Goal: Task Accomplishment & Management: Manage account settings

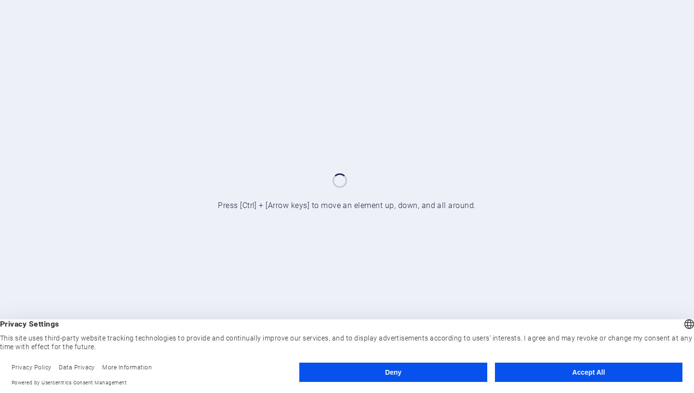
click at [421, 375] on button "Deny" at bounding box center [392, 372] width 187 height 19
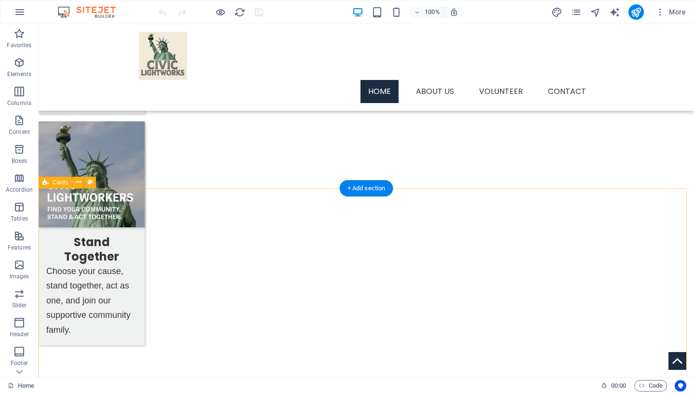
scroll to position [1141, 0]
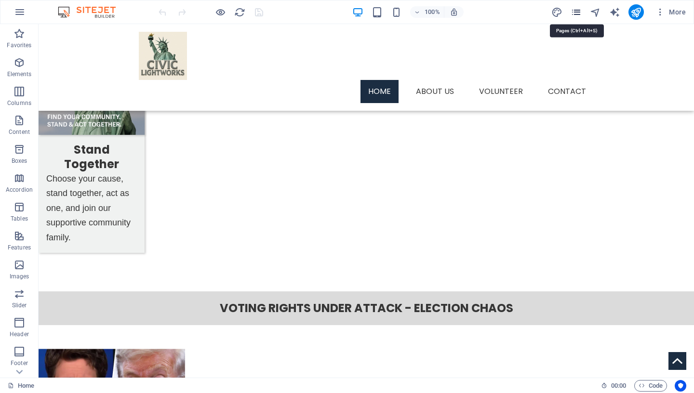
click at [577, 15] on icon "pages" at bounding box center [575, 12] width 11 height 11
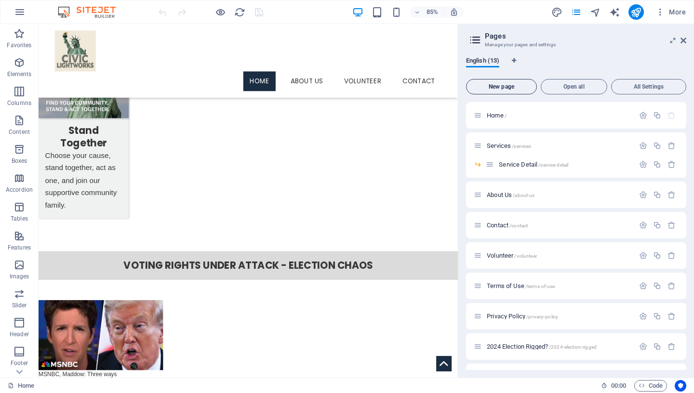
click at [509, 86] on span "New page" at bounding box center [501, 87] width 62 height 6
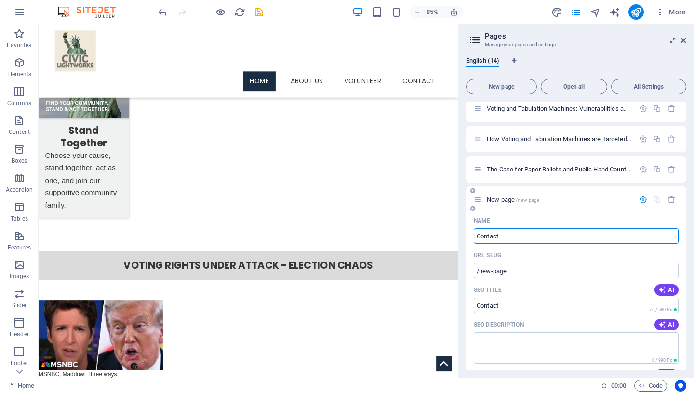
type input "Contact"
type input "/contact-14"
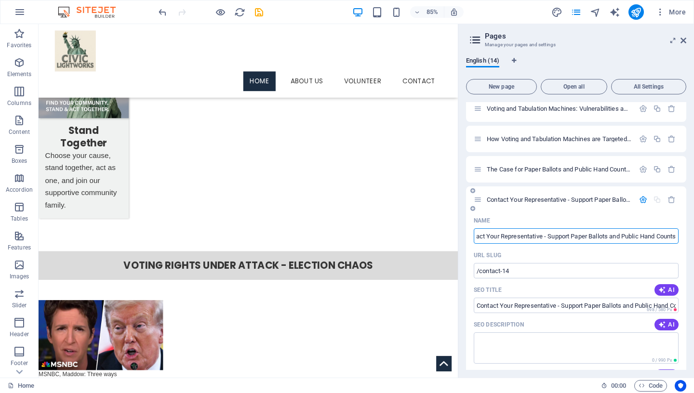
type input "Contact Your Representative - Support Paper Ballots and Public Hand Counts"
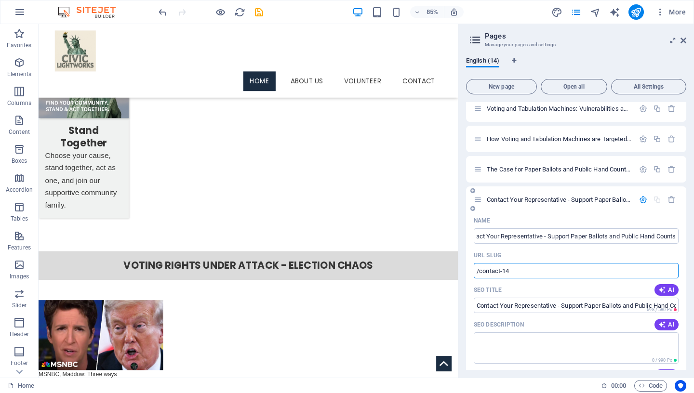
drag, startPoint x: 521, startPoint y: 270, endPoint x: 503, endPoint y: 272, distance: 17.9
click at [503, 272] on input "/contact-14" at bounding box center [576, 270] width 205 height 15
type input "/contact-your-rep-paper-ballots-public-handcounts"
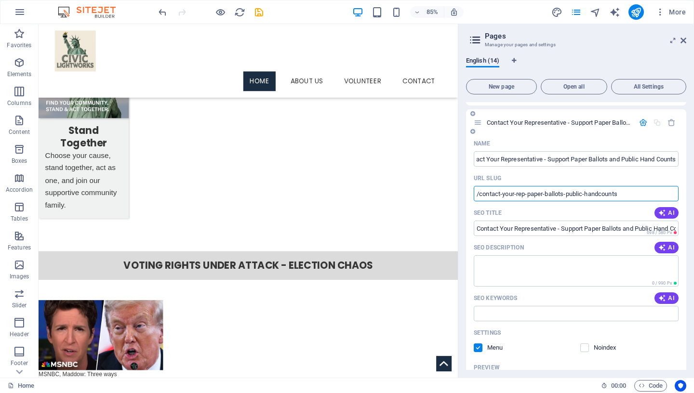
scroll to position [422, 0]
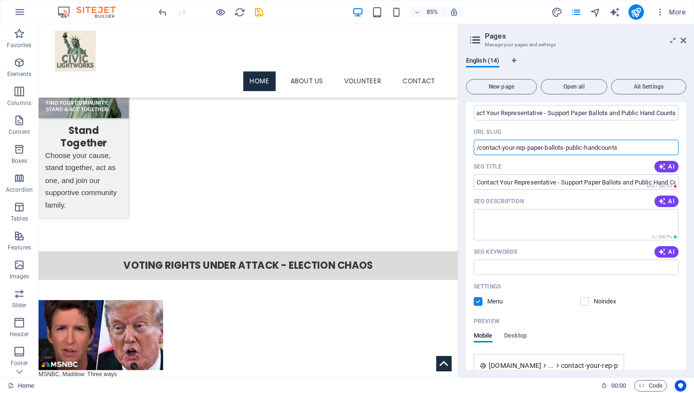
click at [478, 303] on label at bounding box center [478, 301] width 9 height 9
click at [0, 0] on input "checkbox" at bounding box center [0, 0] width 0 height 0
click at [259, 12] on icon "save" at bounding box center [258, 12] width 11 height 11
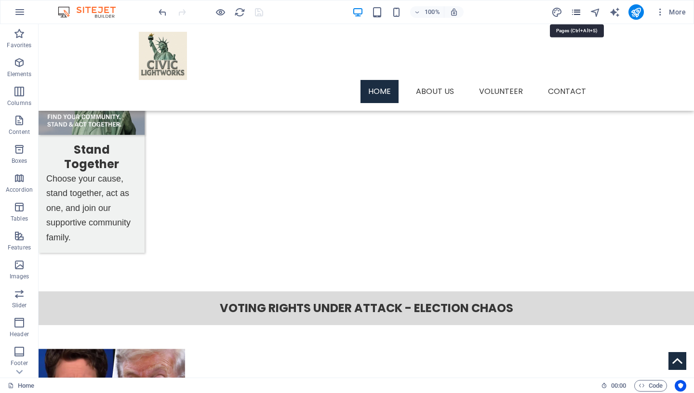
click at [577, 11] on icon "pages" at bounding box center [575, 12] width 11 height 11
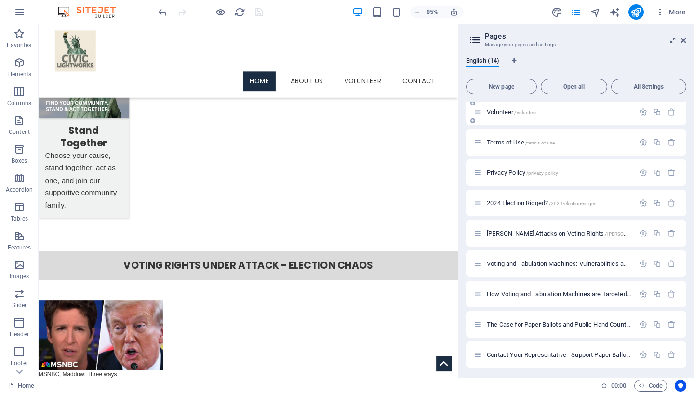
scroll to position [145, 0]
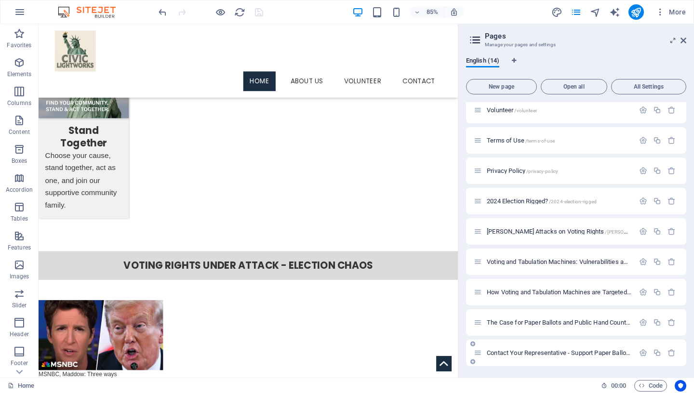
click at [530, 353] on span "Contact Your Representative - Support Paper Ballots and Public Hand Counts /con…" at bounding box center [649, 352] width 325 height 7
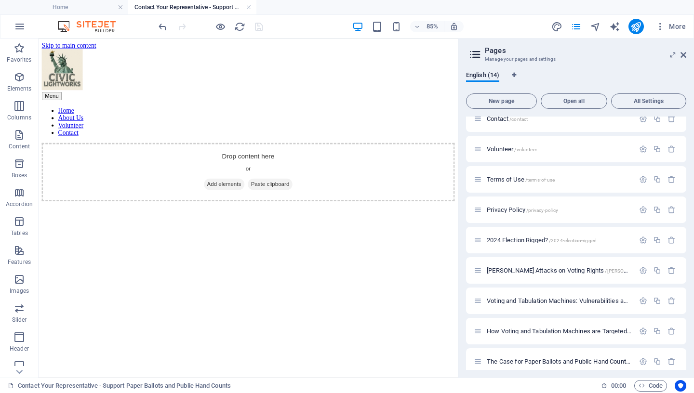
scroll to position [0, 0]
click at [247, 224] on div "+" at bounding box center [248, 225] width 16 height 7
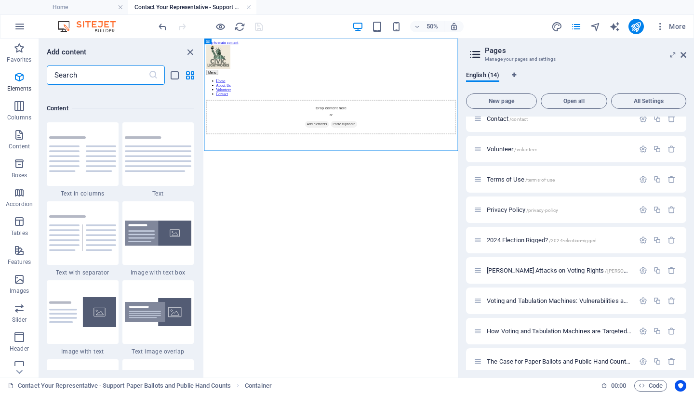
scroll to position [1686, 0]
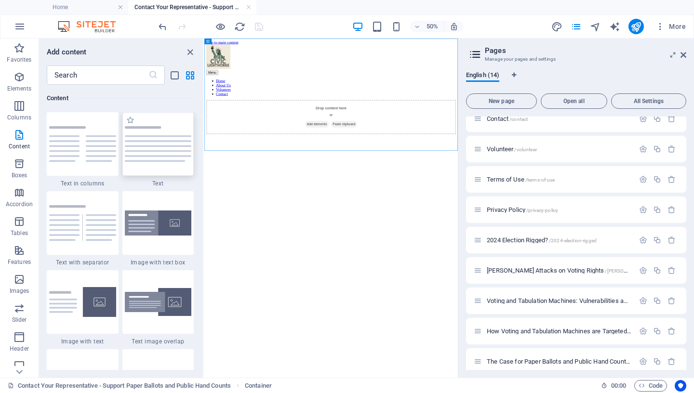
click at [170, 149] on img at bounding box center [158, 144] width 67 height 36
click at [204, 149] on div "Drag here to replace the existing content. Press “Ctrl” if you want to create a…" at bounding box center [330, 208] width 253 height 339
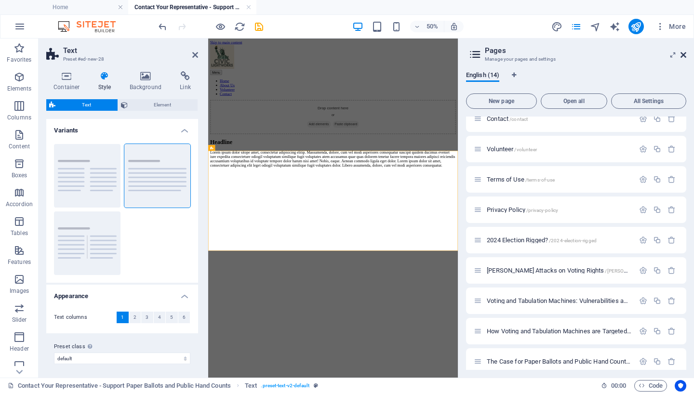
click at [682, 55] on icon at bounding box center [683, 55] width 6 height 8
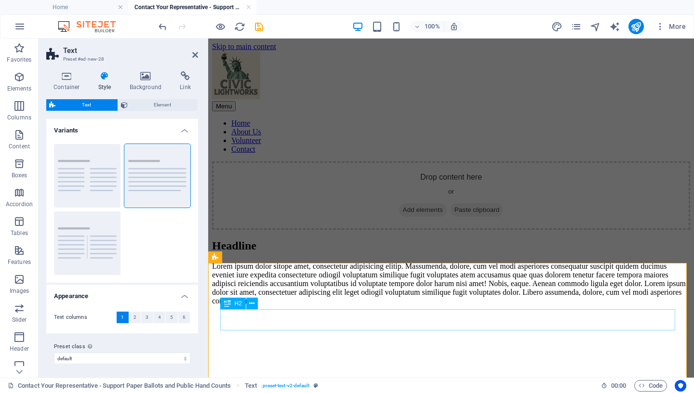
scroll to position [85, 0]
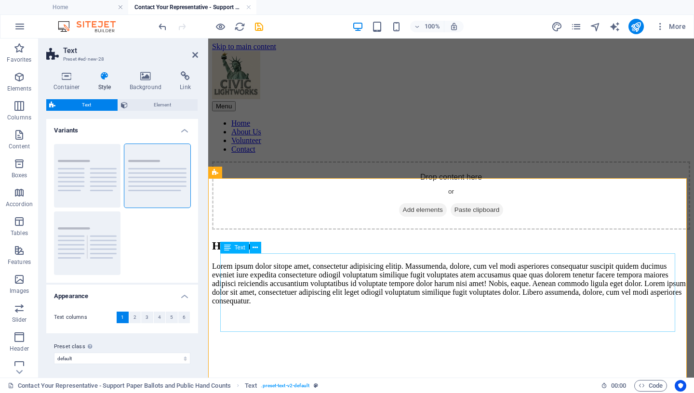
click at [351, 305] on div "Lorem ipsum dolor sitope amet, consectetur adipisicing elitip. Massumenda, dolo…" at bounding box center [451, 283] width 478 height 43
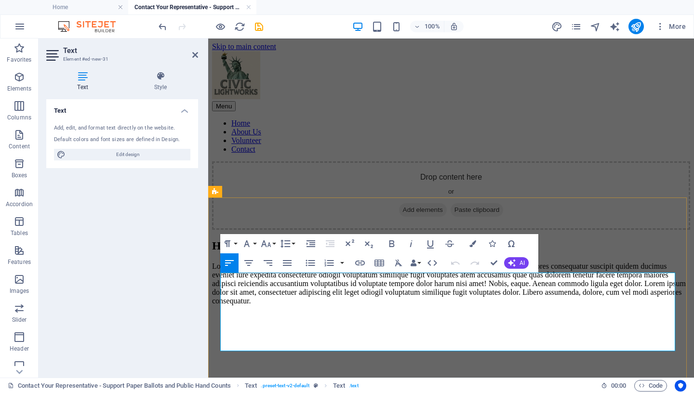
scroll to position [85, 0]
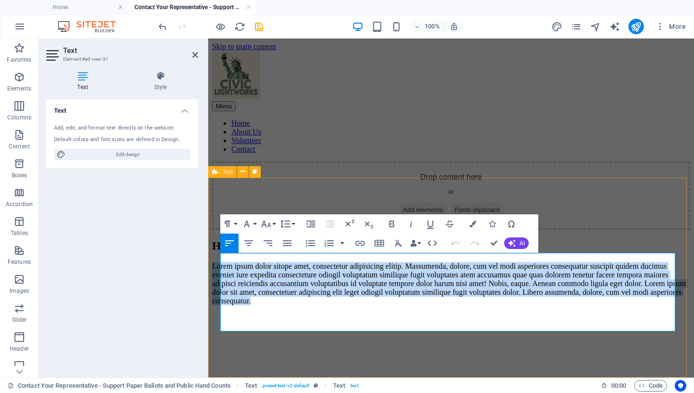
drag, startPoint x: 377, startPoint y: 326, endPoint x: 216, endPoint y: 261, distance: 174.2
click at [216, 261] on div "Headline Lorem ipsum dolor sitope amet, consectetur adipisicing elitip. Massume…" at bounding box center [451, 272] width 478 height 66
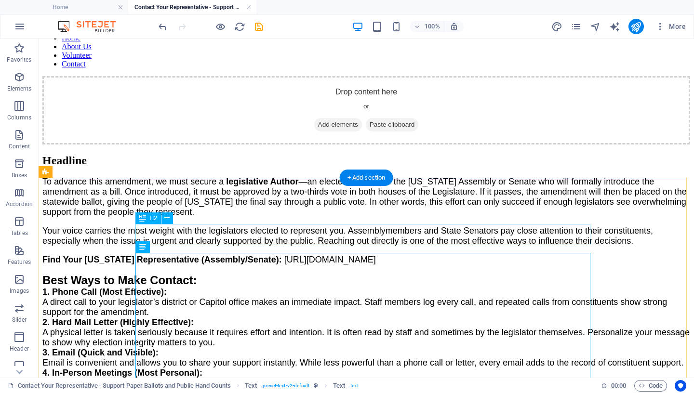
click at [210, 167] on div "Headline" at bounding box center [365, 160] width 647 height 13
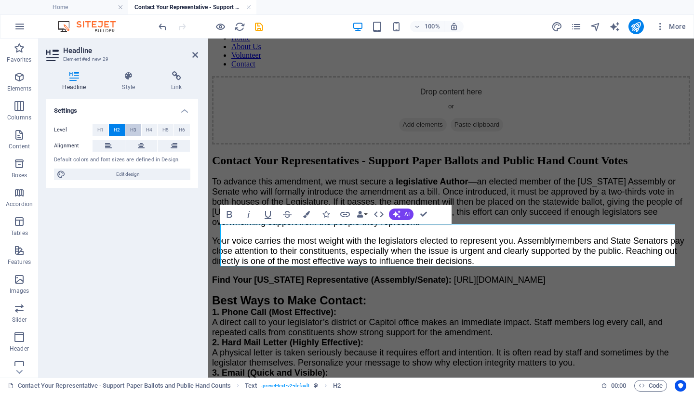
click at [134, 132] on span "H3" at bounding box center [133, 130] width 6 height 12
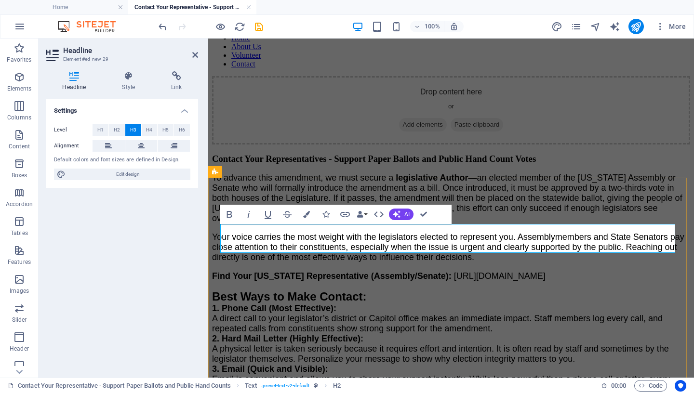
click at [301, 164] on h3 "Contact Your Representatives - Support Paper Ballots and Public Hand Count Votes" at bounding box center [451, 159] width 478 height 11
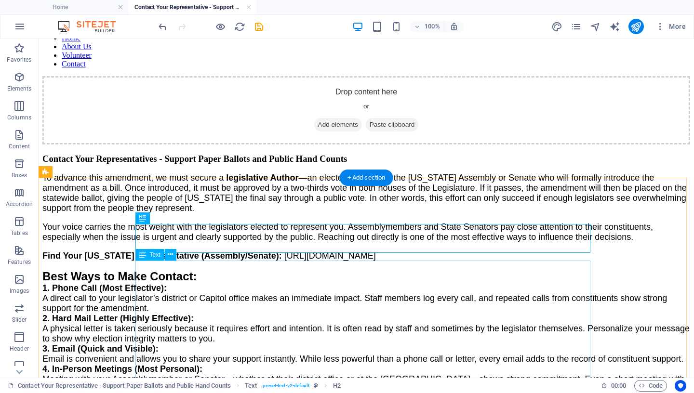
click at [185, 183] on span "To advance this amendment, we must secure a" at bounding box center [132, 178] width 181 height 10
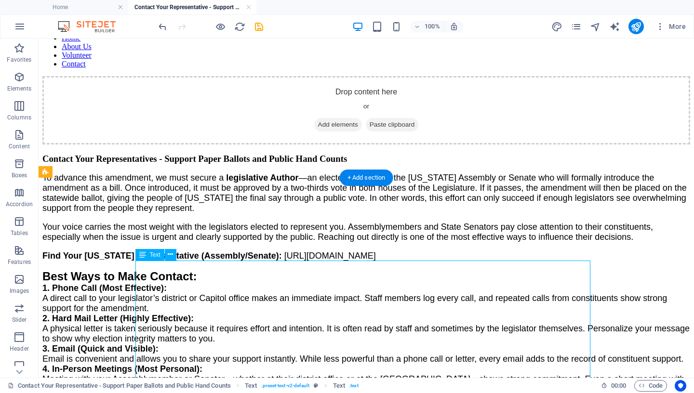
click at [185, 183] on span "To advance this amendment, we must secure a" at bounding box center [132, 178] width 181 height 10
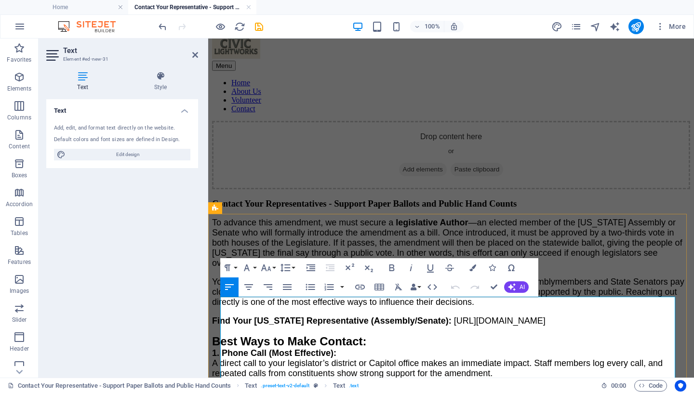
scroll to position [61, 0]
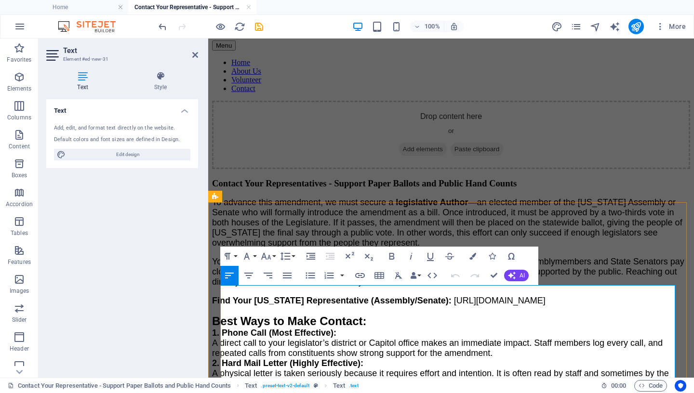
click at [221, 207] on span "To advance this amendment, we must secure a" at bounding box center [302, 203] width 181 height 10
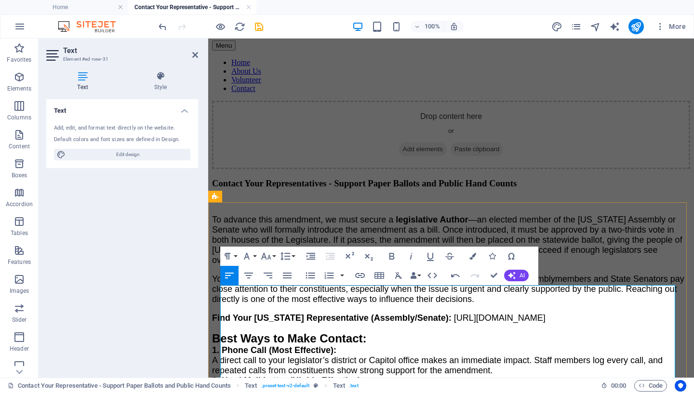
click at [285, 206] on p at bounding box center [451, 202] width 478 height 9
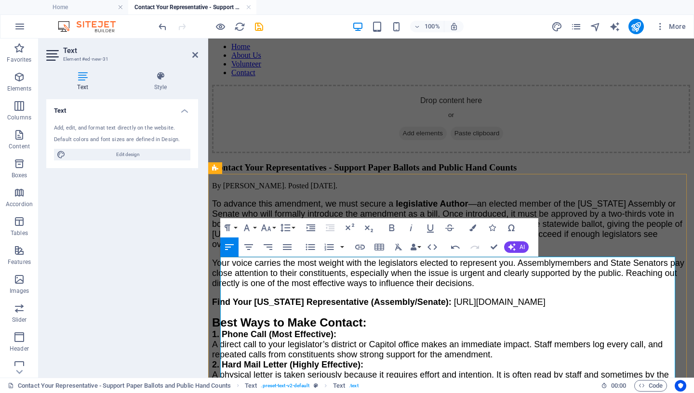
scroll to position [99, 0]
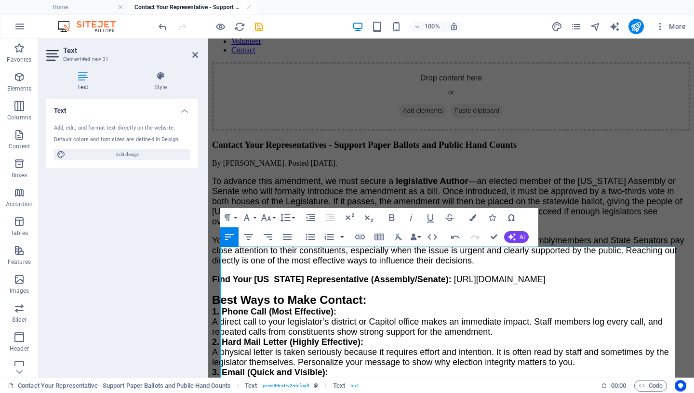
drag, startPoint x: 370, startPoint y: 254, endPoint x: 409, endPoint y: 289, distance: 52.6
click at [249, 217] on icon "button" at bounding box center [247, 218] width 12 height 12
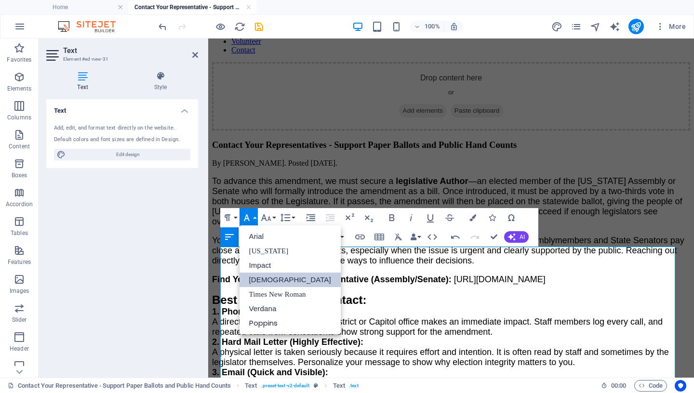
click at [266, 281] on link "[DEMOGRAPHIC_DATA]" at bounding box center [289, 280] width 101 height 14
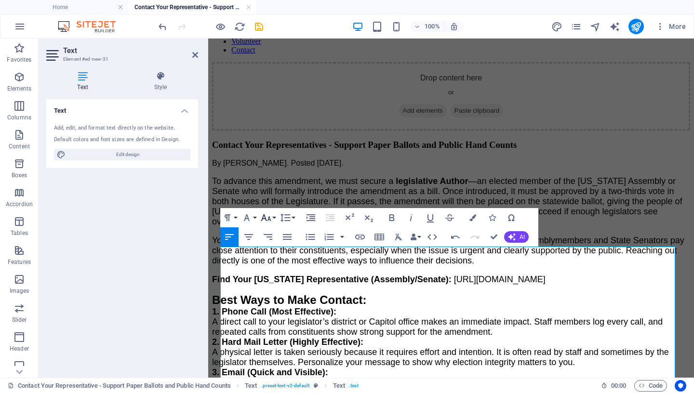
click at [271, 217] on icon "button" at bounding box center [266, 218] width 12 height 12
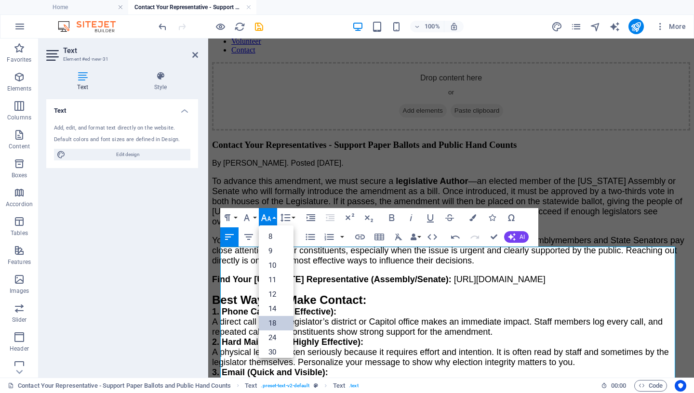
click at [273, 321] on link "18" at bounding box center [276, 323] width 35 height 14
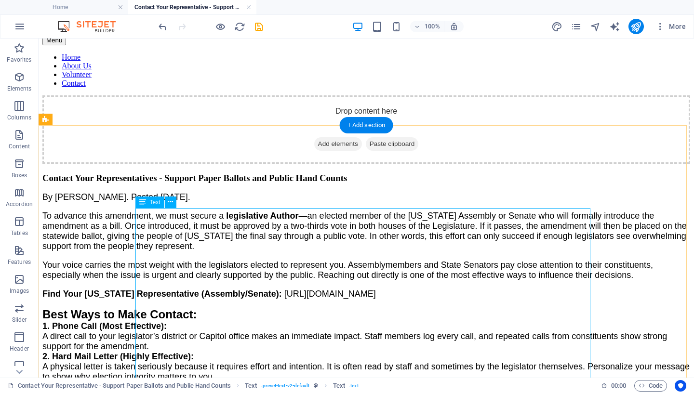
scroll to position [45, 0]
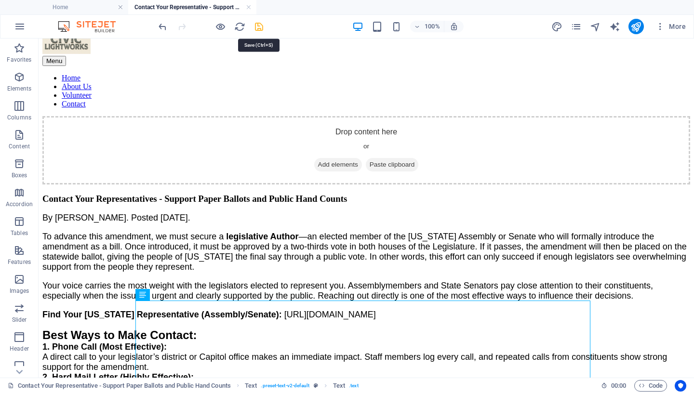
click at [260, 28] on icon "save" at bounding box center [258, 26] width 11 height 11
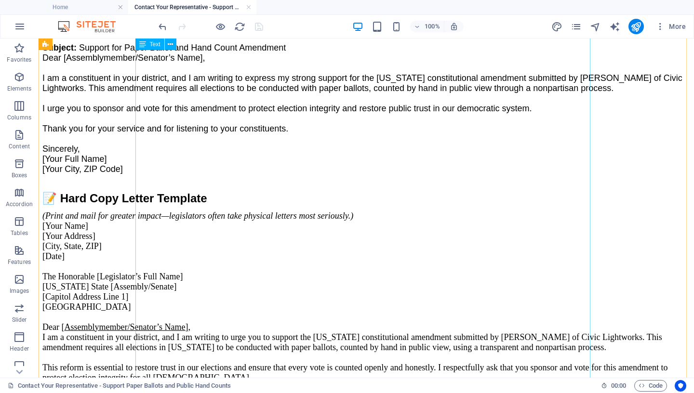
scroll to position [656, 0]
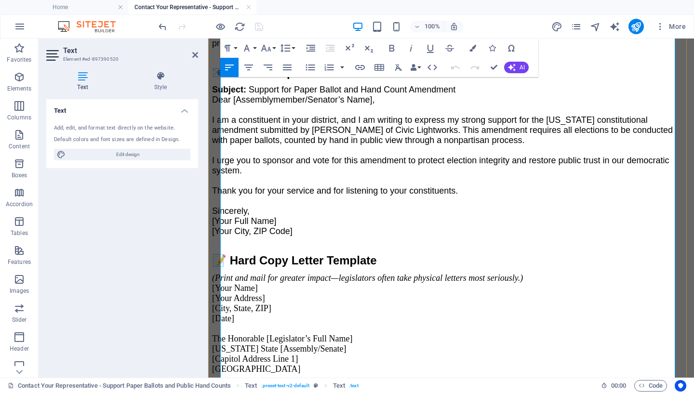
scroll to position [747, 0]
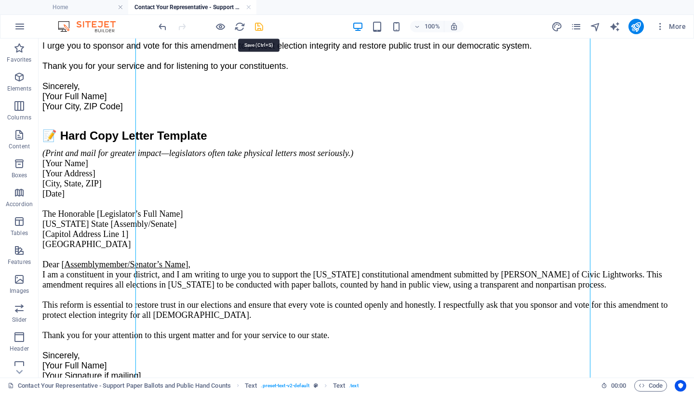
click at [260, 28] on icon "save" at bounding box center [258, 26] width 11 height 11
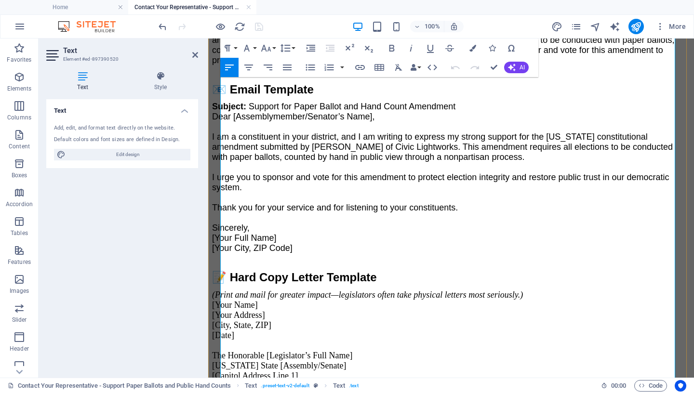
scroll to position [693, 0]
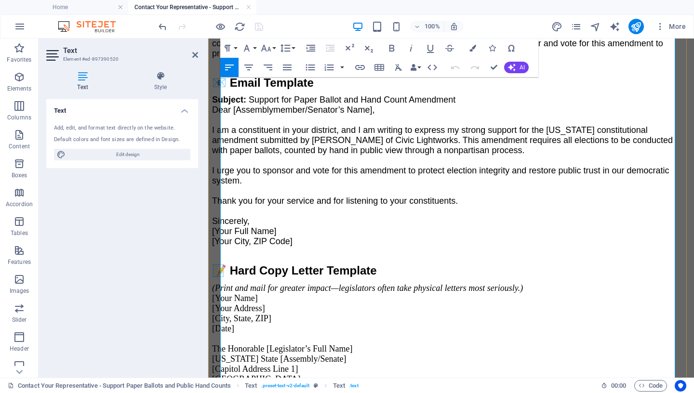
drag, startPoint x: 528, startPoint y: 240, endPoint x: 205, endPoint y: 239, distance: 323.3
click at [250, 68] on icon "button" at bounding box center [248, 68] width 9 height 6
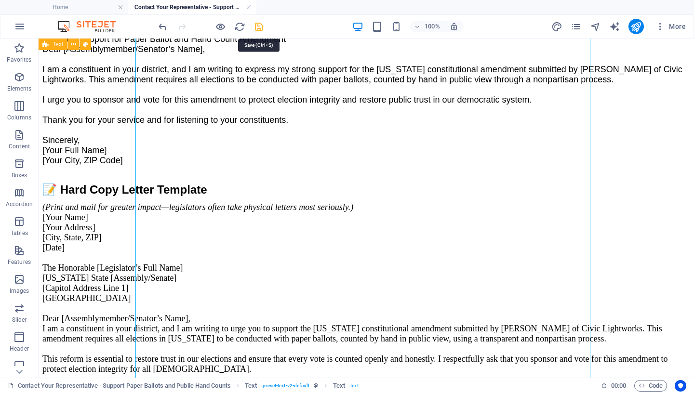
click at [261, 26] on icon "save" at bounding box center [258, 26] width 11 height 11
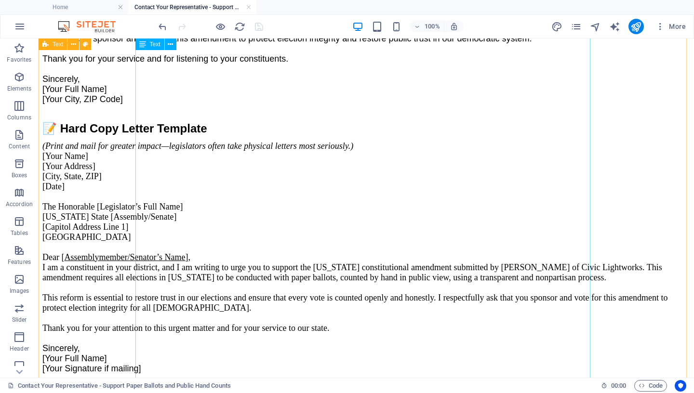
scroll to position [1396, 0]
click at [250, 343] on p "Sincerely, [Your Full Name] [Your Signature if mailing]" at bounding box center [365, 358] width 647 height 30
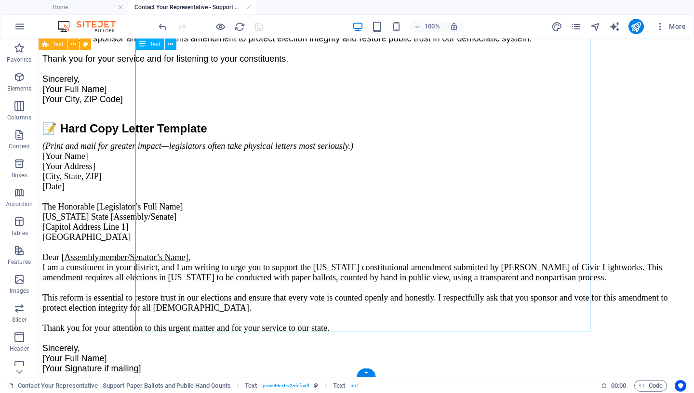
click at [250, 343] on p "Sincerely, [Your Full Name] [Your Signature if mailing]" at bounding box center [365, 358] width 647 height 30
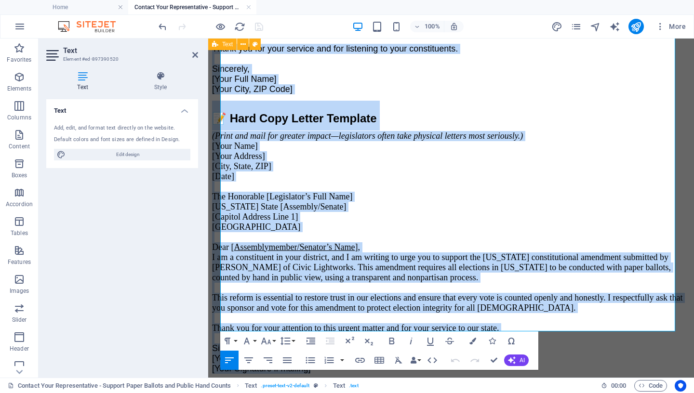
drag, startPoint x: 221, startPoint y: 146, endPoint x: 404, endPoint y: 393, distance: 307.2
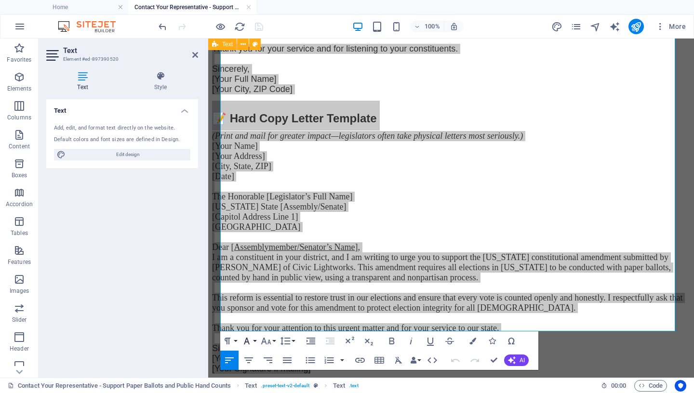
click at [248, 338] on icon "button" at bounding box center [247, 341] width 12 height 12
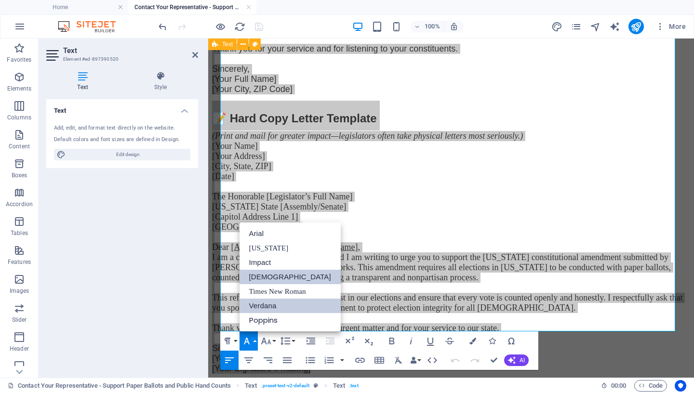
scroll to position [0, 0]
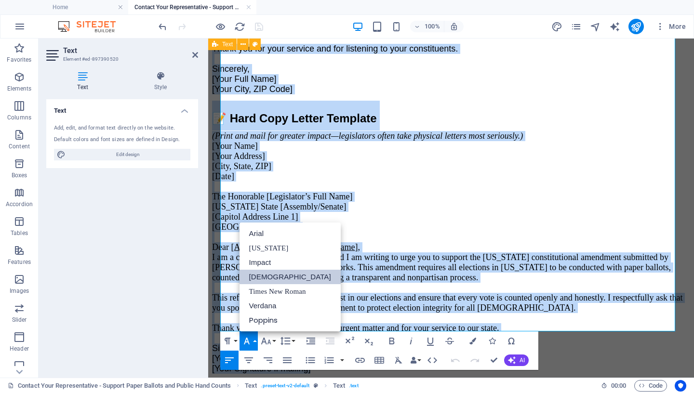
click at [269, 279] on link "[DEMOGRAPHIC_DATA]" at bounding box center [289, 277] width 101 height 14
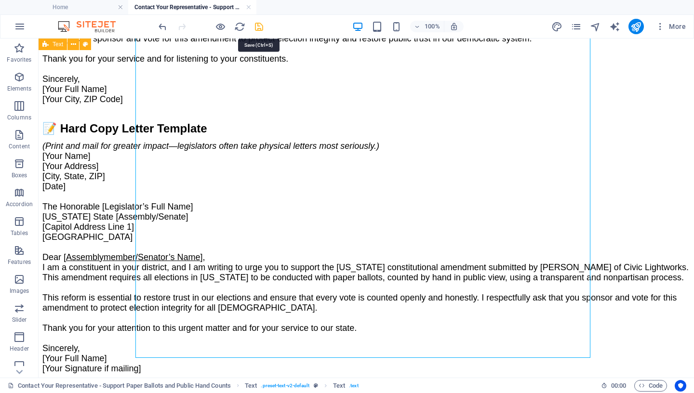
click at [260, 26] on icon "save" at bounding box center [258, 26] width 11 height 11
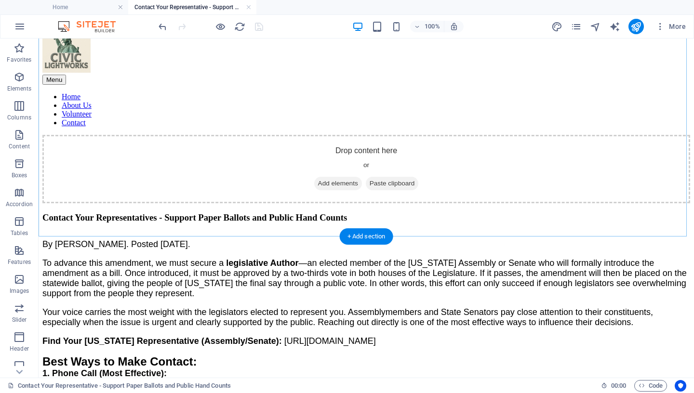
scroll to position [46, 0]
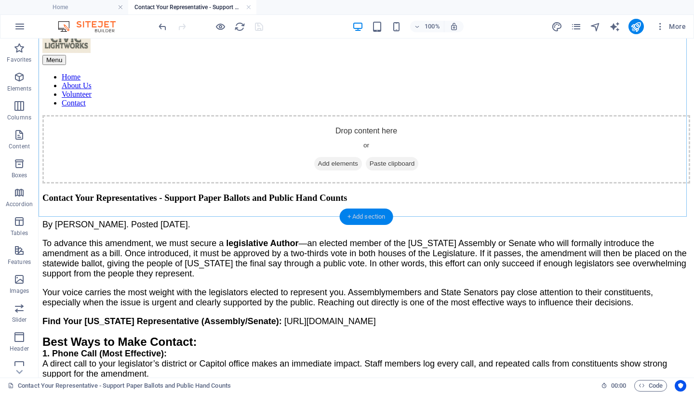
click at [351, 215] on div "+ Add section" at bounding box center [366, 217] width 53 height 16
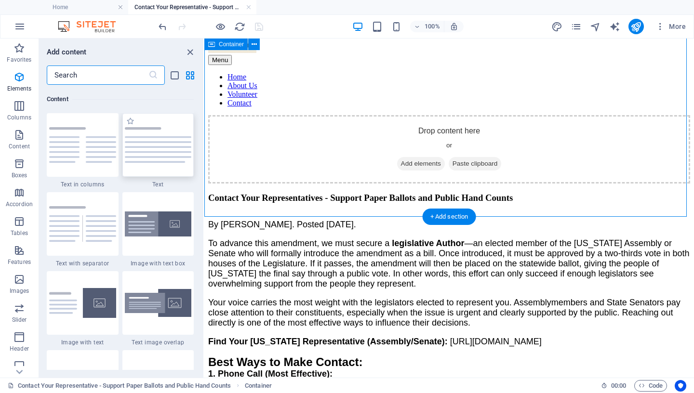
scroll to position [1686, 0]
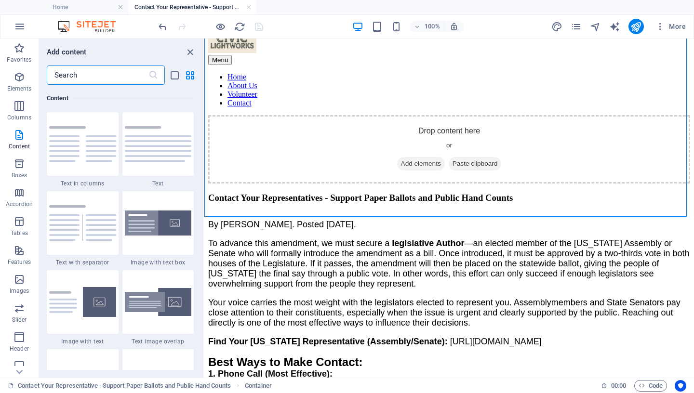
drag, startPoint x: 90, startPoint y: 71, endPoint x: 82, endPoint y: 68, distance: 7.6
click at [83, 69] on input "text" at bounding box center [98, 75] width 102 height 19
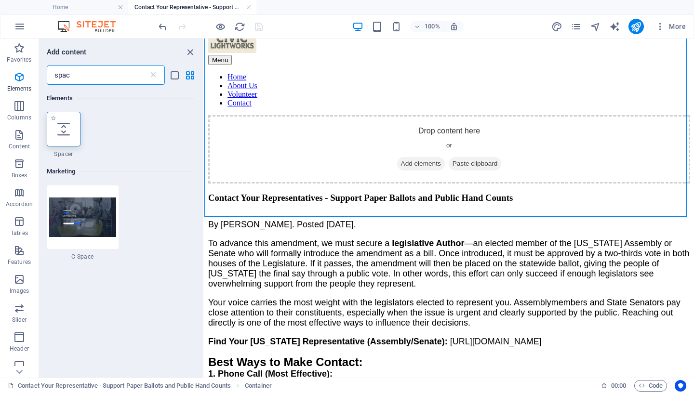
scroll to position [0, 0]
type input "spac"
click at [63, 139] on div at bounding box center [64, 129] width 34 height 35
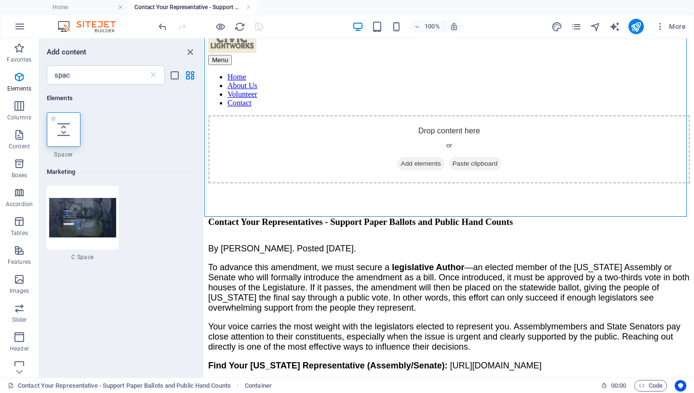
select select "px"
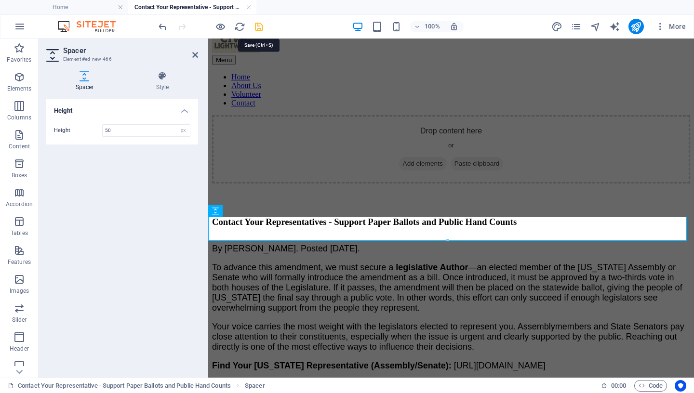
click at [263, 29] on icon "save" at bounding box center [258, 26] width 11 height 11
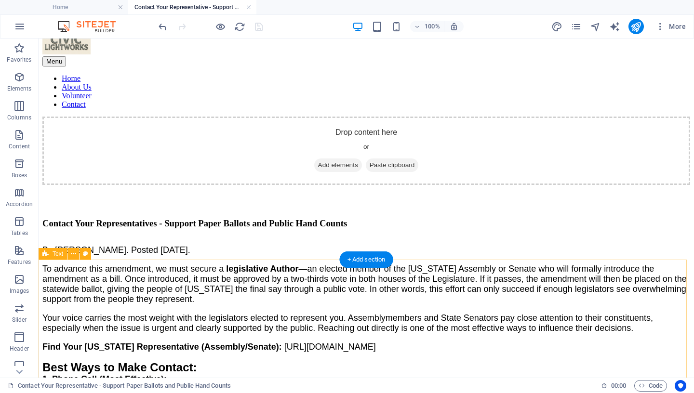
scroll to position [100, 0]
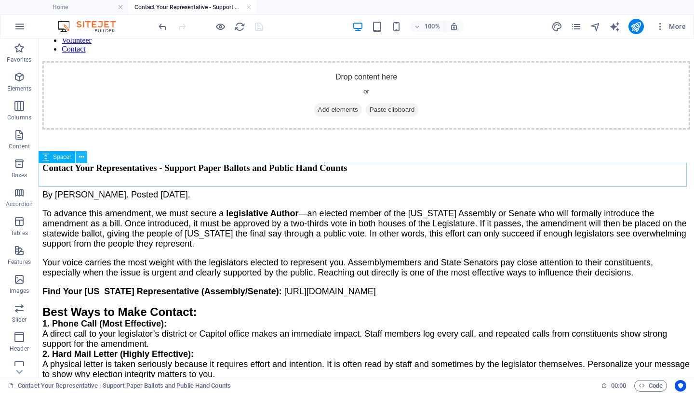
click at [81, 157] on icon at bounding box center [81, 157] width 5 height 10
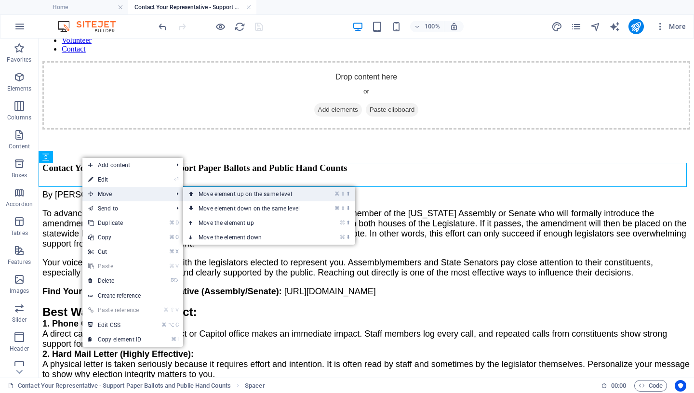
drag, startPoint x: 231, startPoint y: 196, endPoint x: 194, endPoint y: 165, distance: 47.6
click at [231, 196] on link "⌘ ⇧ ⬆ Move element up on the same level" at bounding box center [251, 194] width 136 height 14
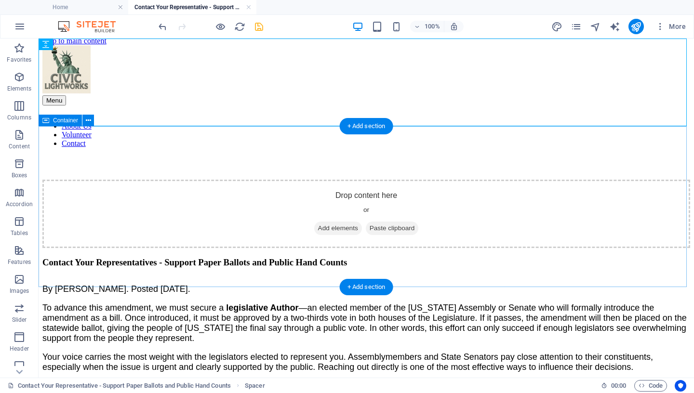
scroll to position [0, 0]
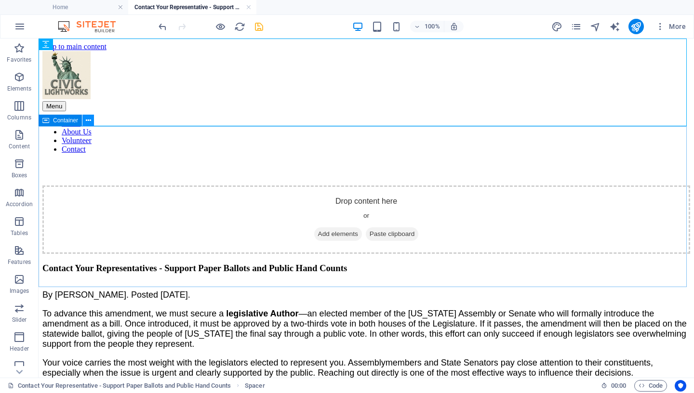
click at [90, 119] on icon at bounding box center [88, 121] width 5 height 10
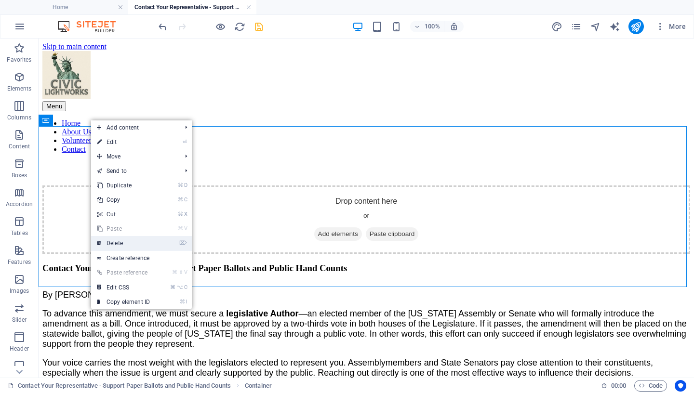
click at [130, 244] on link "⌦ Delete" at bounding box center [123, 243] width 65 height 14
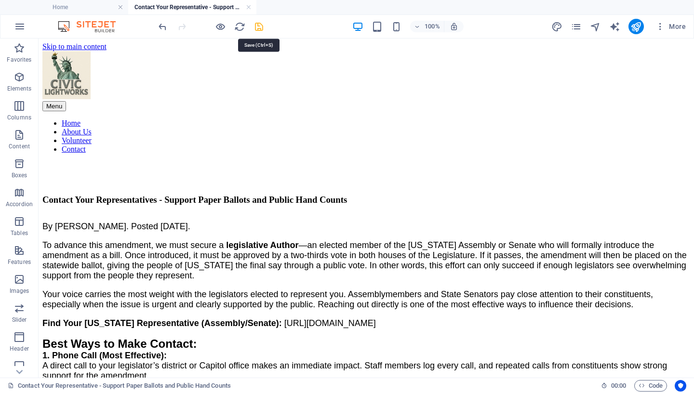
click at [258, 27] on icon "save" at bounding box center [258, 26] width 11 height 11
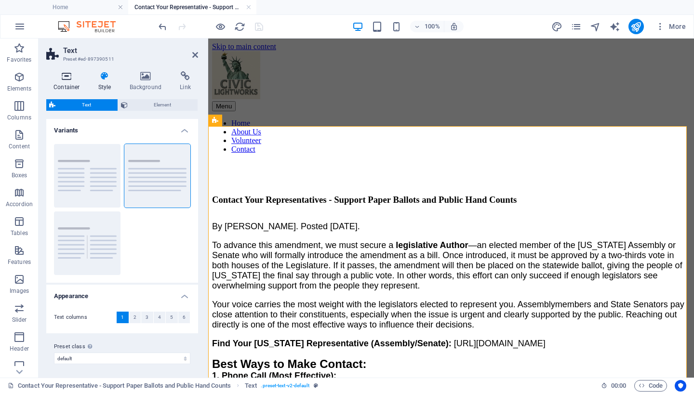
click at [75, 79] on icon at bounding box center [66, 76] width 41 height 10
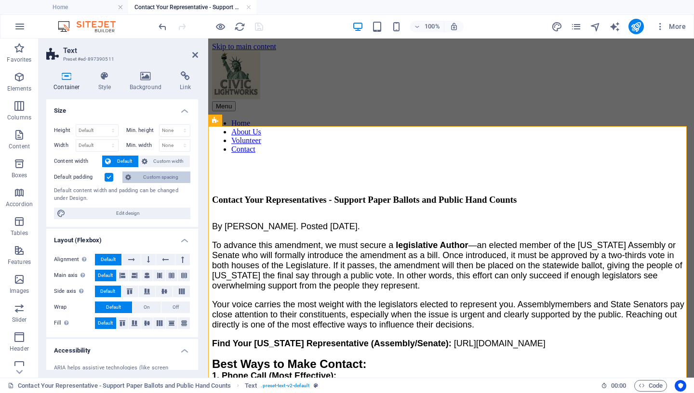
click at [150, 177] on span "Custom spacing" at bounding box center [160, 178] width 53 height 12
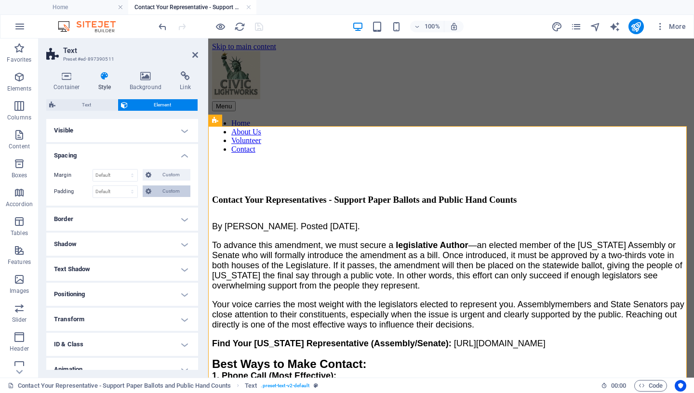
click at [168, 191] on span "Custom" at bounding box center [170, 191] width 33 height 12
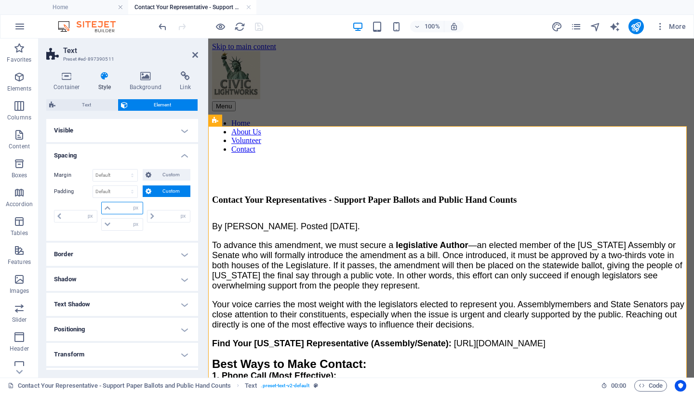
click at [119, 209] on input "number" at bounding box center [127, 208] width 29 height 12
type input "50"
type input "0"
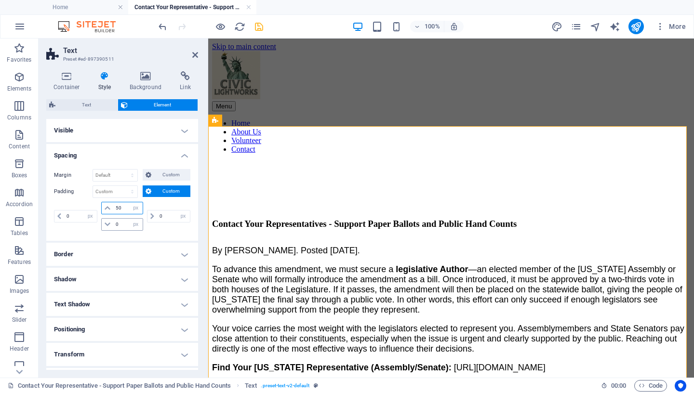
type input "50"
drag, startPoint x: 121, startPoint y: 222, endPoint x: 99, endPoint y: 223, distance: 22.2
click at [113, 223] on input "0" at bounding box center [127, 225] width 29 height 12
type input "50"
click at [258, 26] on icon "save" at bounding box center [258, 26] width 11 height 11
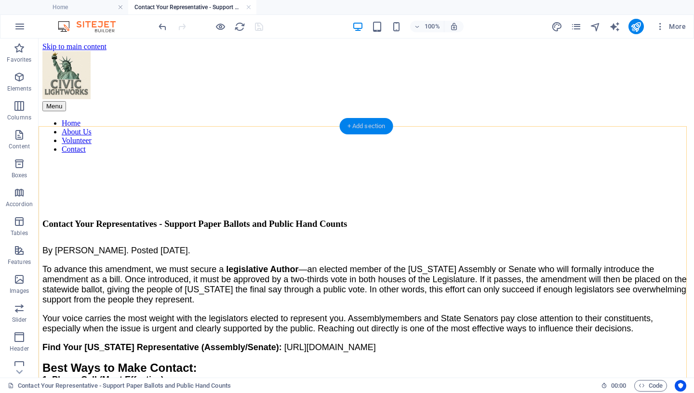
click at [371, 127] on div "+ Add section" at bounding box center [366, 126] width 53 height 16
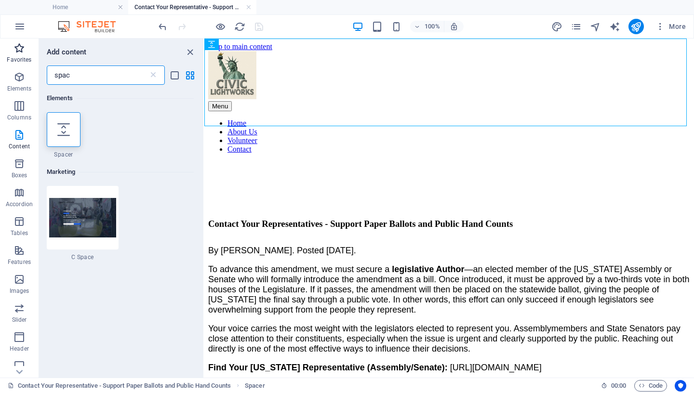
drag, startPoint x: 91, startPoint y: 77, endPoint x: 0, endPoint y: 65, distance: 91.4
click at [47, 69] on input "spac" at bounding box center [98, 75] width 102 height 19
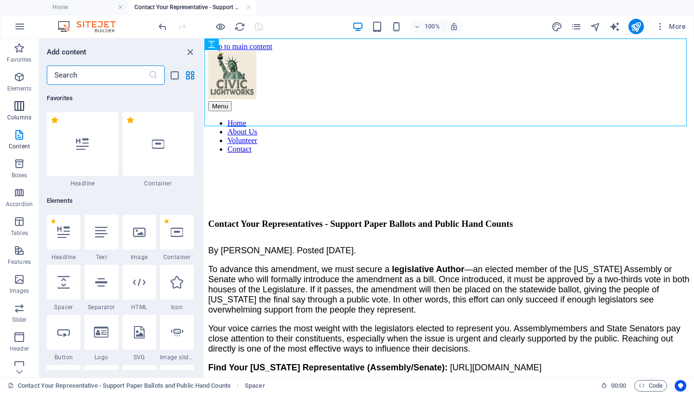
click at [21, 110] on icon "button" at bounding box center [19, 106] width 12 height 12
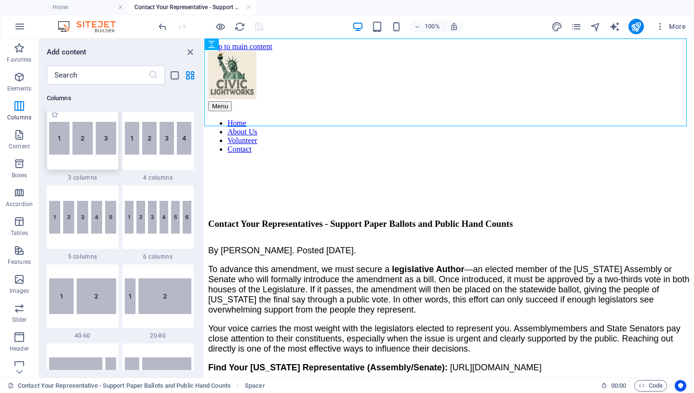
scroll to position [608, 0]
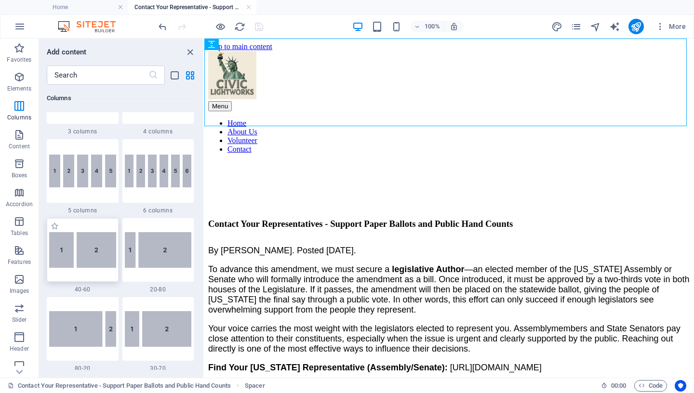
click at [101, 251] on img at bounding box center [82, 250] width 67 height 36
click at [204, 251] on div "Drag here to replace the existing content. Press “Ctrl” if you want to create a…" at bounding box center [448, 208] width 489 height 339
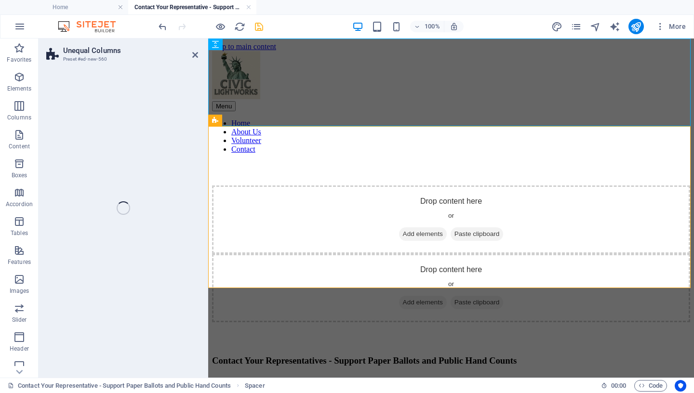
select select "%"
select select "rem"
select select "preset-unequal-columns-v2-1-40-60"
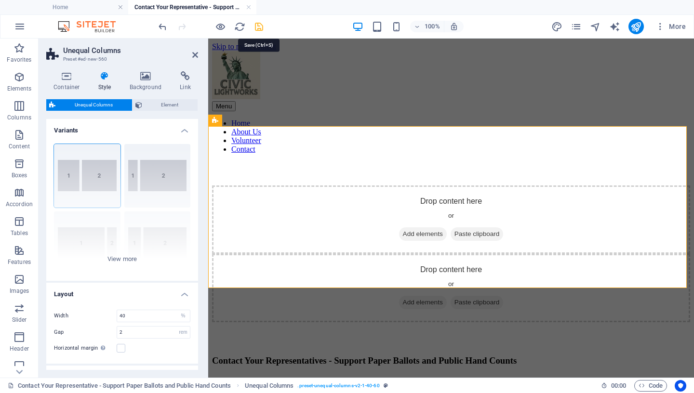
click at [262, 25] on icon "save" at bounding box center [258, 26] width 11 height 11
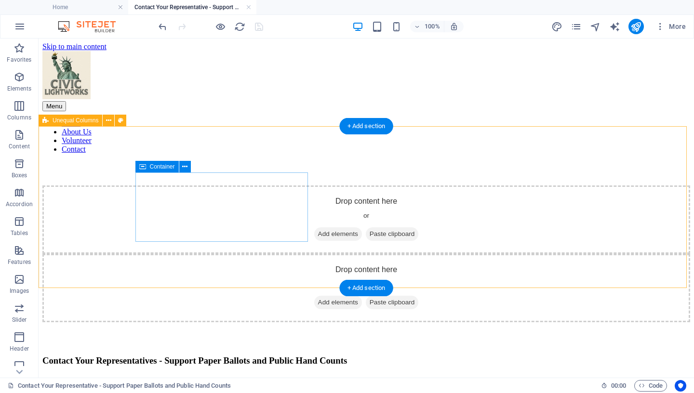
click at [314, 227] on span "Add elements" at bounding box center [338, 233] width 48 height 13
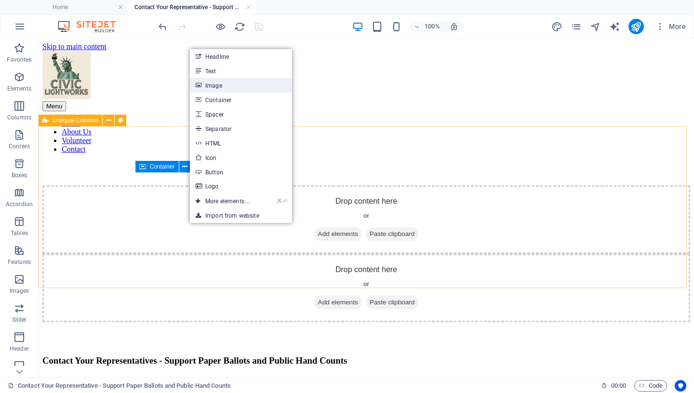
click at [225, 82] on link "Image" at bounding box center [241, 85] width 102 height 14
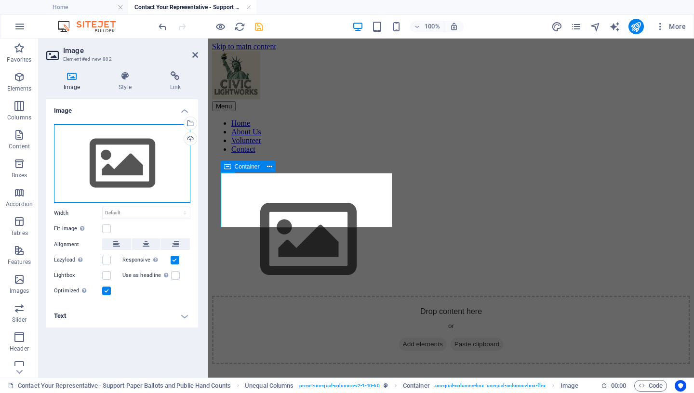
click at [119, 167] on div "Drag files here, click to choose files or select files from Files or our free s…" at bounding box center [122, 163] width 136 height 79
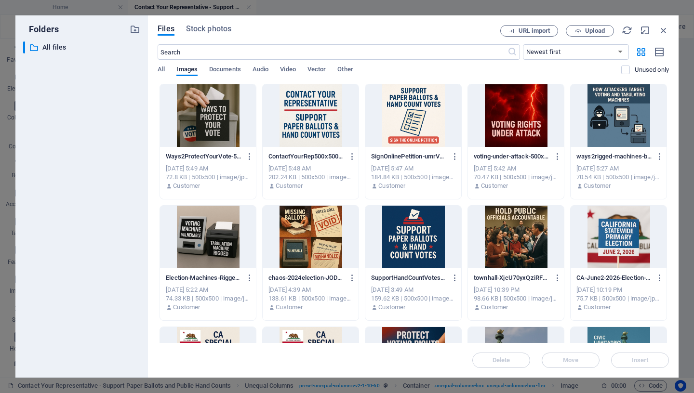
click at [313, 121] on div at bounding box center [311, 115] width 96 height 63
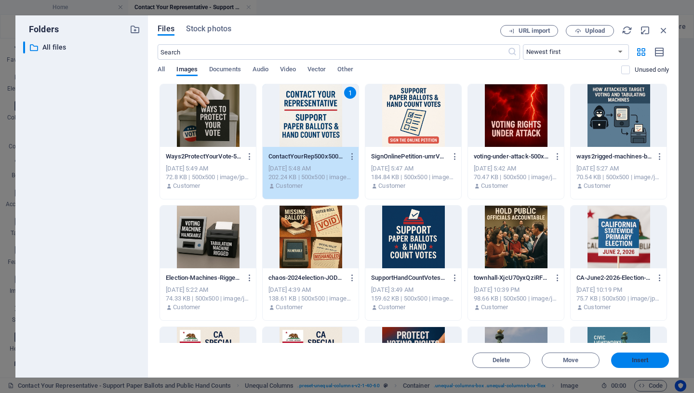
click at [633, 358] on span "Insert" at bounding box center [640, 360] width 17 height 6
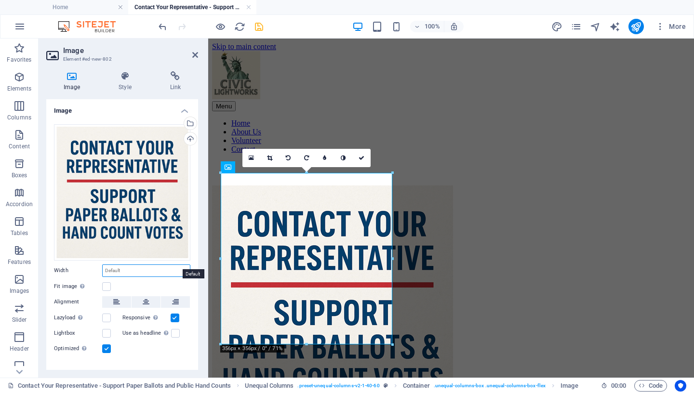
click at [103, 265] on select "Default auto px rem % em vh vw" at bounding box center [146, 271] width 87 height 12
select select "px"
click option "px" at bounding box center [0, 0] width 0 height 0
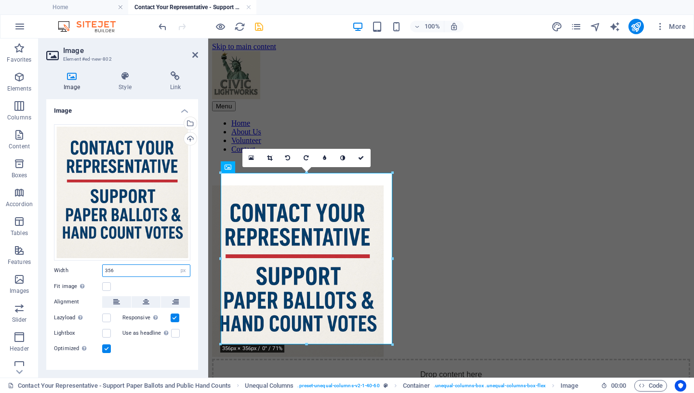
click at [140, 265] on input "356" at bounding box center [146, 271] width 87 height 12
drag, startPoint x: 76, startPoint y: 258, endPoint x: 69, endPoint y: 258, distance: 6.7
click at [103, 265] on input "356" at bounding box center [146, 271] width 87 height 12
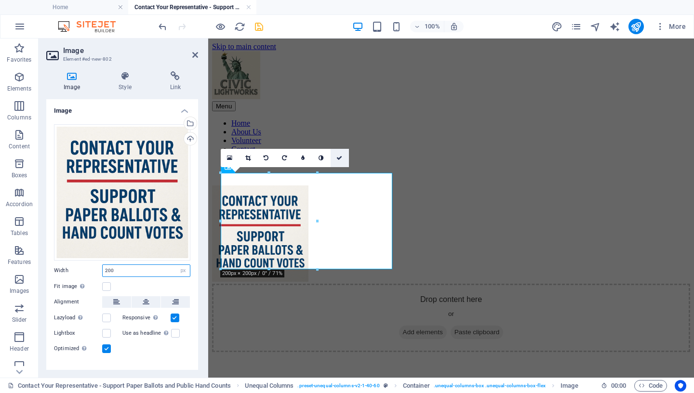
type input "200"
click at [341, 158] on icon at bounding box center [339, 158] width 6 height 6
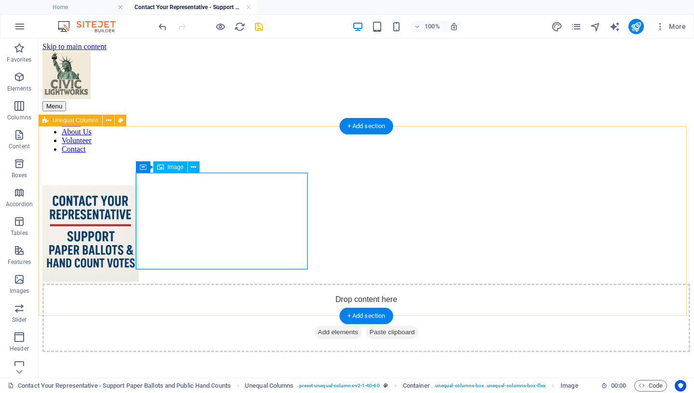
click at [193, 221] on figure at bounding box center [365, 234] width 647 height 98
select select "px"
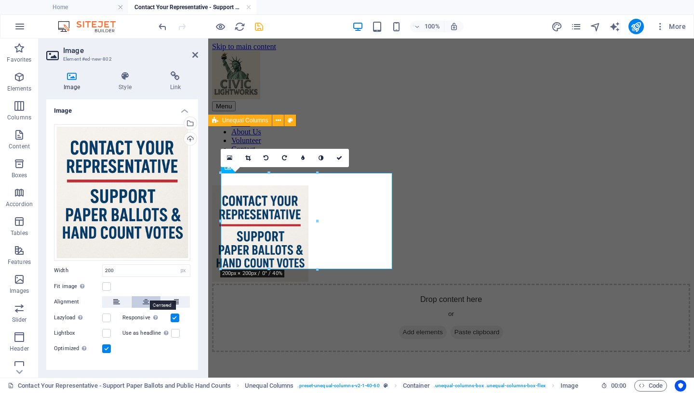
click at [143, 297] on icon at bounding box center [146, 302] width 7 height 12
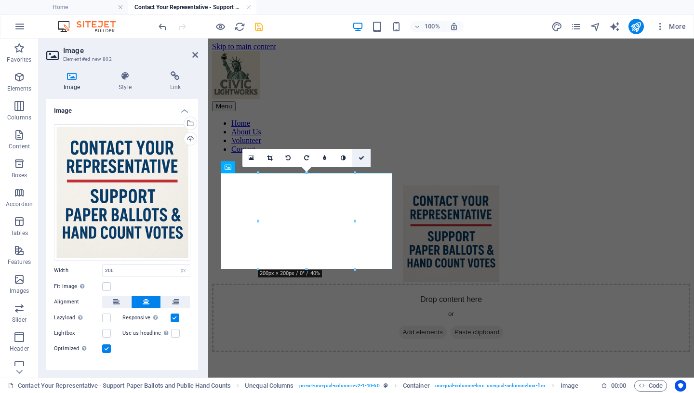
click at [364, 158] on icon at bounding box center [361, 158] width 6 height 6
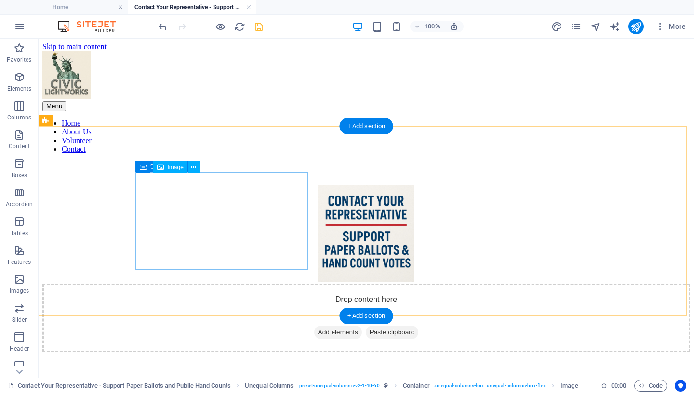
click at [200, 223] on figure at bounding box center [365, 234] width 647 height 98
select select "px"
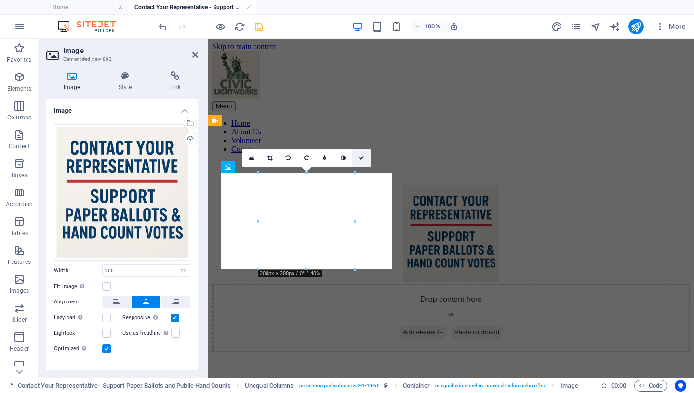
drag, startPoint x: 364, startPoint y: 162, endPoint x: 318, endPoint y: 112, distance: 67.5
click at [364, 162] on link at bounding box center [361, 158] width 18 height 18
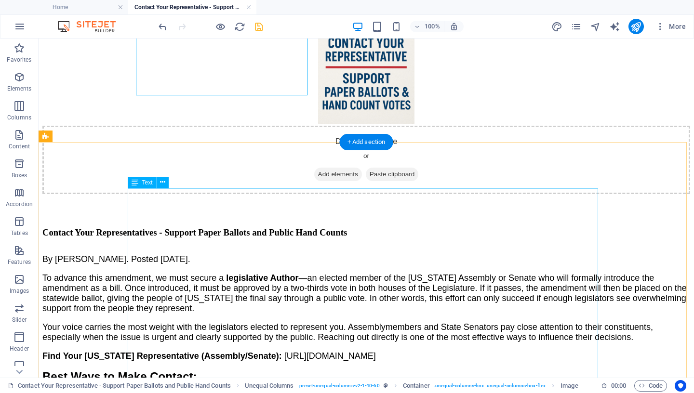
scroll to position [177, 0]
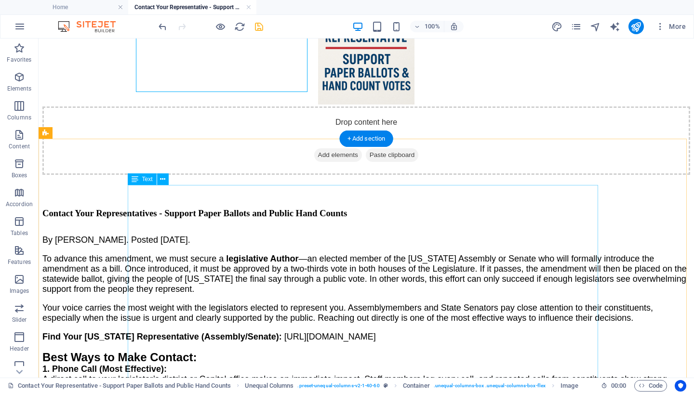
click at [342, 287] on p "To advance this amendment, we must secure a legislative Author —an elected memb…" at bounding box center [365, 274] width 647 height 40
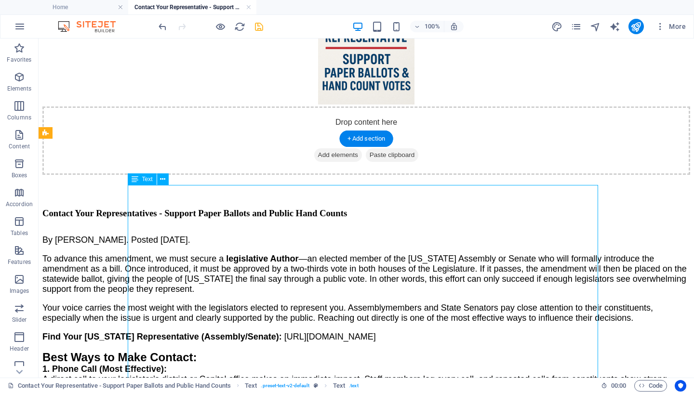
click at [342, 287] on p "To advance this amendment, we must secure a legislative Author —an elected memb…" at bounding box center [365, 274] width 647 height 40
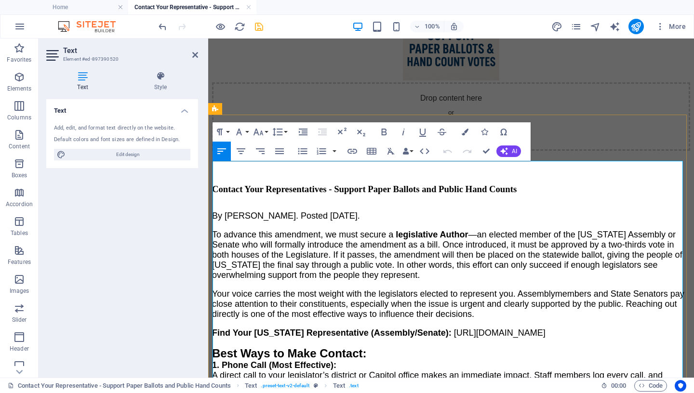
scroll to position [201, 0]
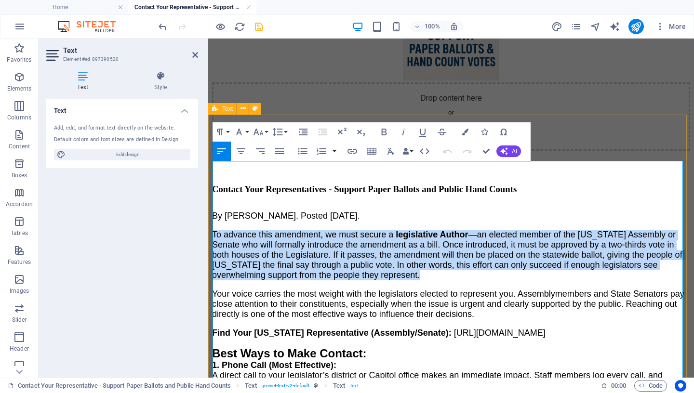
drag, startPoint x: 424, startPoint y: 261, endPoint x: 209, endPoint y: 193, distance: 226.4
copy p "To advance this amendment, we must secure a legislative Author —an elected memb…"
click at [441, 134] on icon "button" at bounding box center [441, 131] width 9 height 7
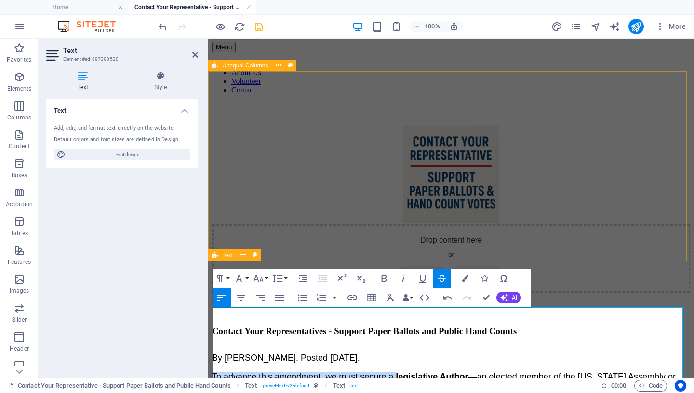
scroll to position [55, 0]
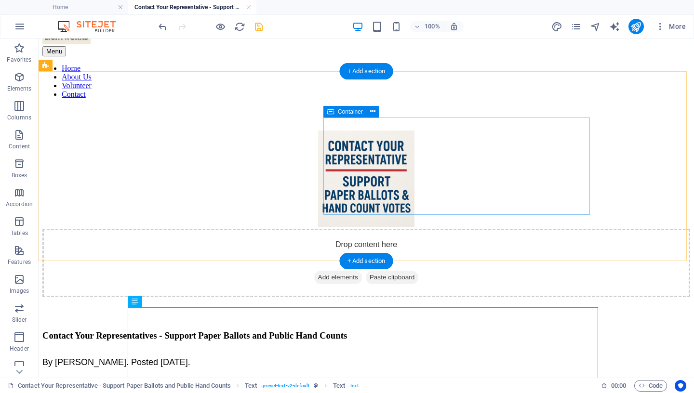
click at [362, 271] on span "Add elements" at bounding box center [338, 277] width 48 height 13
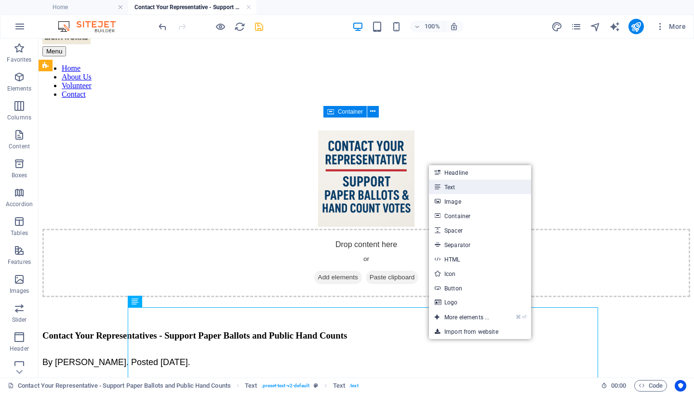
click at [462, 187] on link "Text" at bounding box center [480, 187] width 102 height 14
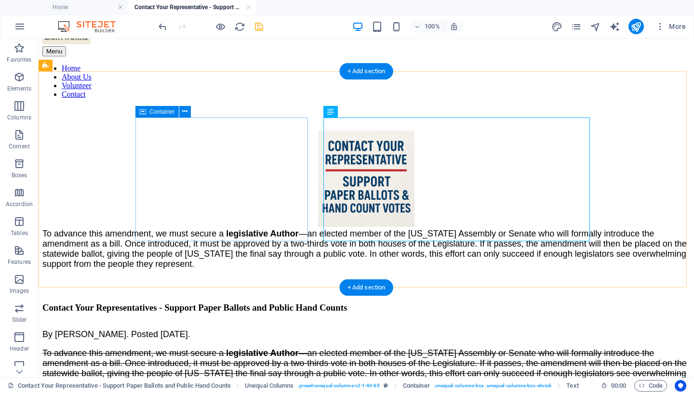
click at [150, 221] on div at bounding box center [365, 180] width 647 height 98
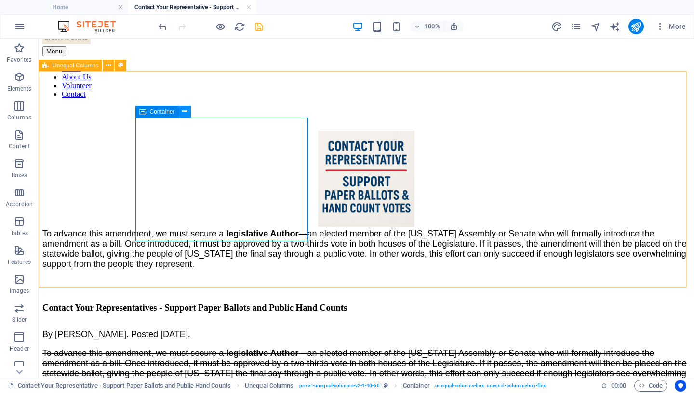
click at [187, 112] on icon at bounding box center [184, 111] width 5 height 10
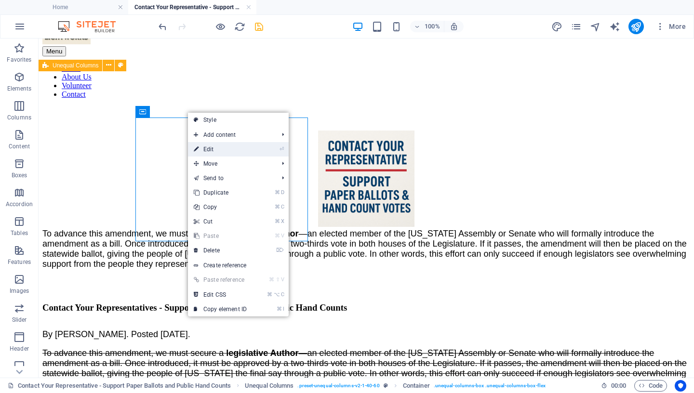
click at [215, 149] on link "⏎ Edit" at bounding box center [220, 149] width 65 height 14
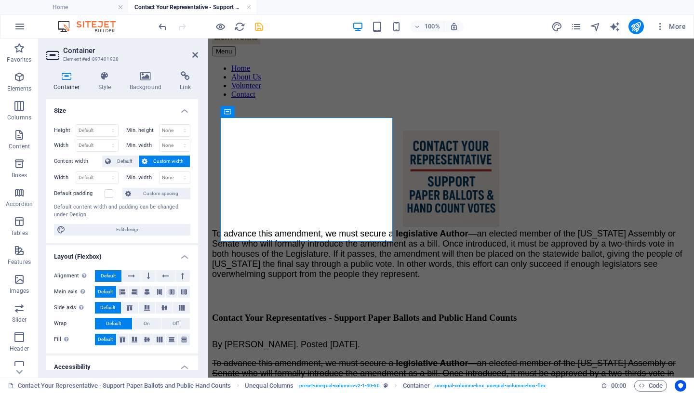
click at [66, 81] on h4 "Container" at bounding box center [68, 81] width 45 height 20
click at [144, 290] on icon at bounding box center [147, 292] width 6 height 12
click at [159, 307] on icon at bounding box center [164, 308] width 12 height 6
click at [144, 338] on icon at bounding box center [147, 340] width 12 height 6
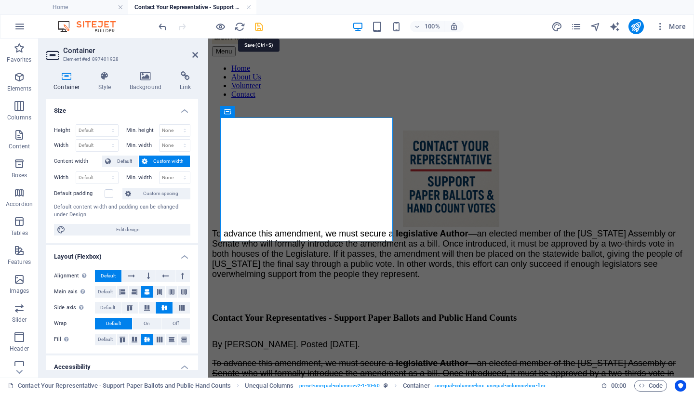
click at [261, 24] on icon "save" at bounding box center [258, 26] width 11 height 11
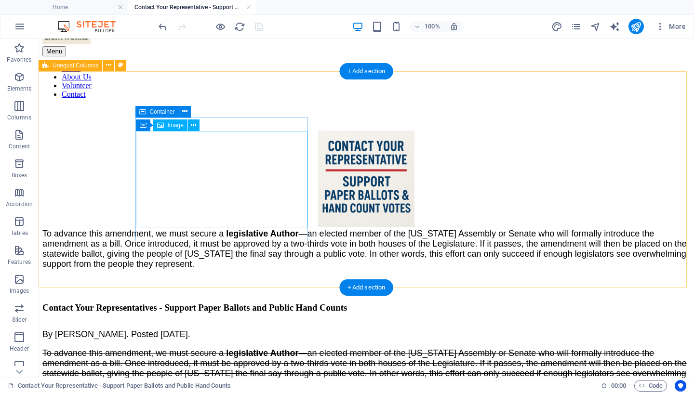
click at [224, 180] on figure at bounding box center [365, 180] width 647 height 98
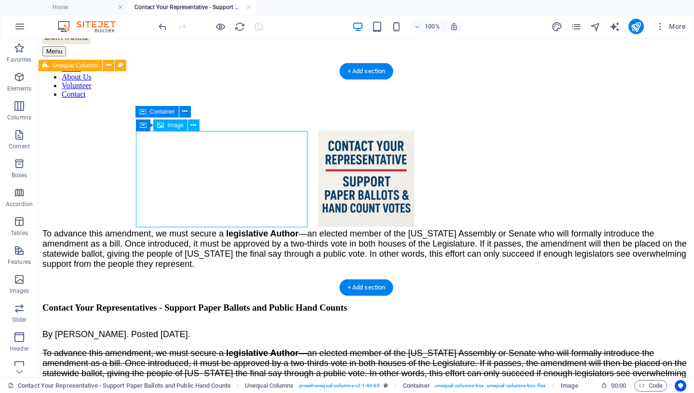
click at [224, 180] on figure at bounding box center [365, 180] width 647 height 98
select select "px"
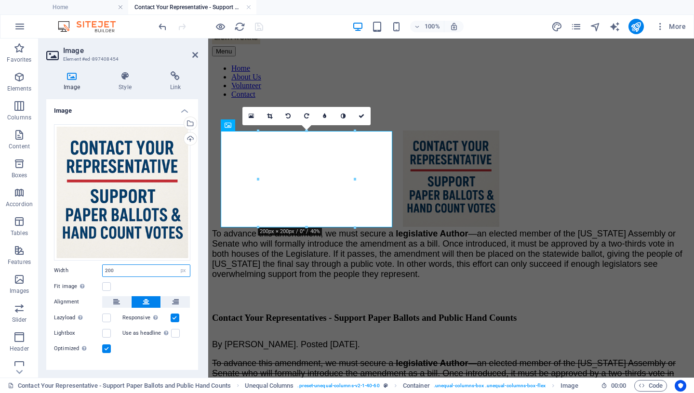
drag, startPoint x: 127, startPoint y: 263, endPoint x: 65, endPoint y: 255, distance: 63.0
click at [103, 265] on input "200" at bounding box center [146, 271] width 87 height 12
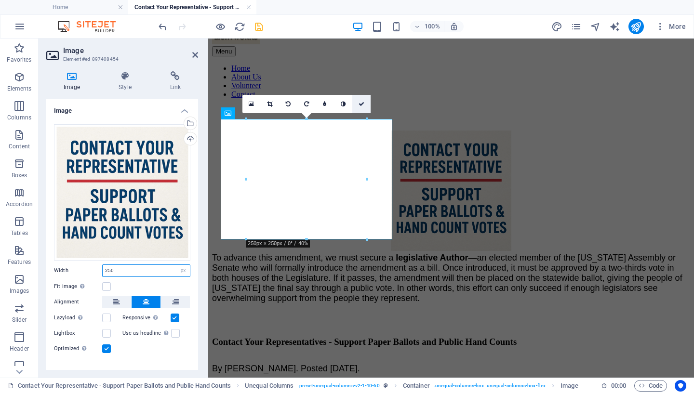
type input "250"
click at [360, 101] on icon at bounding box center [361, 104] width 6 height 6
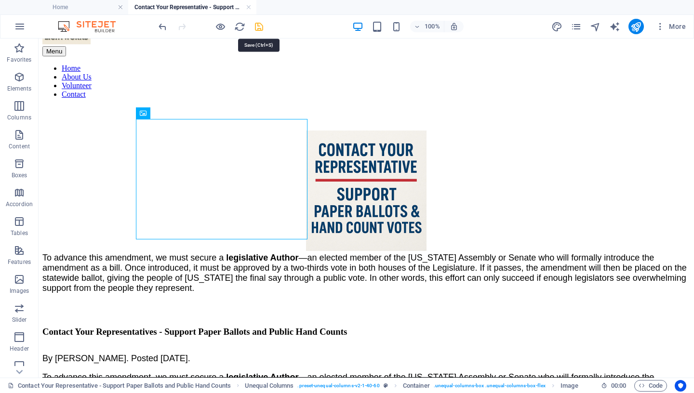
click at [258, 29] on icon "save" at bounding box center [258, 26] width 11 height 11
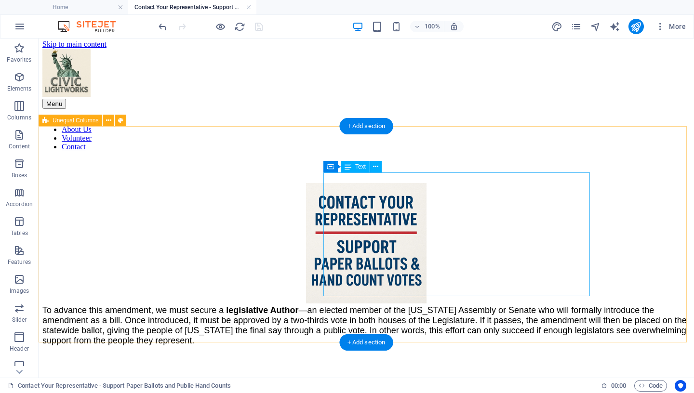
scroll to position [0, 0]
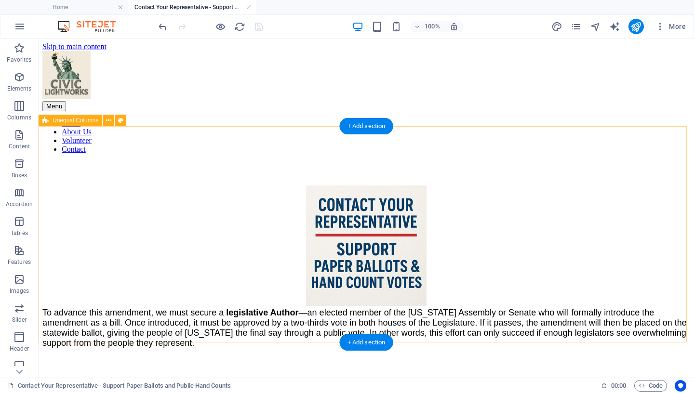
click at [71, 185] on div "To advance this amendment, we must secure a legislative Author —an elected memb…" at bounding box center [365, 266] width 647 height 163
select select "%"
select select "rem"
select select "preset-unequal-columns-v2-1-40-60"
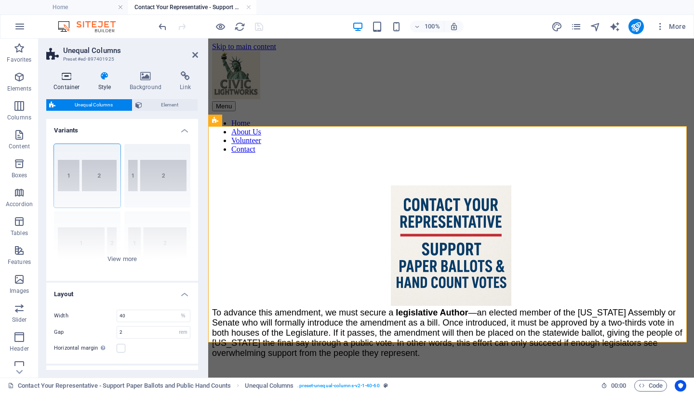
click at [71, 77] on icon at bounding box center [66, 76] width 41 height 10
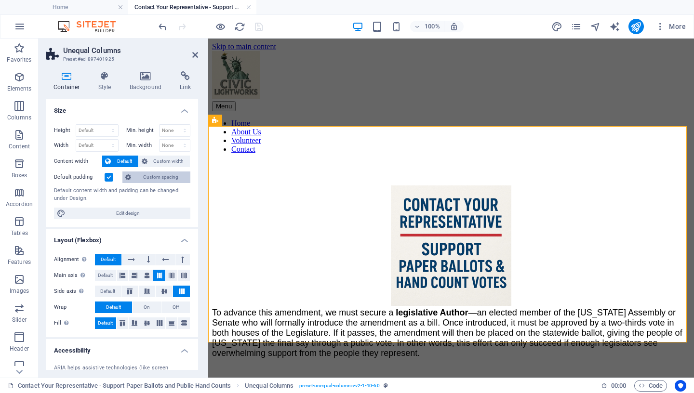
click at [153, 175] on span "Custom spacing" at bounding box center [160, 178] width 53 height 12
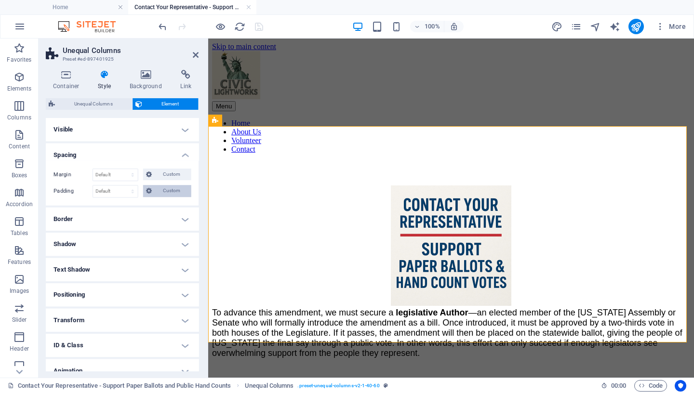
click at [159, 189] on span "Custom" at bounding box center [170, 191] width 33 height 12
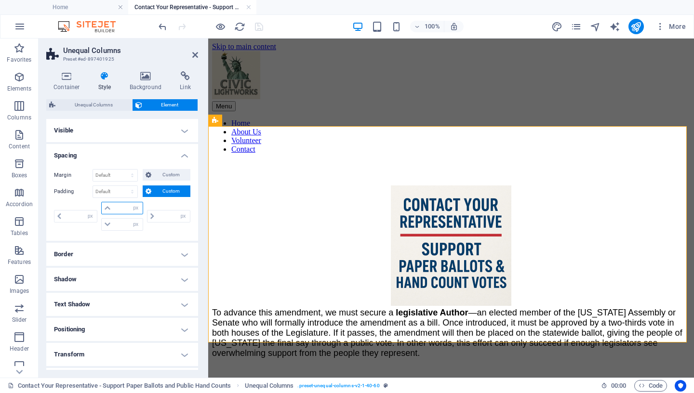
click at [119, 210] on input "number" at bounding box center [127, 208] width 29 height 12
type input "50"
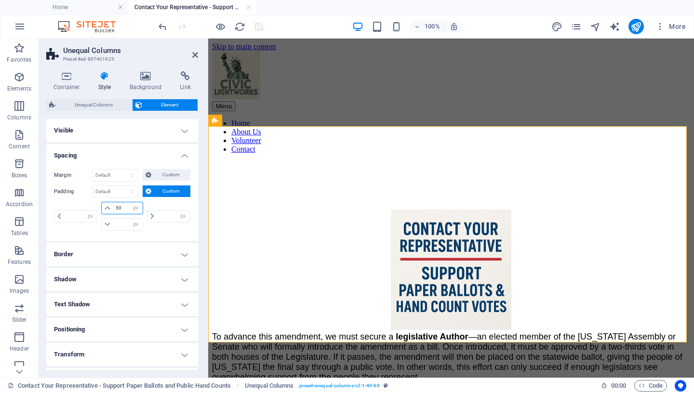
type input "0"
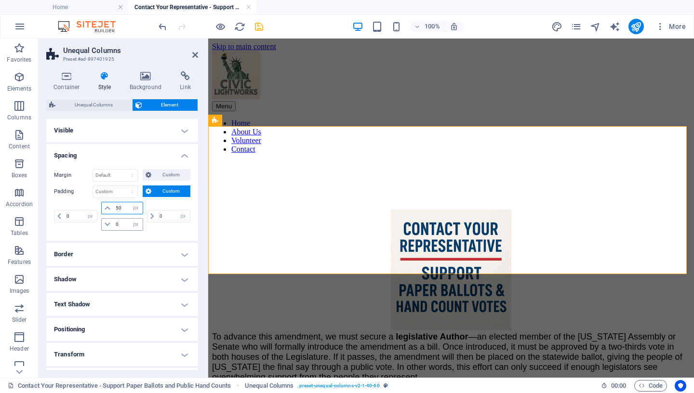
type input "50"
drag, startPoint x: 118, startPoint y: 226, endPoint x: 94, endPoint y: 223, distance: 24.3
click at [113, 223] on input "0" at bounding box center [127, 225] width 29 height 12
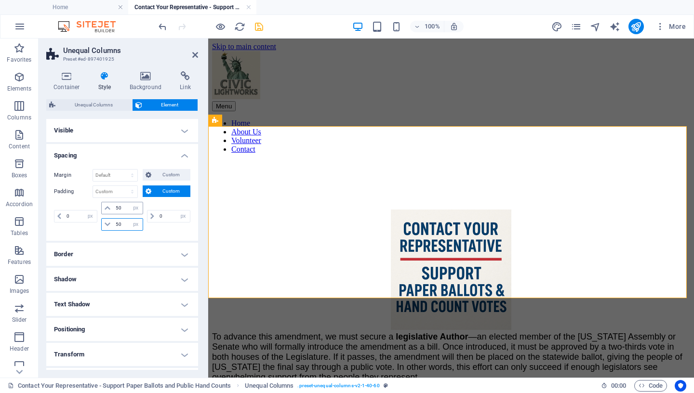
type input "50"
drag, startPoint x: 119, startPoint y: 205, endPoint x: 86, endPoint y: 207, distance: 33.3
click at [113, 207] on input "50" at bounding box center [127, 208] width 29 height 12
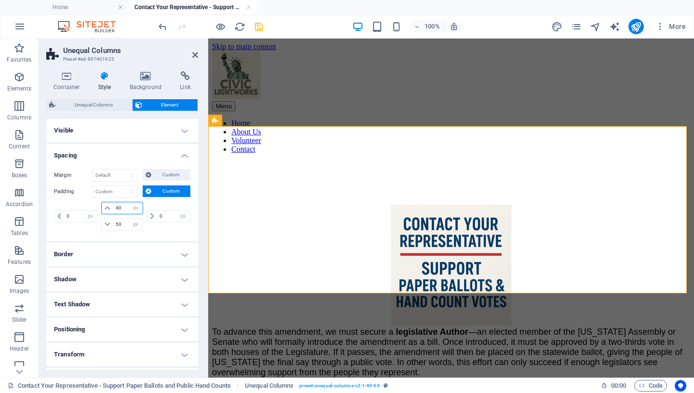
drag, startPoint x: 122, startPoint y: 208, endPoint x: 77, endPoint y: 210, distance: 45.8
click at [113, 210] on input "40" at bounding box center [127, 208] width 29 height 12
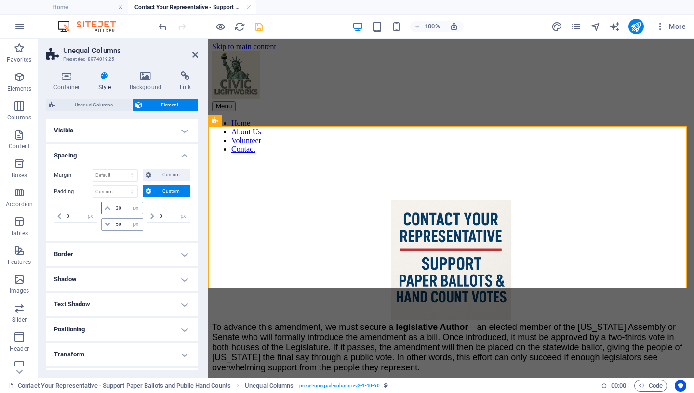
type input "30"
drag, startPoint x: 120, startPoint y: 224, endPoint x: 95, endPoint y: 224, distance: 25.1
click at [113, 224] on input "50" at bounding box center [127, 225] width 29 height 12
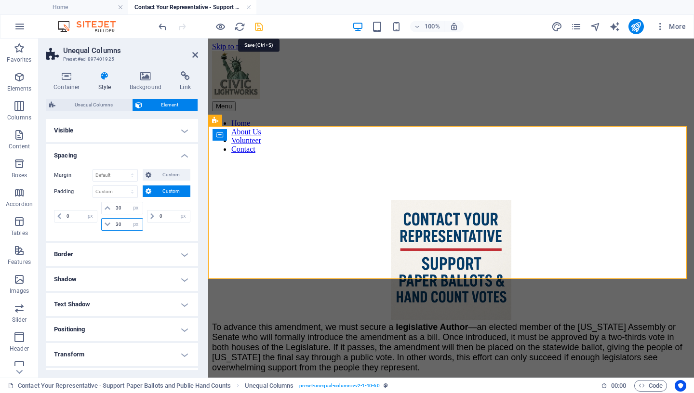
type input "30"
click at [261, 27] on icon "save" at bounding box center [258, 26] width 11 height 11
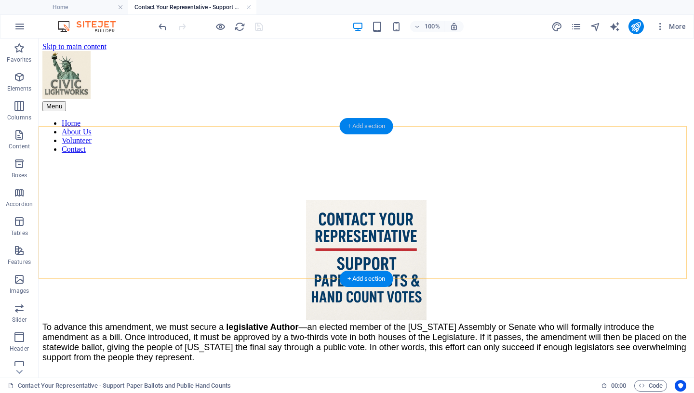
click at [371, 125] on div "+ Add section" at bounding box center [366, 126] width 53 height 16
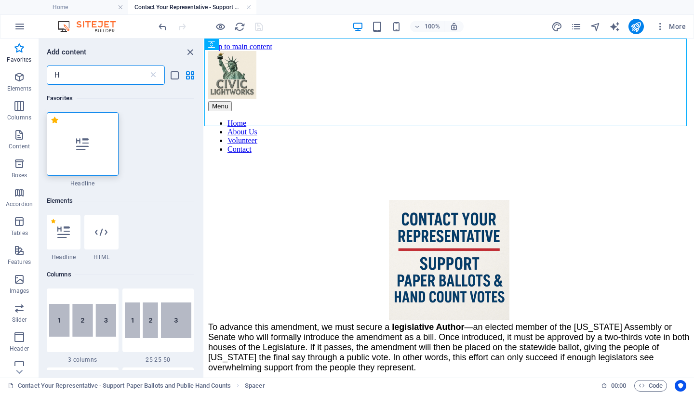
type input "H"
click at [85, 147] on icon at bounding box center [82, 144] width 13 height 13
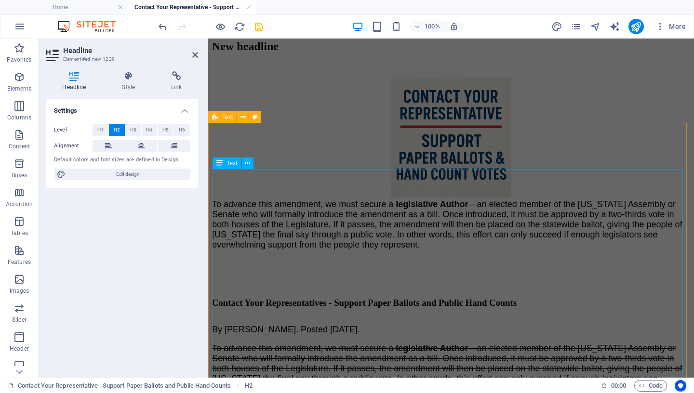
scroll to position [131, 0]
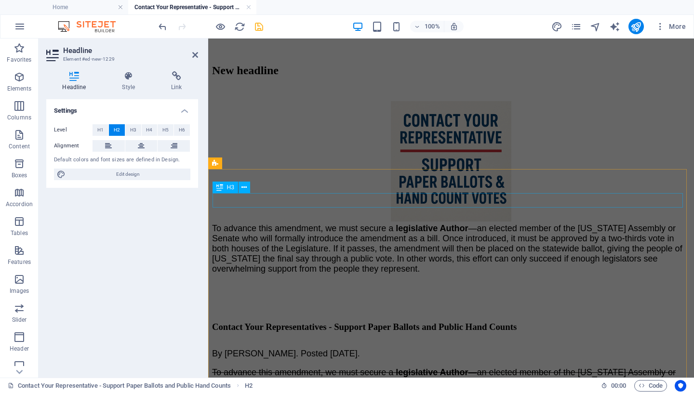
click at [340, 322] on div "Contact Your Representatives - Support Paper Ballots and Public Hand Counts" at bounding box center [451, 327] width 478 height 11
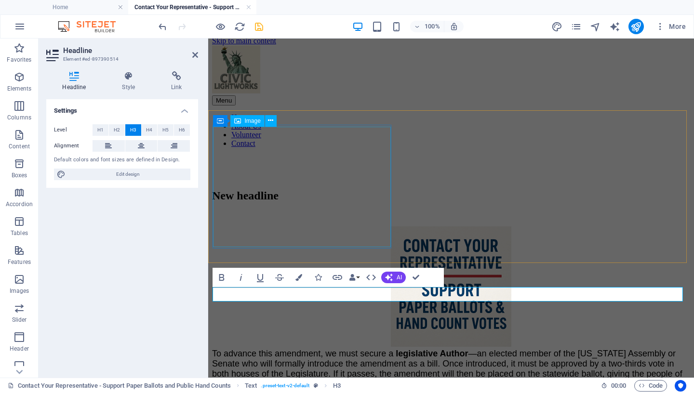
scroll to position [0, 0]
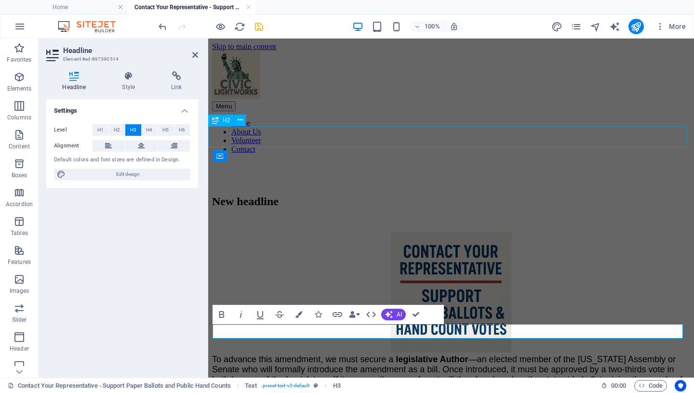
click at [313, 195] on div "New headline" at bounding box center [451, 201] width 478 height 13
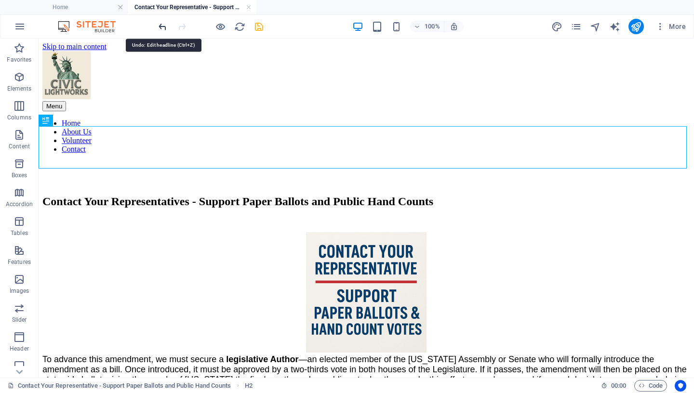
click at [161, 28] on icon "undo" at bounding box center [162, 26] width 11 height 11
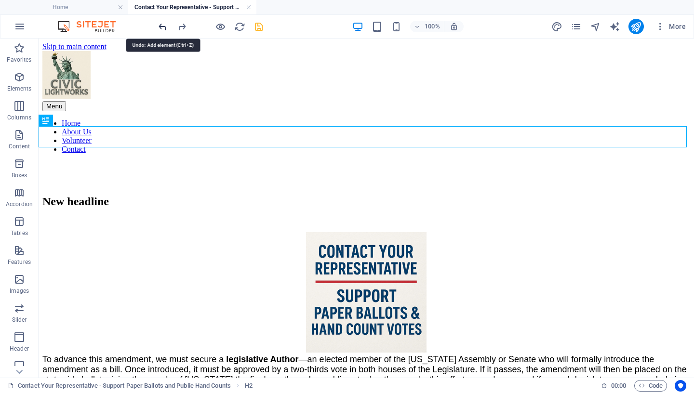
click at [161, 28] on icon "undo" at bounding box center [162, 26] width 11 height 11
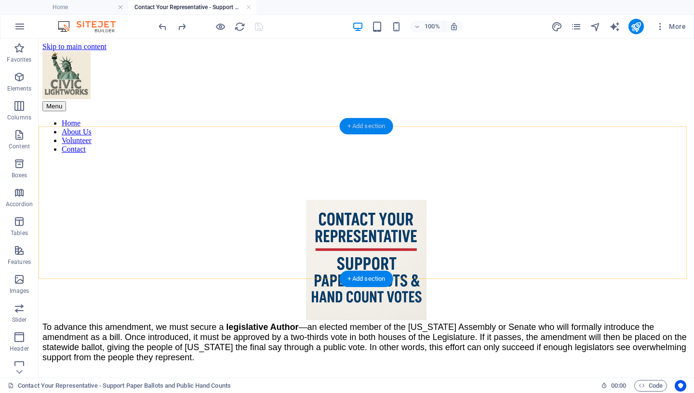
click at [362, 123] on div "+ Add section" at bounding box center [366, 126] width 53 height 16
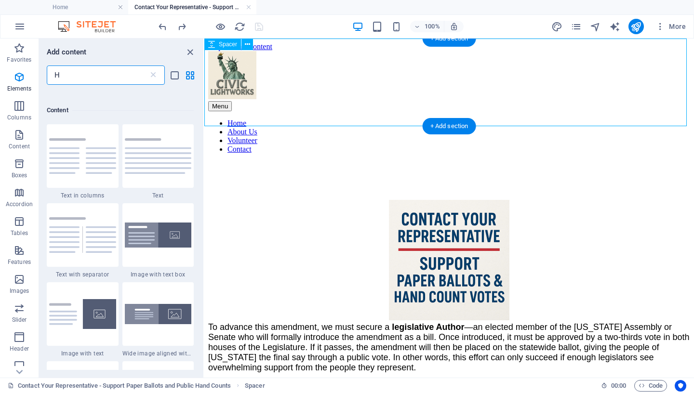
scroll to position [516, 0]
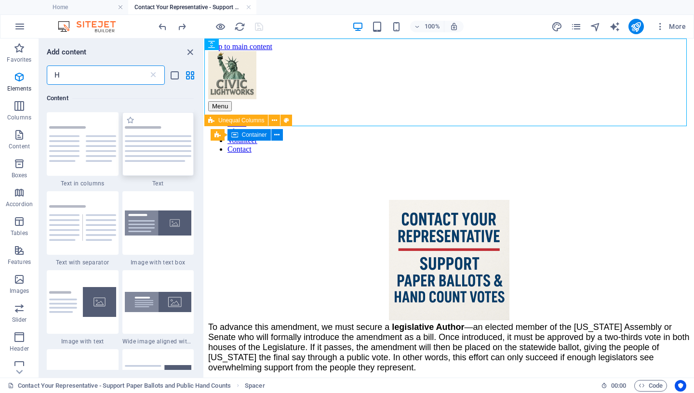
click at [156, 144] on img at bounding box center [158, 144] width 67 height 36
click at [204, 144] on div "Container Placeholder Text Spacer Text Reference H3 Text H3 Spacer Text Spacer …" at bounding box center [448, 208] width 489 height 339
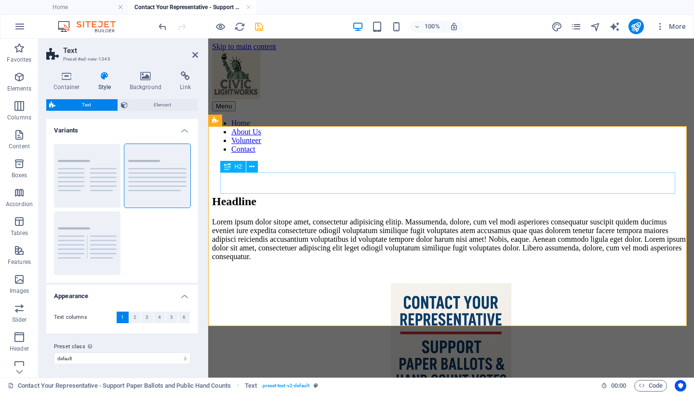
click at [293, 195] on div "Headline" at bounding box center [451, 201] width 478 height 13
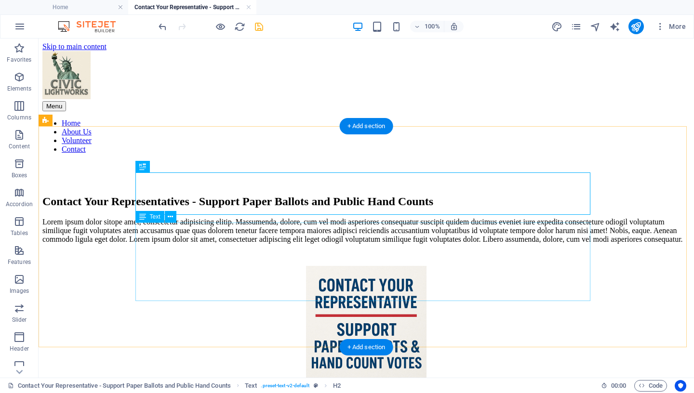
click at [291, 244] on div "Lorem ipsum dolor sitope amet, consectetur adipisicing elitip. Massumenda, dolo…" at bounding box center [365, 231] width 647 height 26
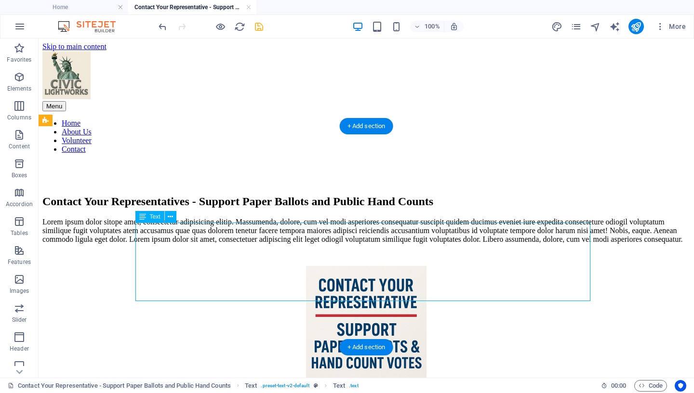
click at [291, 244] on div "Lorem ipsum dolor sitope amet, consectetur adipisicing elitip. Massumenda, dolo…" at bounding box center [365, 231] width 647 height 26
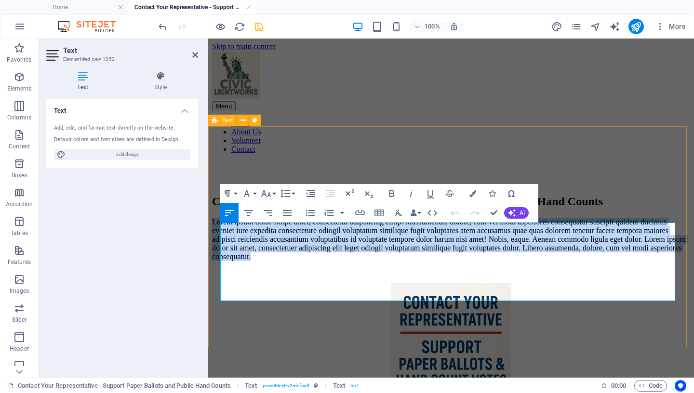
drag, startPoint x: 377, startPoint y: 296, endPoint x: 220, endPoint y: 230, distance: 170.4
click at [220, 230] on div "Contact Your Representatives - Support Paper Ballots and Public Hand Counts Lor…" at bounding box center [451, 228] width 478 height 66
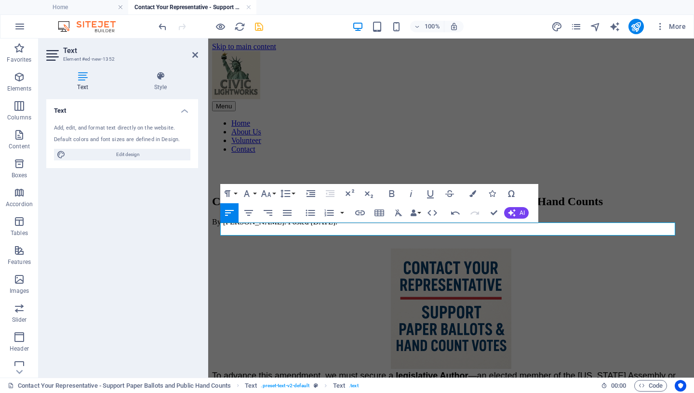
drag, startPoint x: 373, startPoint y: 229, endPoint x: 454, endPoint y: 246, distance: 83.1
click at [247, 191] on icon "button" at bounding box center [247, 193] width 6 height 7
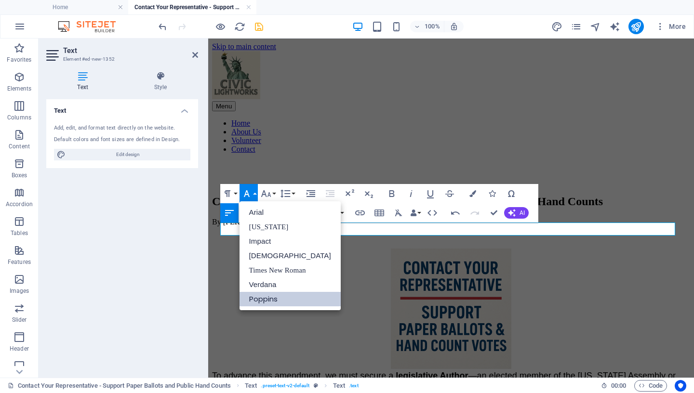
scroll to position [0, 0]
drag, startPoint x: 262, startPoint y: 258, endPoint x: 264, endPoint y: 253, distance: 5.0
click at [262, 258] on link "[DEMOGRAPHIC_DATA]" at bounding box center [289, 256] width 101 height 14
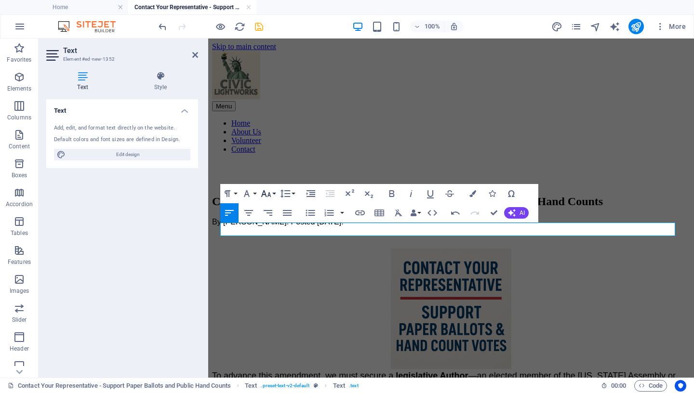
click at [270, 194] on icon "button" at bounding box center [266, 194] width 12 height 12
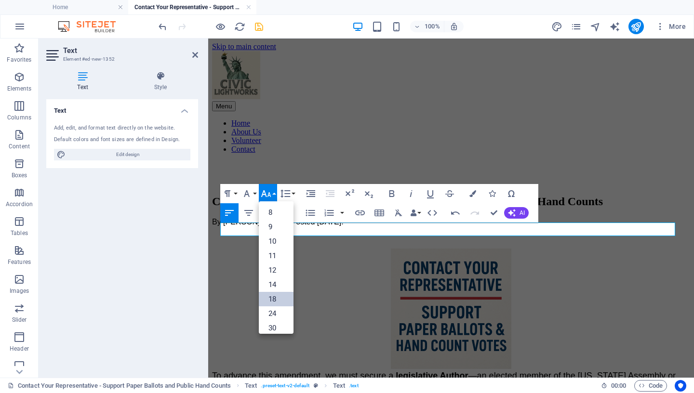
click at [279, 301] on link "18" at bounding box center [276, 299] width 35 height 14
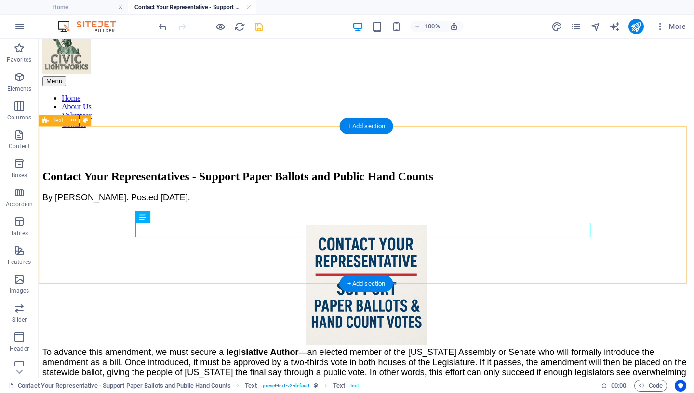
scroll to position [39, 0]
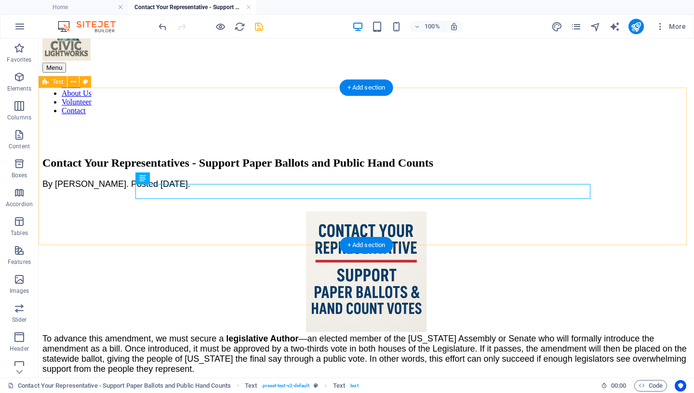
click at [76, 157] on div "Contact Your Representatives - Support Paper Ballots and Public Hand Counts By …" at bounding box center [365, 173] width 647 height 33
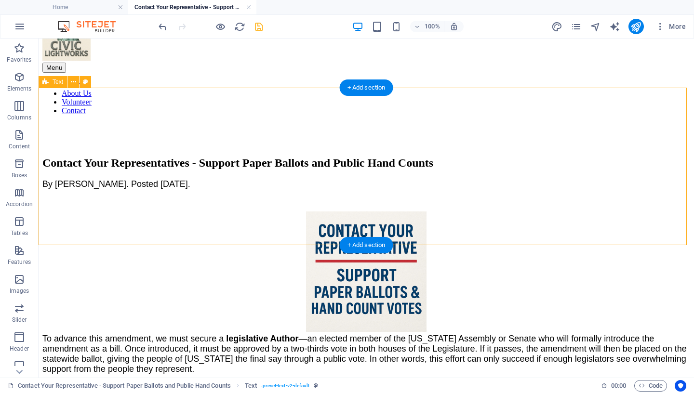
click at [76, 157] on div "Contact Your Representatives - Support Paper Ballots and Public Hand Counts By …" at bounding box center [365, 173] width 647 height 33
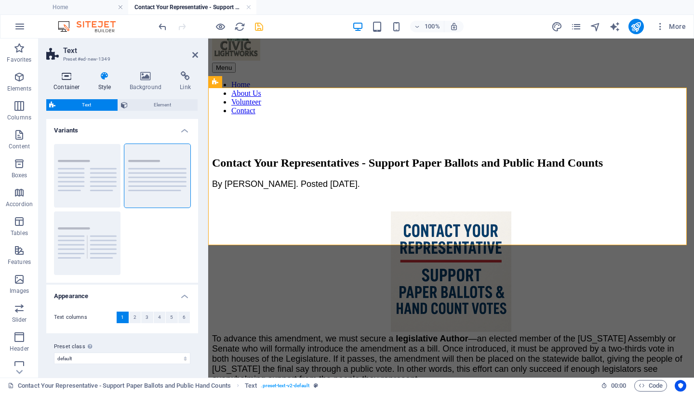
click at [68, 78] on icon at bounding box center [66, 76] width 41 height 10
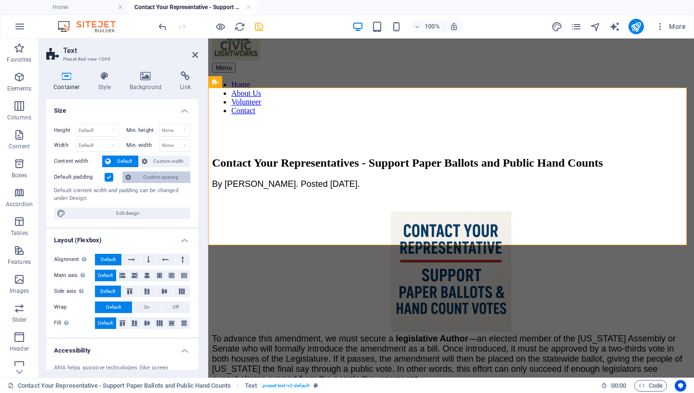
click at [158, 179] on span "Custom spacing" at bounding box center [160, 178] width 53 height 12
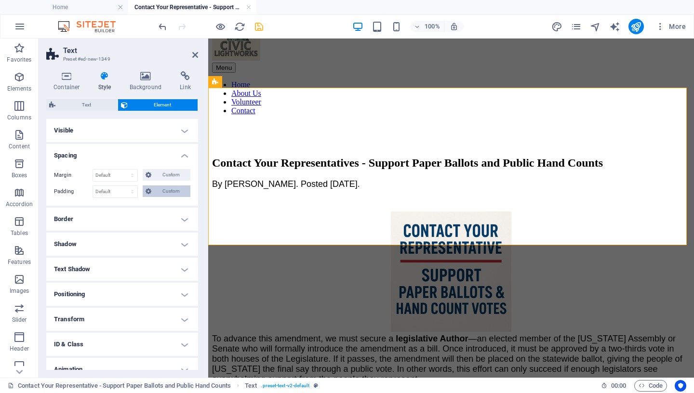
click at [159, 190] on span "Custom" at bounding box center [170, 191] width 33 height 12
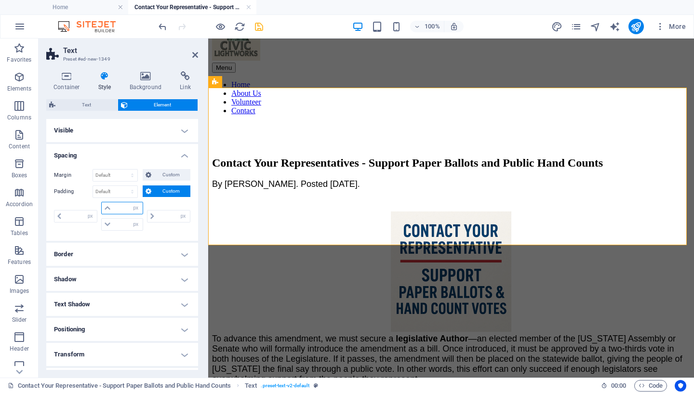
click at [119, 209] on input "number" at bounding box center [127, 208] width 29 height 12
type input "40"
type input "0"
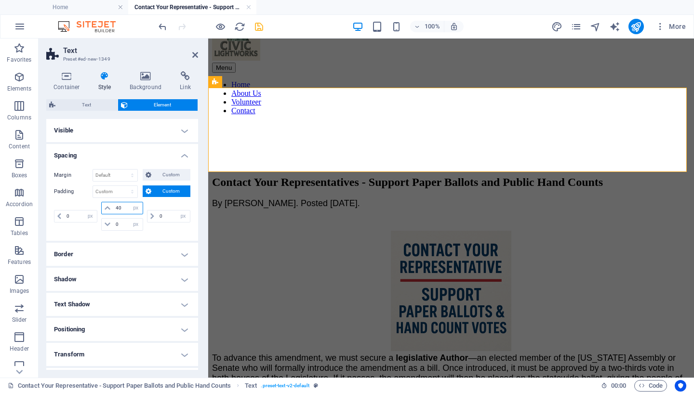
drag, startPoint x: 121, startPoint y: 206, endPoint x: 88, endPoint y: 206, distance: 33.2
click at [113, 206] on input "40" at bounding box center [127, 208] width 29 height 12
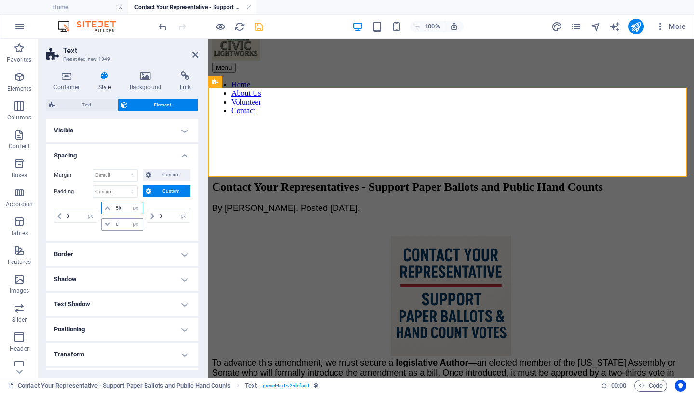
type input "50"
drag, startPoint x: 120, startPoint y: 225, endPoint x: 101, endPoint y: 226, distance: 19.3
click at [113, 226] on input "0" at bounding box center [127, 225] width 29 height 12
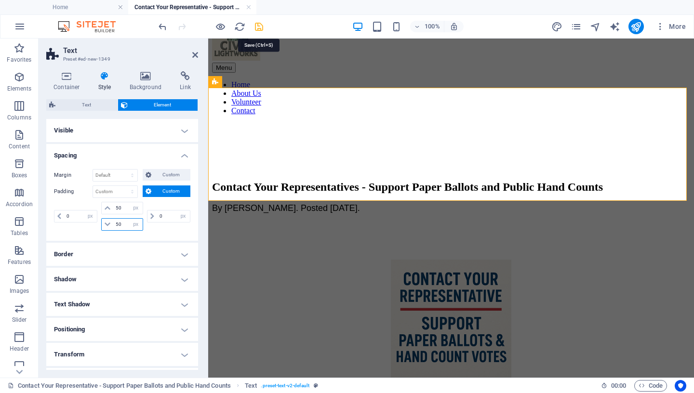
type input "50"
click at [261, 23] on icon "save" at bounding box center [258, 26] width 11 height 11
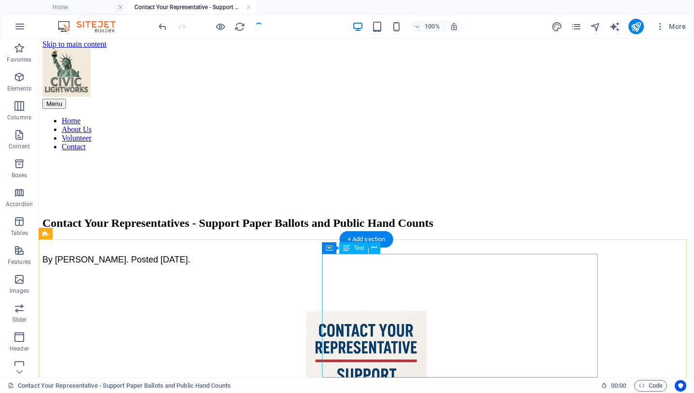
scroll to position [0, 0]
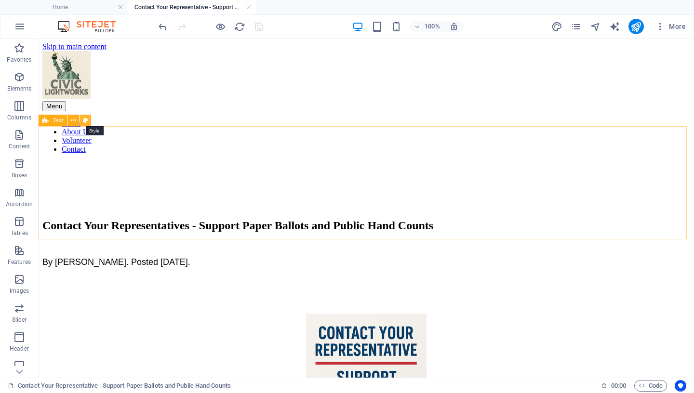
click at [87, 121] on icon at bounding box center [85, 121] width 5 height 10
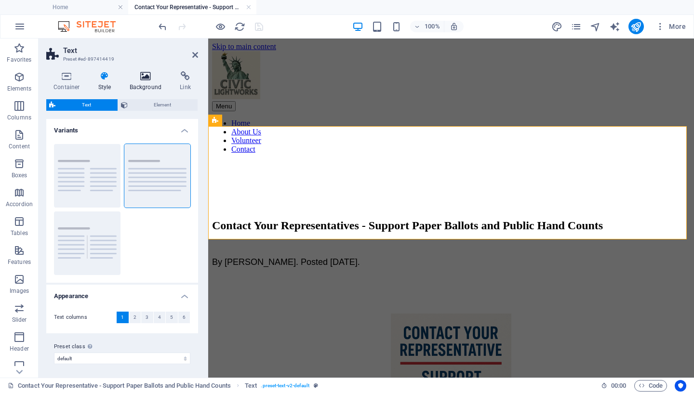
click at [141, 79] on icon at bounding box center [145, 76] width 47 height 10
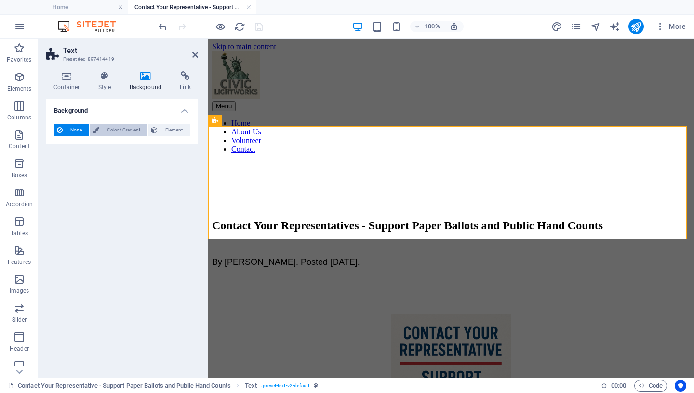
click at [130, 128] on span "Color / Gradient" at bounding box center [123, 130] width 42 height 12
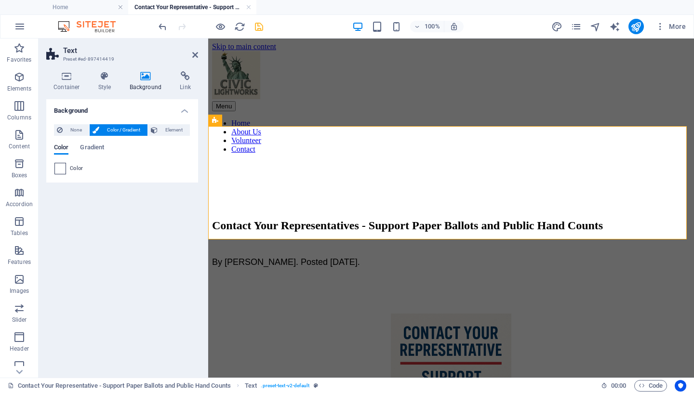
click at [63, 171] on span at bounding box center [60, 168] width 11 height 11
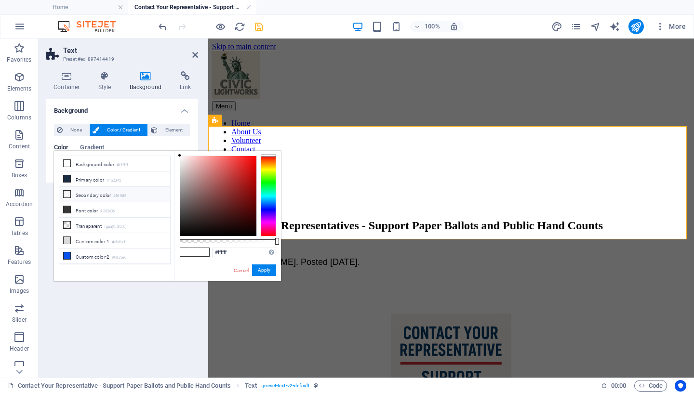
click at [89, 195] on li "Secondary color #f6f6f6" at bounding box center [114, 194] width 111 height 15
type input "#f6f6f6"
click at [263, 270] on button "Apply" at bounding box center [264, 270] width 24 height 12
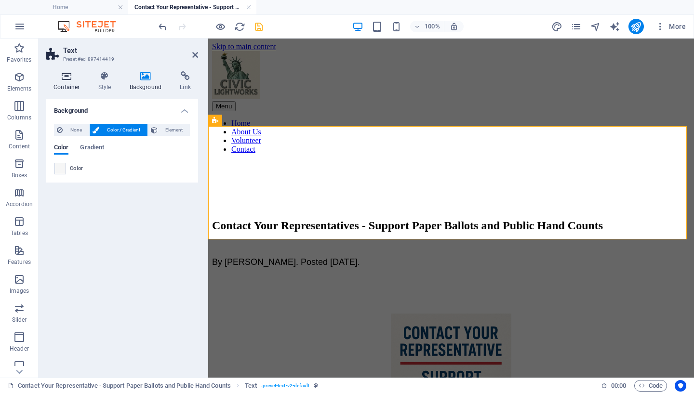
click at [63, 74] on icon at bounding box center [66, 76] width 41 height 10
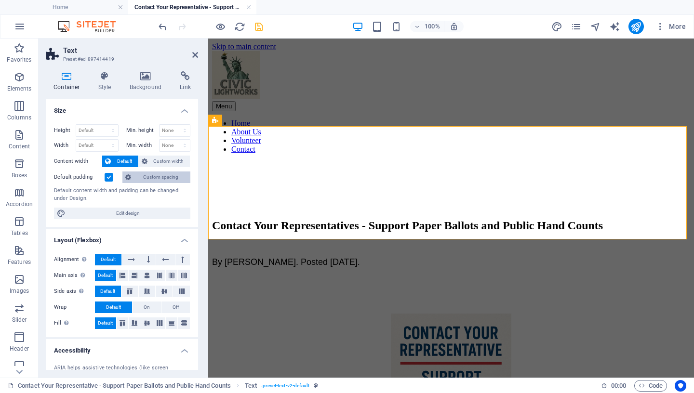
click at [155, 178] on span "Custom spacing" at bounding box center [160, 178] width 53 height 12
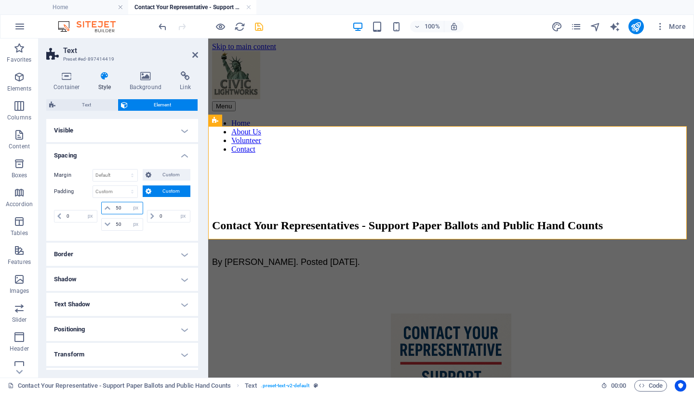
drag, startPoint x: 121, startPoint y: 210, endPoint x: 87, endPoint y: 209, distance: 34.2
click at [113, 209] on input "50" at bounding box center [127, 208] width 29 height 12
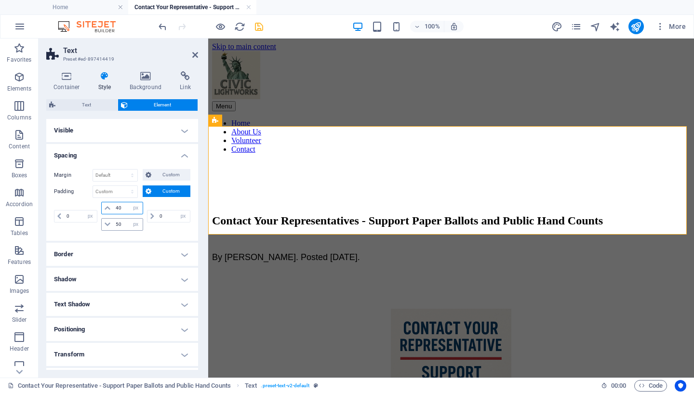
type input "40"
drag, startPoint x: 122, startPoint y: 225, endPoint x: 70, endPoint y: 220, distance: 52.3
click at [113, 223] on input "50" at bounding box center [127, 225] width 29 height 12
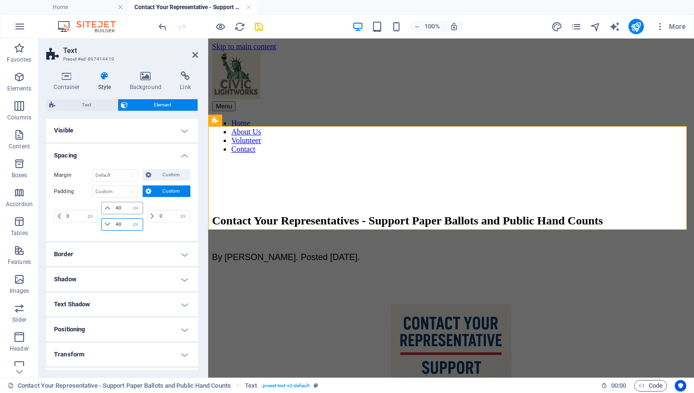
type input "40"
click at [120, 208] on input "40" at bounding box center [127, 208] width 29 height 12
click at [261, 28] on icon "save" at bounding box center [258, 26] width 11 height 11
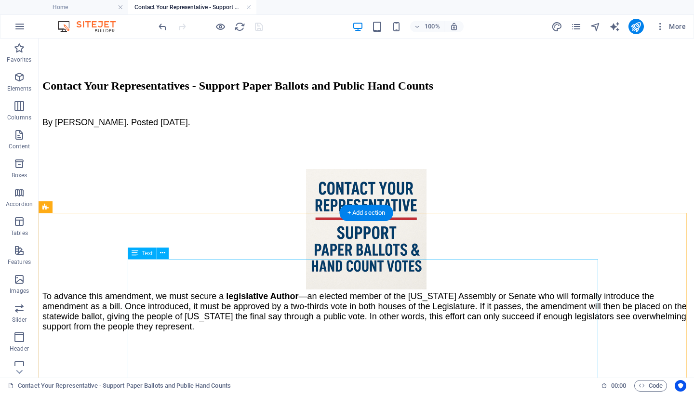
scroll to position [170, 0]
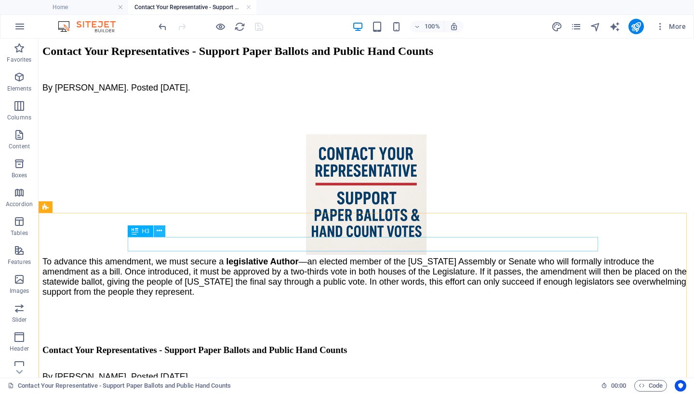
click at [161, 232] on icon at bounding box center [159, 231] width 5 height 10
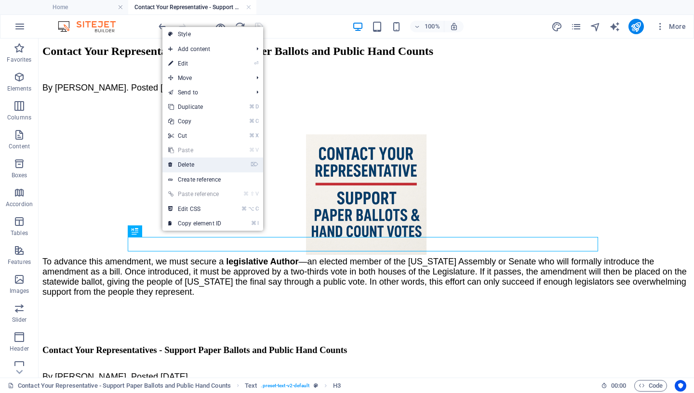
click at [203, 165] on link "⌦ Delete" at bounding box center [194, 165] width 65 height 14
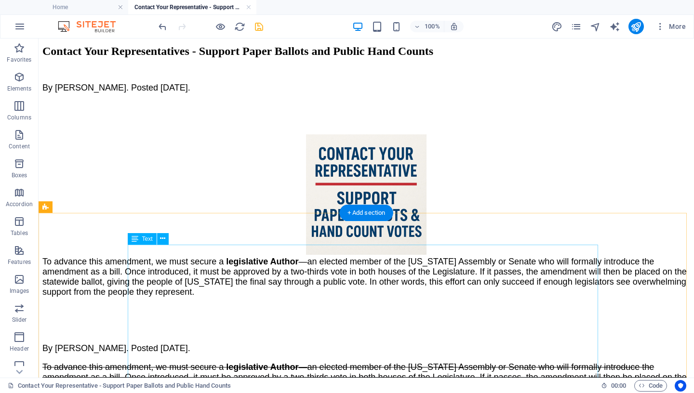
click at [361, 362] on p "To advance this amendment, we must secure a legislative Author —an elected memb…" at bounding box center [365, 382] width 647 height 40
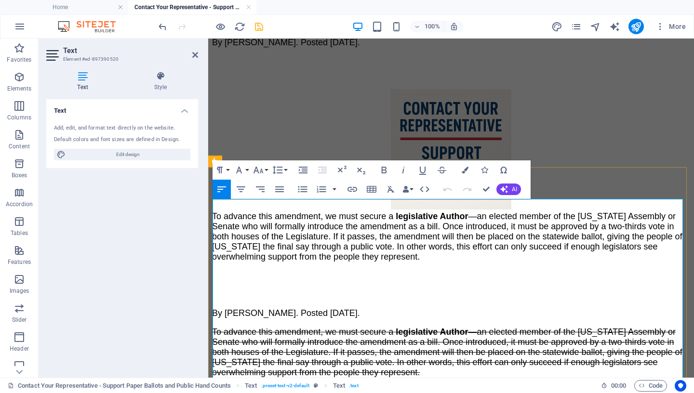
scroll to position [261, 0]
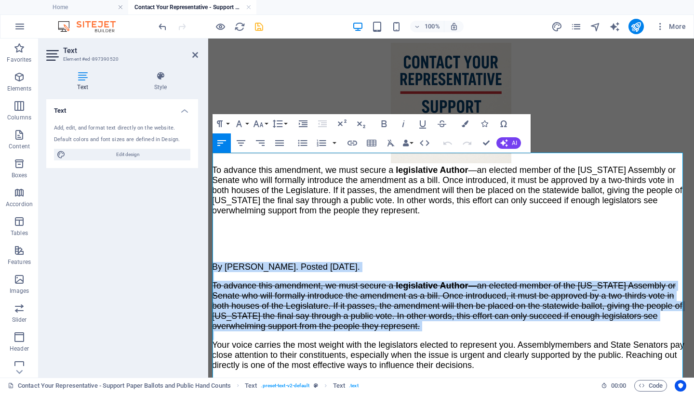
drag, startPoint x: 213, startPoint y: 283, endPoint x: 410, endPoint y: 196, distance: 215.5
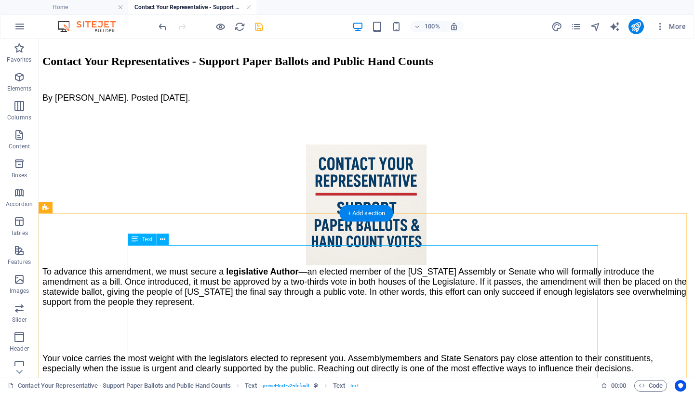
scroll to position [153, 0]
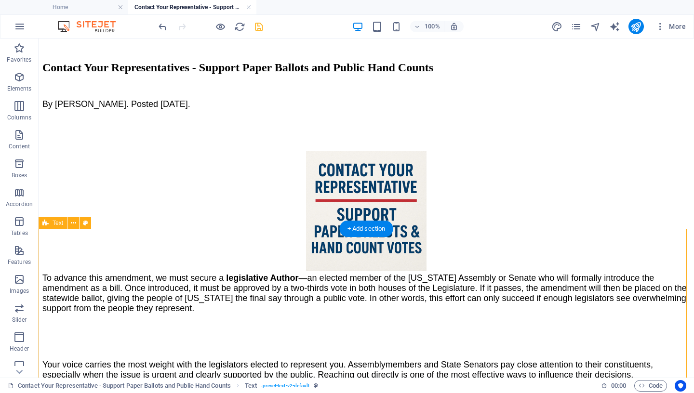
select select "px"
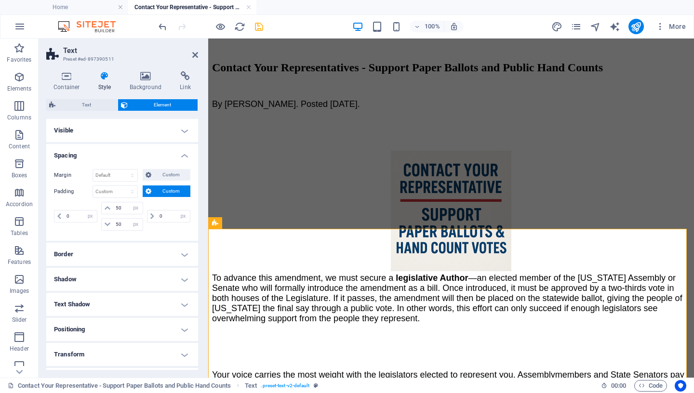
click at [159, 191] on span "Custom" at bounding box center [170, 191] width 33 height 12
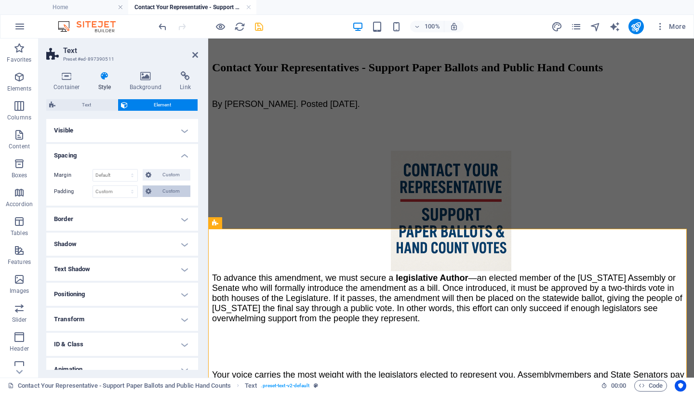
click at [159, 191] on span "Custom" at bounding box center [170, 191] width 33 height 12
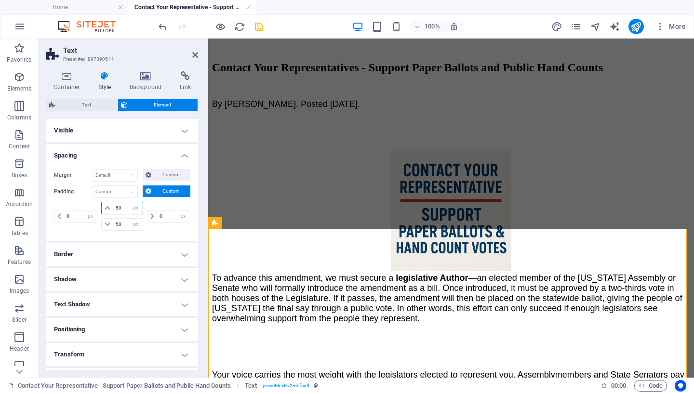
drag, startPoint x: 120, startPoint y: 210, endPoint x: 77, endPoint y: 203, distance: 43.9
click at [113, 208] on input "50" at bounding box center [127, 208] width 29 height 12
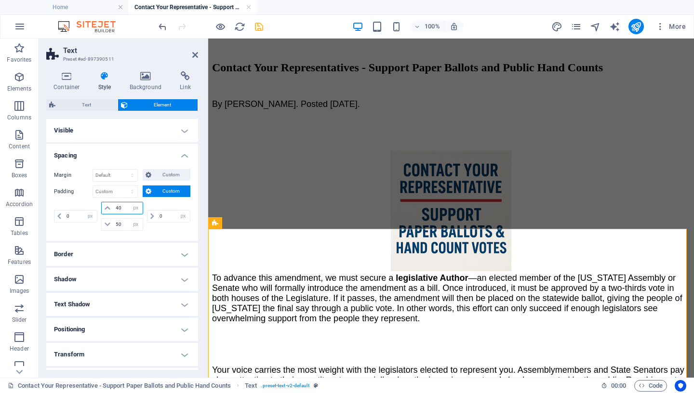
drag, startPoint x: 123, startPoint y: 209, endPoint x: 89, endPoint y: 205, distance: 34.4
click at [113, 205] on input "40" at bounding box center [127, 208] width 29 height 12
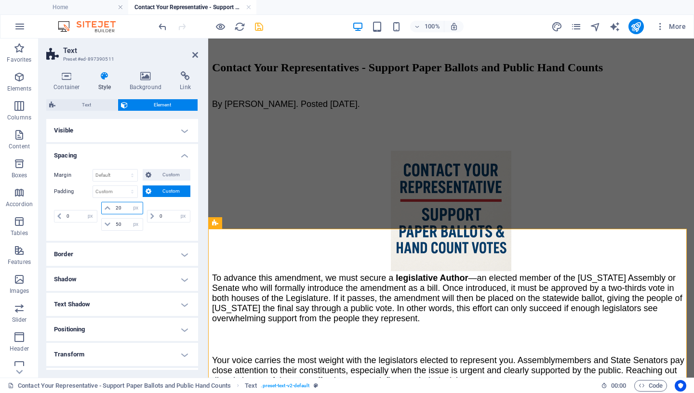
drag, startPoint x: 122, startPoint y: 207, endPoint x: 80, endPoint y: 206, distance: 41.9
click at [113, 206] on input "20" at bounding box center [127, 208] width 29 height 12
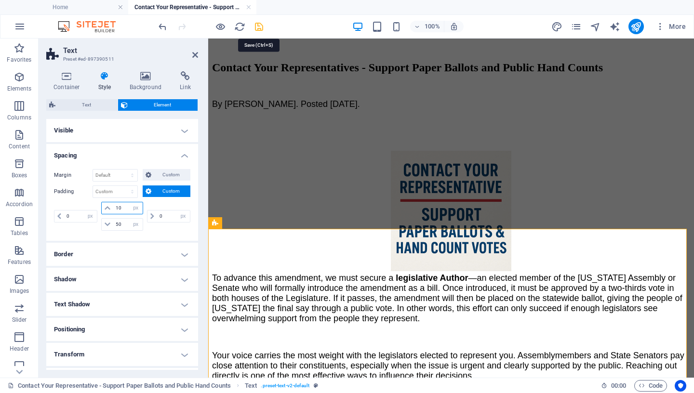
type input "10"
click at [256, 28] on icon "save" at bounding box center [258, 26] width 11 height 11
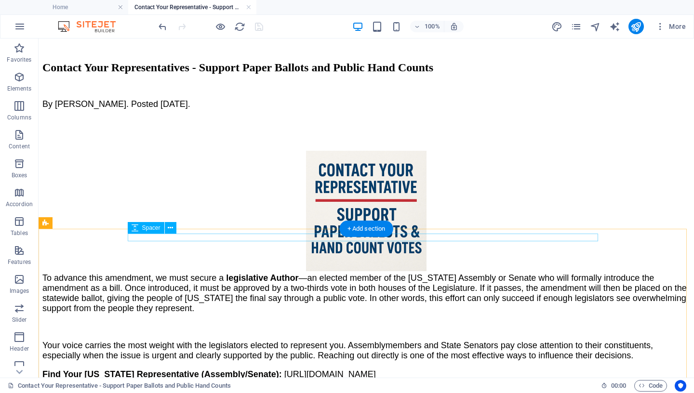
click at [212, 333] on div at bounding box center [365, 337] width 647 height 8
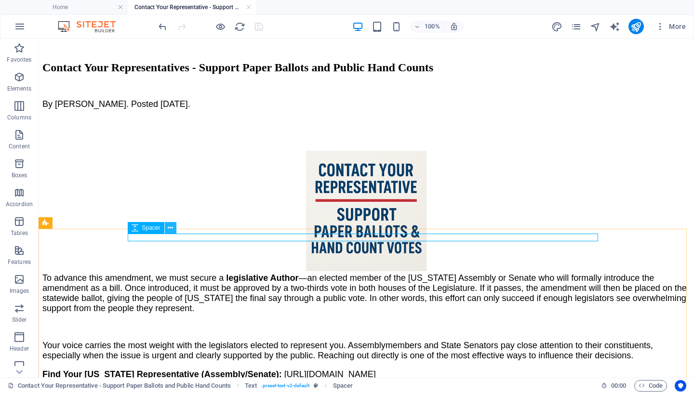
click at [171, 228] on icon at bounding box center [170, 228] width 5 height 10
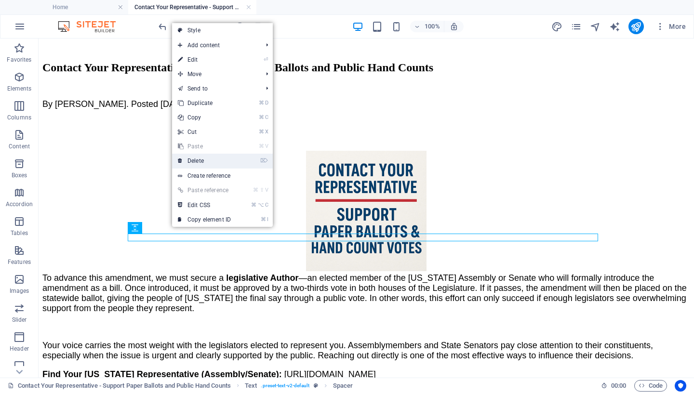
click at [205, 158] on link "⌦ Delete" at bounding box center [204, 161] width 65 height 14
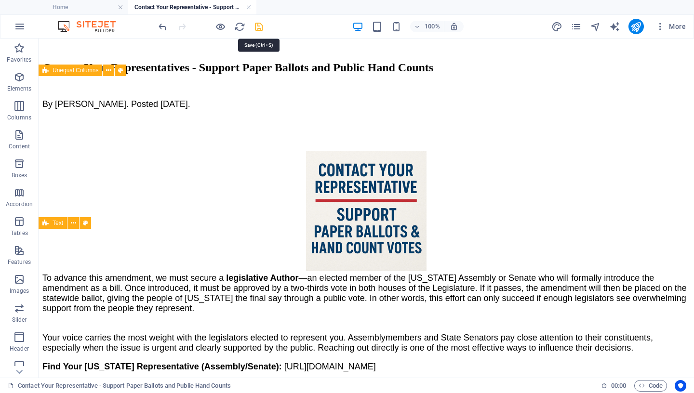
click at [255, 27] on icon "save" at bounding box center [258, 26] width 11 height 11
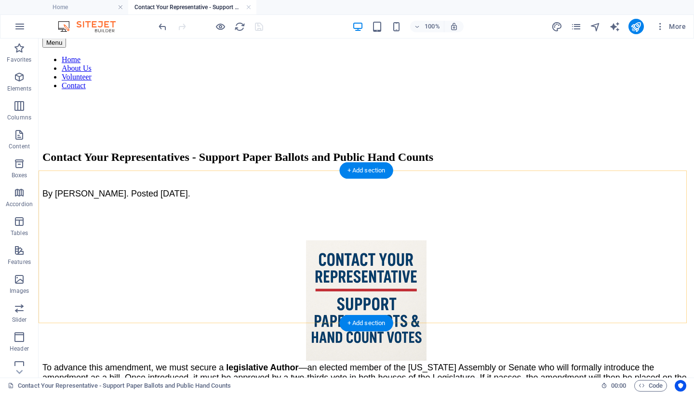
scroll to position [0, 0]
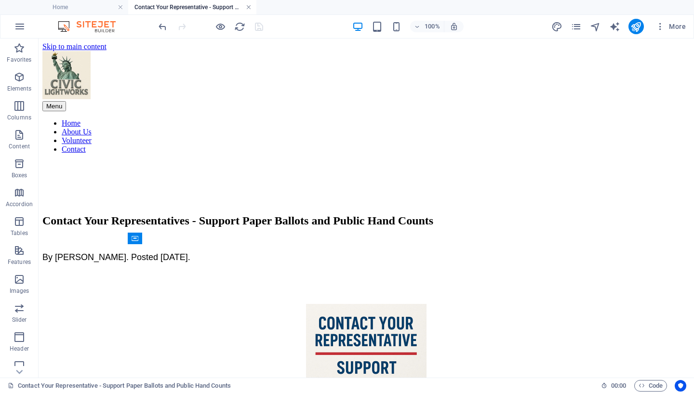
click at [250, 5] on link at bounding box center [249, 7] width 6 height 9
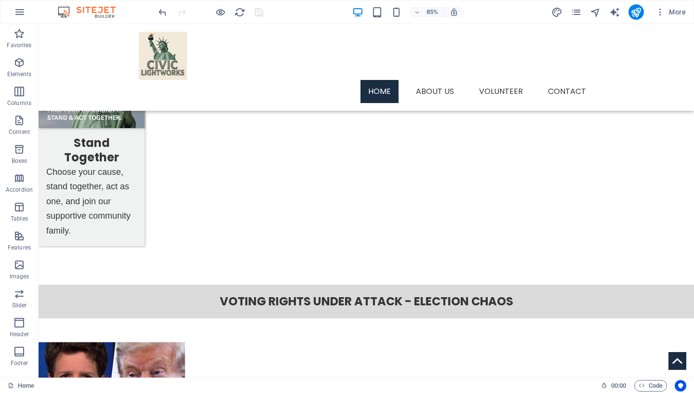
scroll to position [1149, 0]
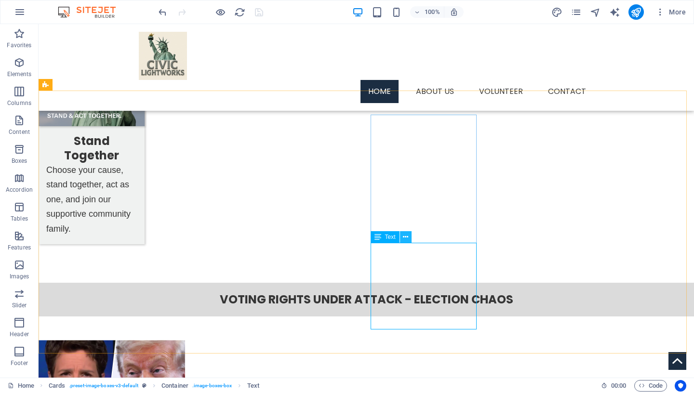
click at [404, 238] on icon at bounding box center [405, 237] width 5 height 10
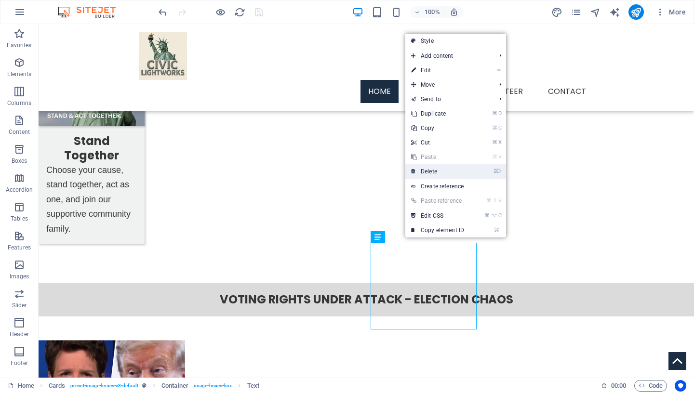
click at [448, 170] on link "⌦ Delete" at bounding box center [437, 171] width 65 height 14
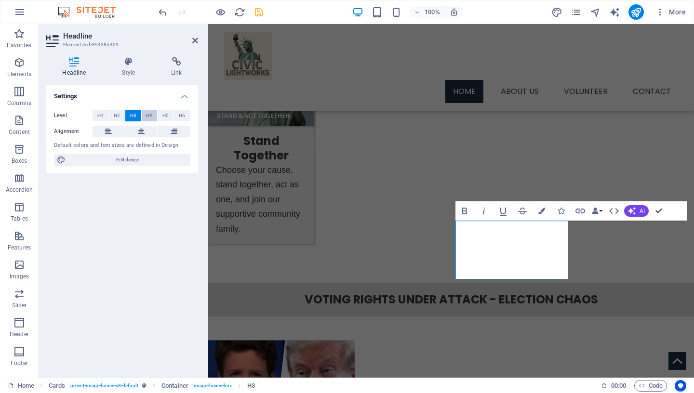
click at [152, 113] on span "H4" at bounding box center [149, 116] width 6 height 12
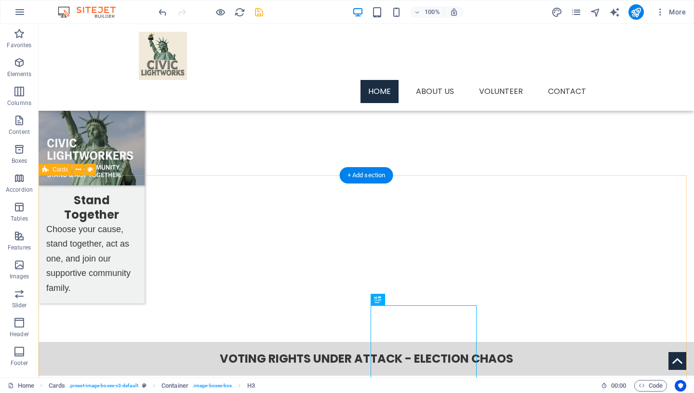
scroll to position [1111, 0]
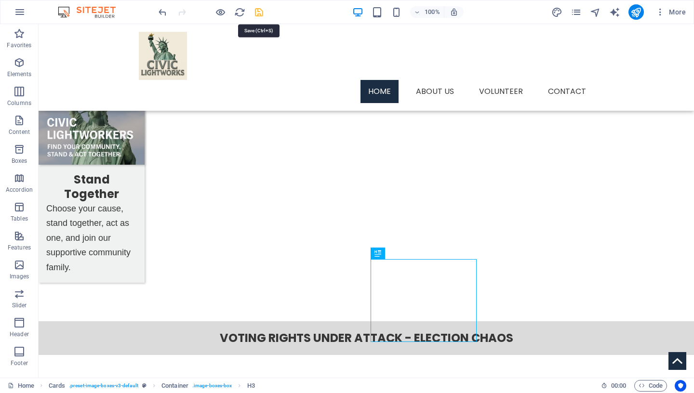
click at [256, 12] on icon "save" at bounding box center [258, 12] width 11 height 11
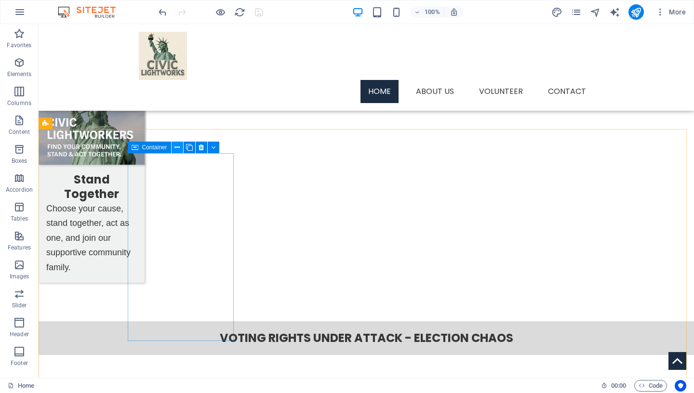
click at [176, 146] on icon at bounding box center [176, 148] width 5 height 10
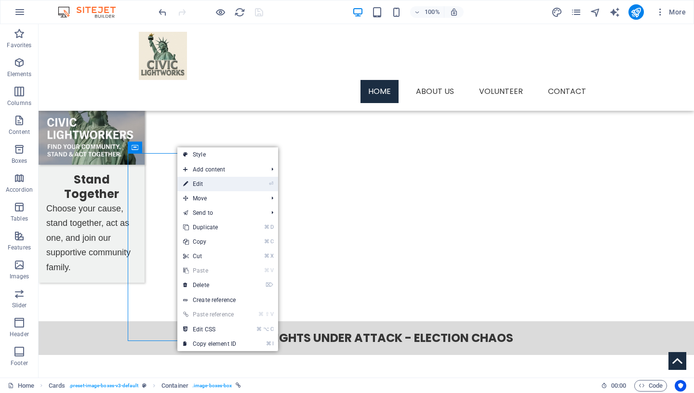
click at [208, 185] on link "⏎ Edit" at bounding box center [209, 184] width 65 height 14
select select "px"
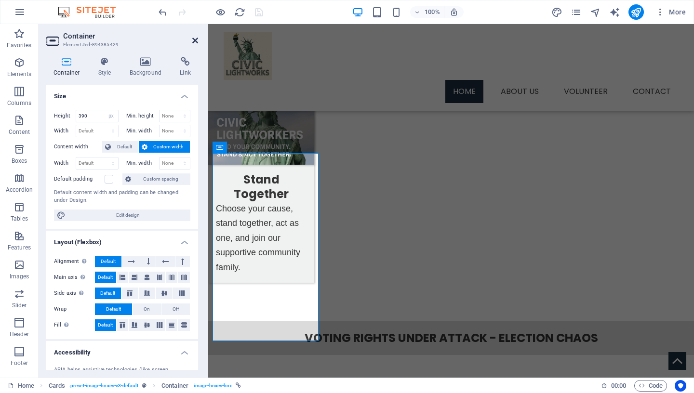
click at [194, 39] on icon at bounding box center [195, 41] width 6 height 8
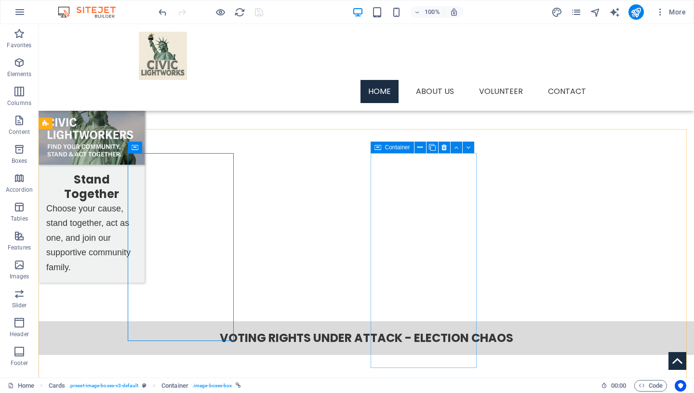
click at [380, 148] on icon at bounding box center [377, 148] width 7 height 12
click at [420, 147] on icon at bounding box center [419, 148] width 5 height 10
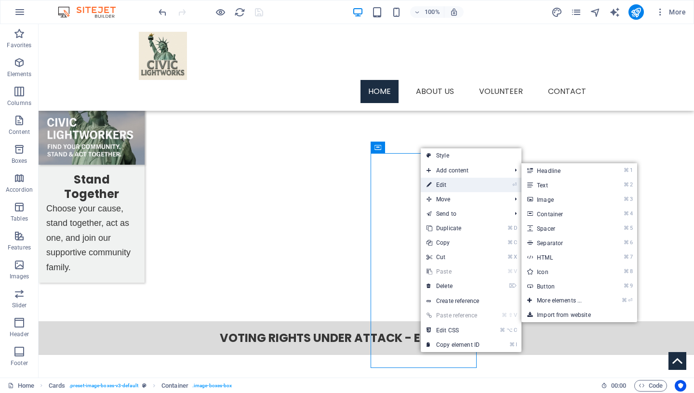
click at [447, 184] on link "⏎ Edit" at bounding box center [453, 185] width 65 height 14
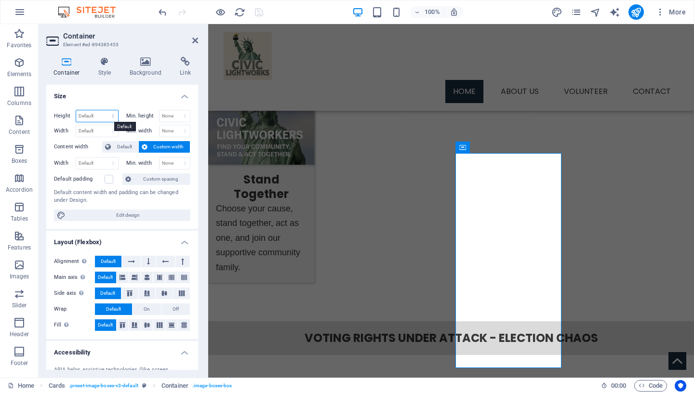
click at [76, 110] on select "Default px rem % vh vw" at bounding box center [97, 116] width 42 height 12
select select "px"
click option "px" at bounding box center [0, 0] width 0 height 0
click at [93, 117] on input "445" at bounding box center [97, 116] width 42 height 12
drag, startPoint x: 93, startPoint y: 117, endPoint x: 58, endPoint y: 112, distance: 35.4
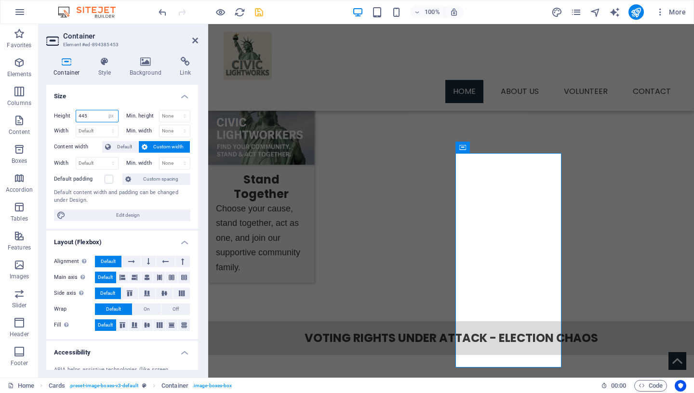
click at [76, 113] on input "445" at bounding box center [97, 116] width 42 height 12
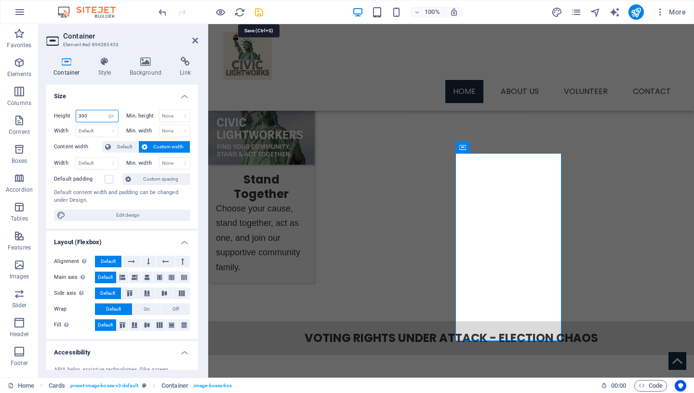
type input "390"
click at [257, 15] on icon "save" at bounding box center [258, 12] width 11 height 11
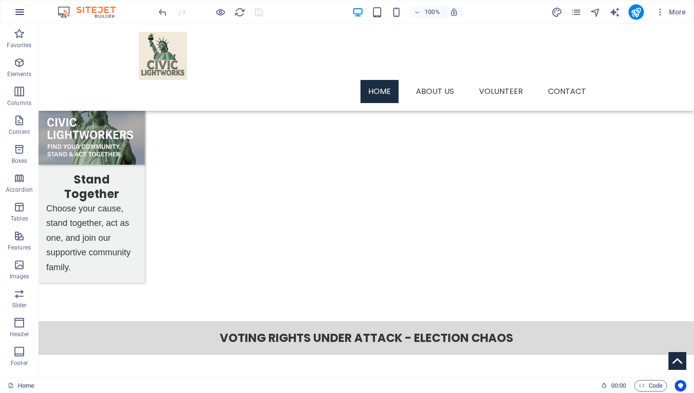
click at [23, 16] on icon "button" at bounding box center [20, 12] width 12 height 12
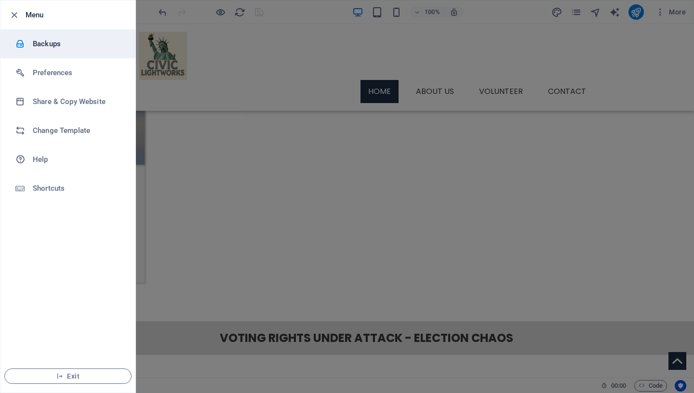
click at [52, 46] on h6 "Backups" at bounding box center [77, 44] width 89 height 12
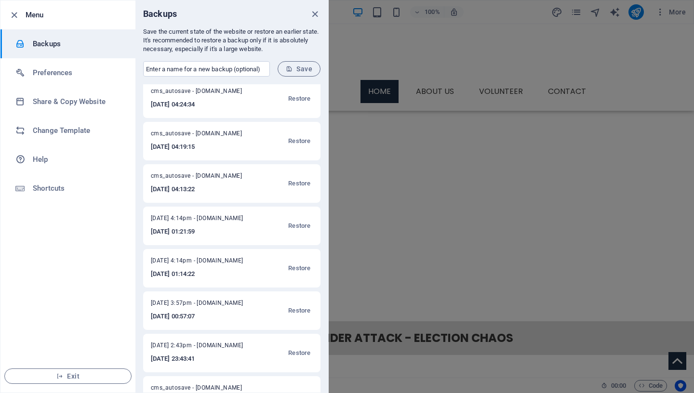
scroll to position [54, 0]
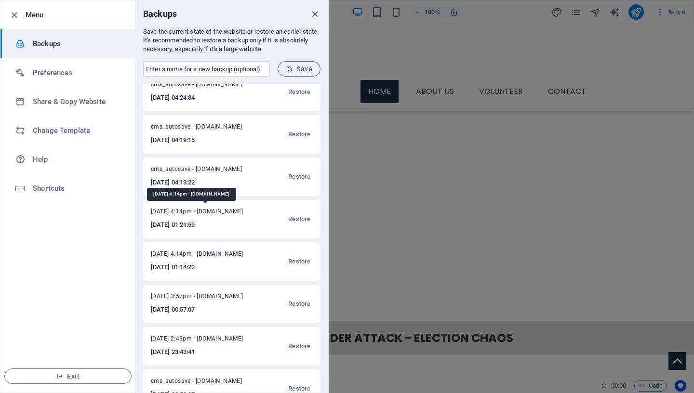
drag, startPoint x: 150, startPoint y: 213, endPoint x: 200, endPoint y: 212, distance: 50.6
click at [200, 212] on div "[DATE] 4:14pm - [DOMAIN_NAME] [DATE] 01:21:59 Restore" at bounding box center [231, 219] width 177 height 39
copy span "[DATE],"
click at [188, 68] on input "text" at bounding box center [206, 68] width 127 height 15
paste input "[DATE],"
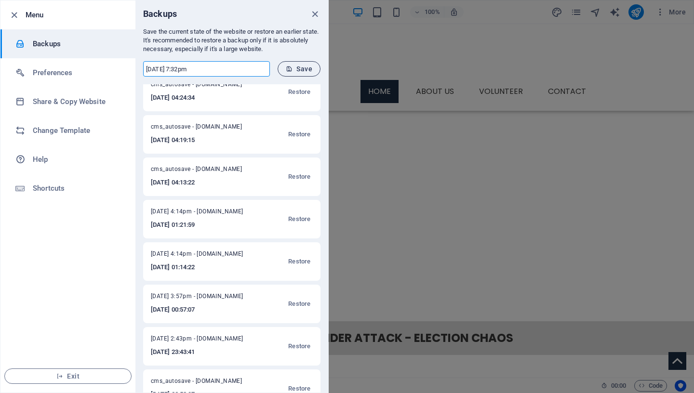
type input "[DATE] 7:32pm"
click at [313, 69] on button "Save" at bounding box center [298, 68] width 43 height 15
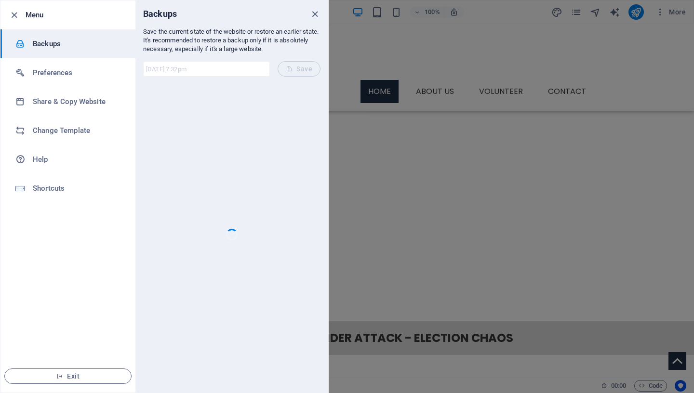
scroll to position [0, 0]
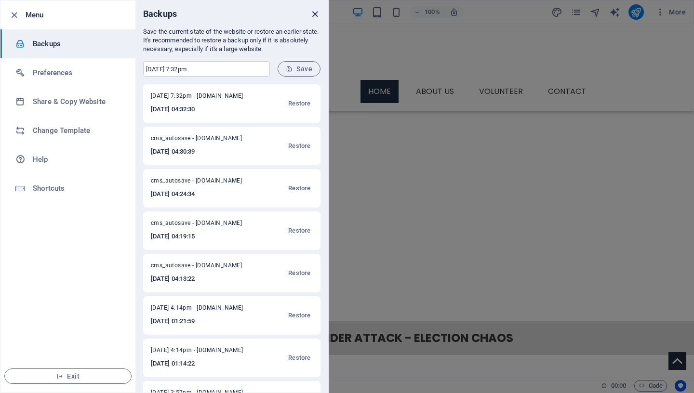
click at [314, 13] on icon "close" at bounding box center [314, 14] width 11 height 11
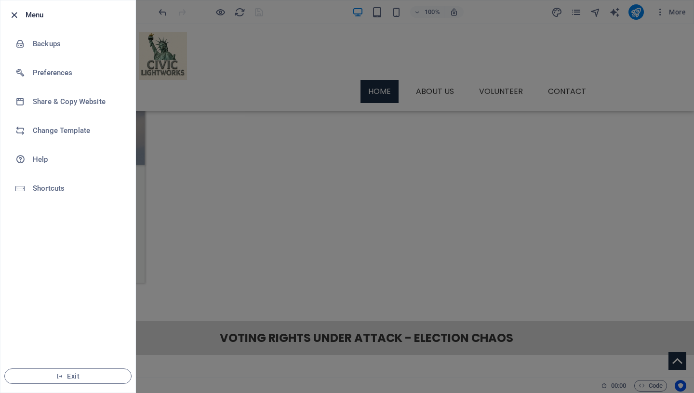
click at [16, 13] on icon "button" at bounding box center [14, 15] width 11 height 11
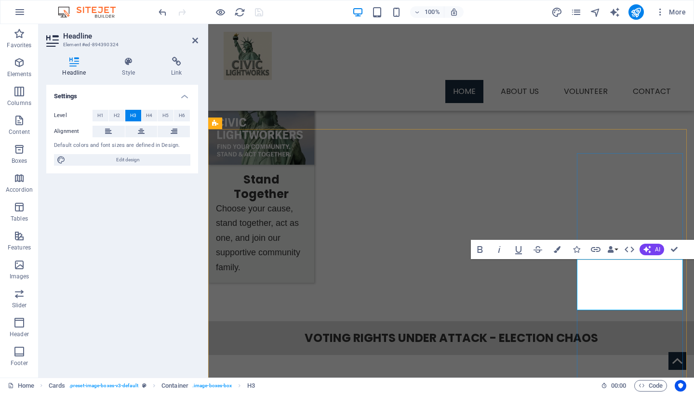
drag, startPoint x: 649, startPoint y: 303, endPoint x: 585, endPoint y: 270, distance: 71.3
click at [150, 116] on span "H4" at bounding box center [149, 116] width 6 height 12
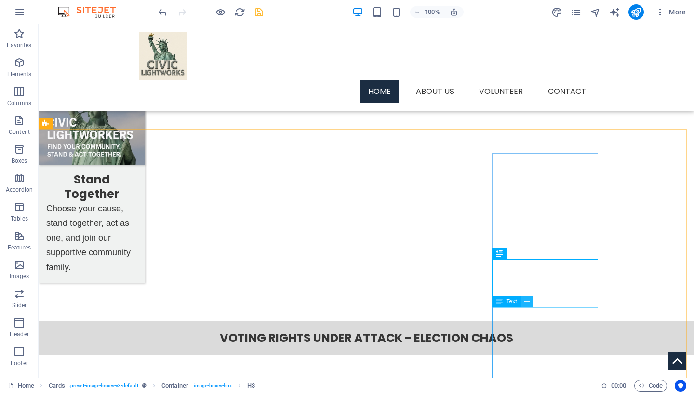
click at [527, 302] on icon at bounding box center [526, 302] width 5 height 10
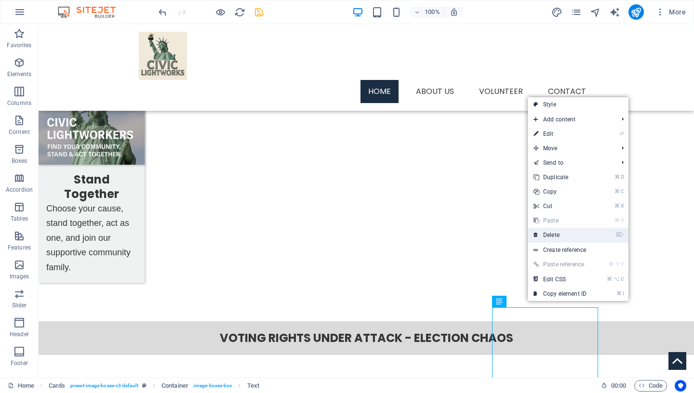
click at [549, 231] on link "⌦ Delete" at bounding box center [560, 235] width 65 height 14
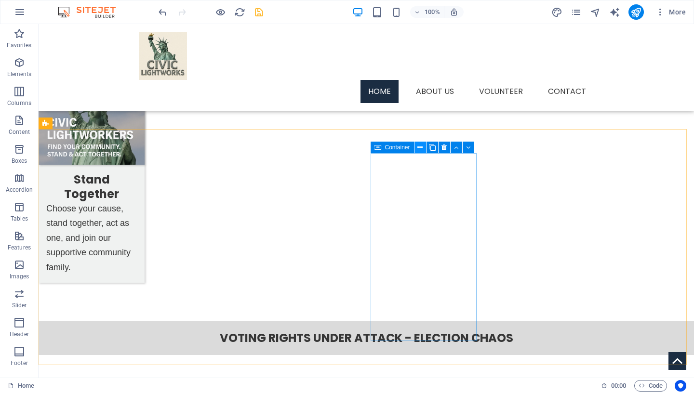
click at [422, 148] on icon at bounding box center [419, 148] width 5 height 10
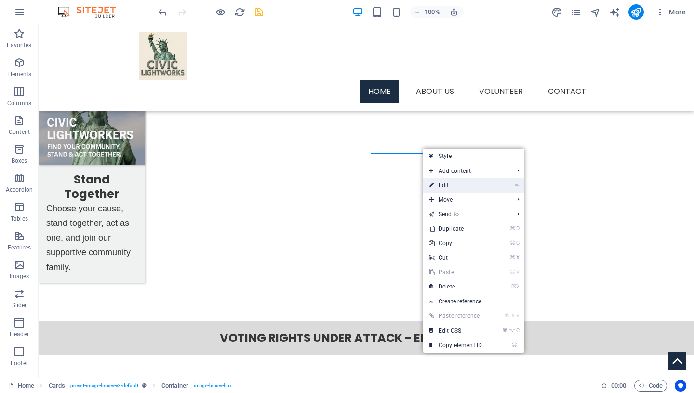
click at [446, 187] on link "⏎ Edit" at bounding box center [455, 185] width 65 height 14
select select "px"
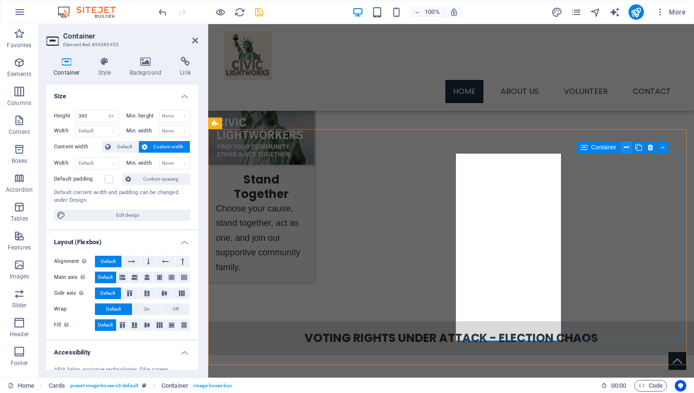
click at [629, 149] on icon at bounding box center [625, 148] width 5 height 10
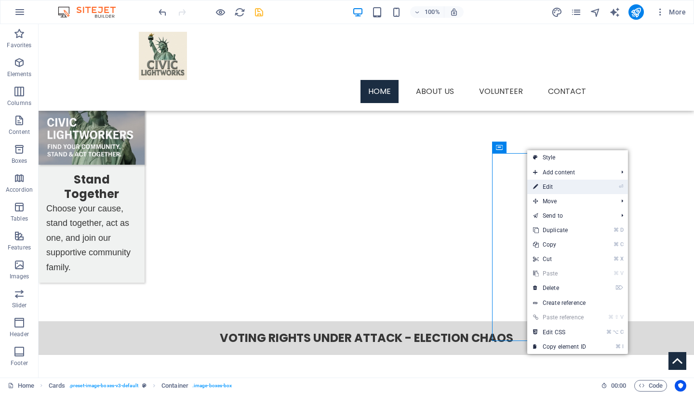
drag, startPoint x: 578, startPoint y: 185, endPoint x: 369, endPoint y: 160, distance: 210.0
click at [578, 185] on link "⏎ Edit" at bounding box center [559, 187] width 65 height 14
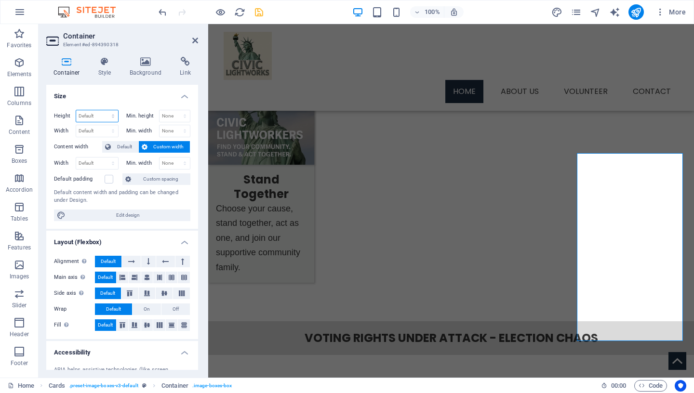
click at [76, 110] on select "Default px rem % vh vw" at bounding box center [97, 116] width 42 height 12
select select "px"
click option "px" at bounding box center [0, 0] width 0 height 0
type input "390"
click at [97, 117] on input "390" at bounding box center [97, 116] width 42 height 12
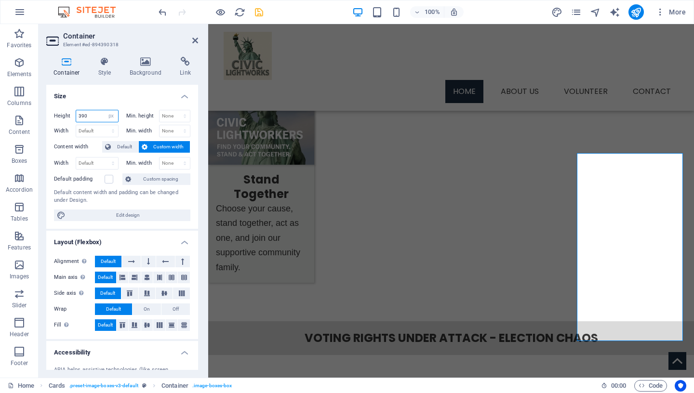
click at [97, 117] on input "390" at bounding box center [97, 116] width 42 height 12
click at [260, 11] on icon "save" at bounding box center [258, 12] width 11 height 11
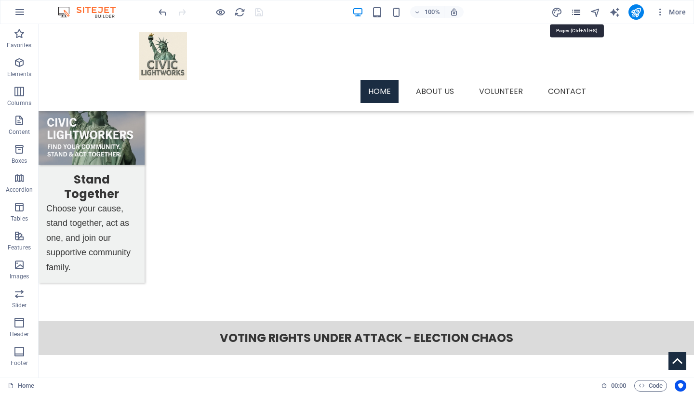
click at [578, 12] on icon "pages" at bounding box center [575, 12] width 11 height 11
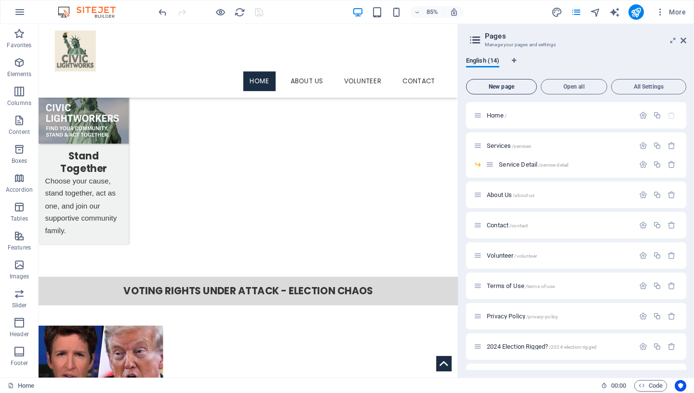
click at [501, 86] on span "New page" at bounding box center [501, 87] width 62 height 6
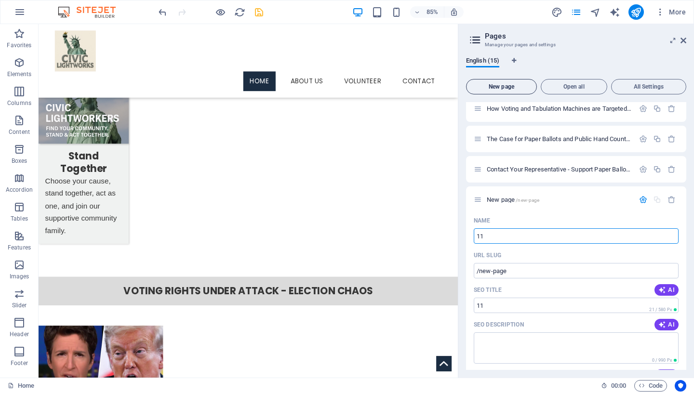
type input "11"
type input "/11"
type input "11 Ways to"
type input "/11-ways-to"
type input "11 Ways to Protect Your Vote"
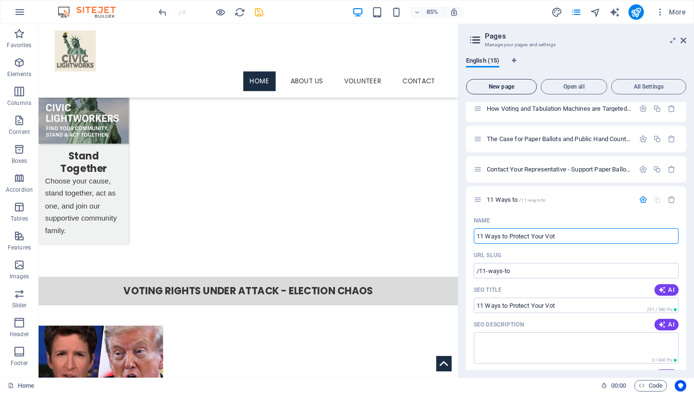
type input "/11-ways-to-protect-your-vot"
type input "11 Ways to Protect Your Vote"
type input "/11-ways-to-protect-your-vote"
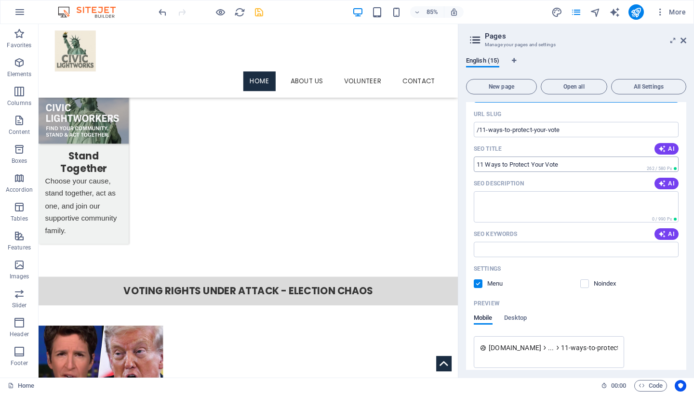
scroll to position [499, 0]
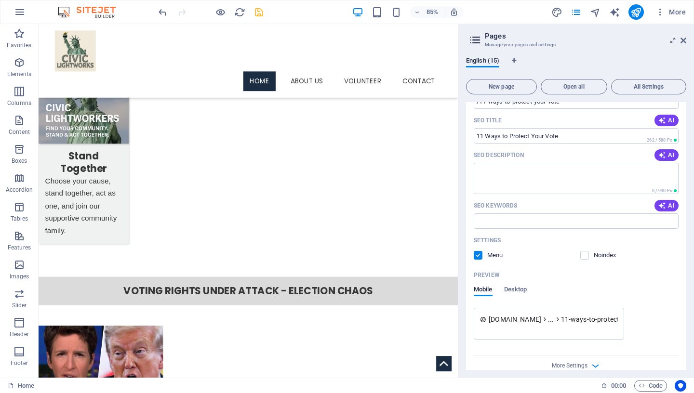
click at [479, 256] on label at bounding box center [478, 255] width 9 height 9
click at [0, 0] on input "checkbox" at bounding box center [0, 0] width 0 height 0
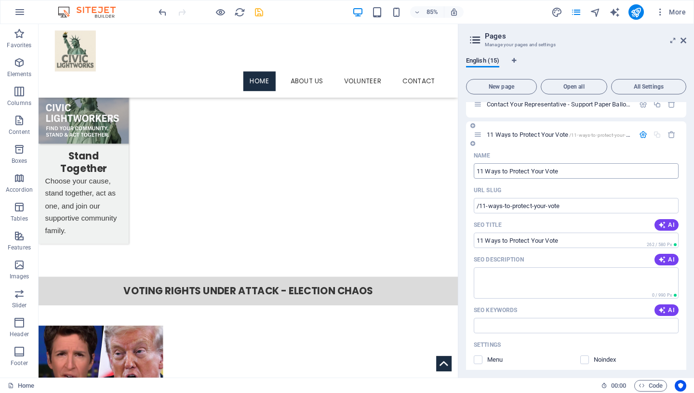
scroll to position [391, 0]
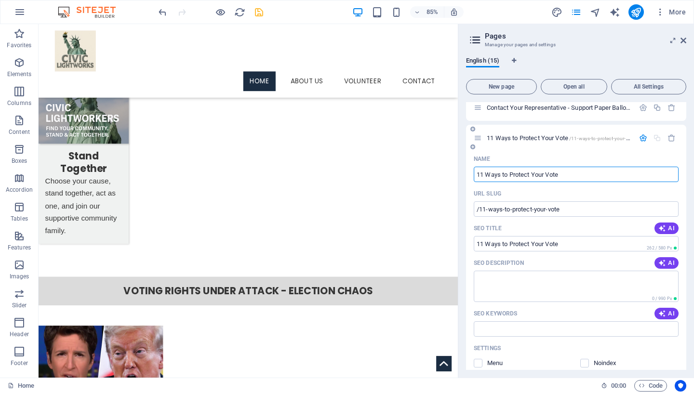
drag, startPoint x: 483, startPoint y: 173, endPoint x: 473, endPoint y: 173, distance: 10.1
click at [474, 173] on input "11 Ways to Protect Your Vote" at bounding box center [576, 174] width 205 height 15
drag, startPoint x: 485, startPoint y: 173, endPoint x: 466, endPoint y: 173, distance: 18.8
click at [474, 173] on input "11 Ways to Protect Your Vote" at bounding box center [576, 174] width 205 height 15
type input "ElevWays to Protect Your Vote"
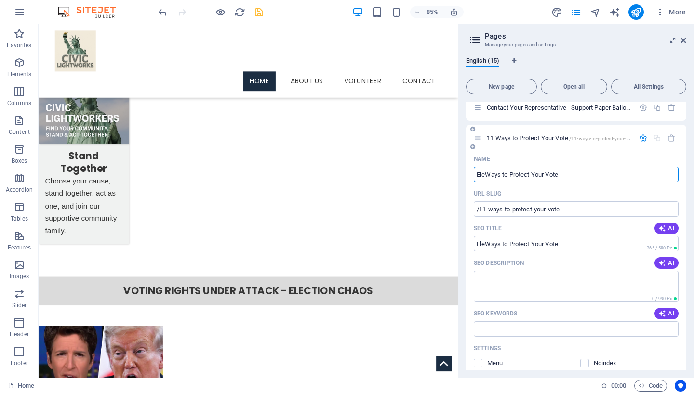
type input "/eleways-to-protect-your-vote"
type input "Eleven Ways to Protect Your Vote"
type input "/eleven-ways-to-protect-your-vote"
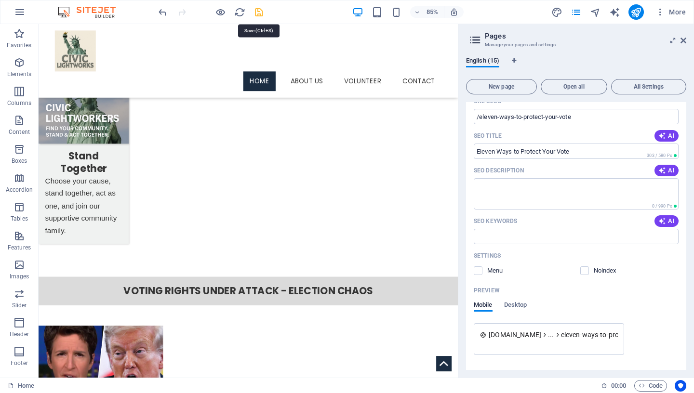
click at [259, 15] on icon "save" at bounding box center [258, 12] width 11 height 11
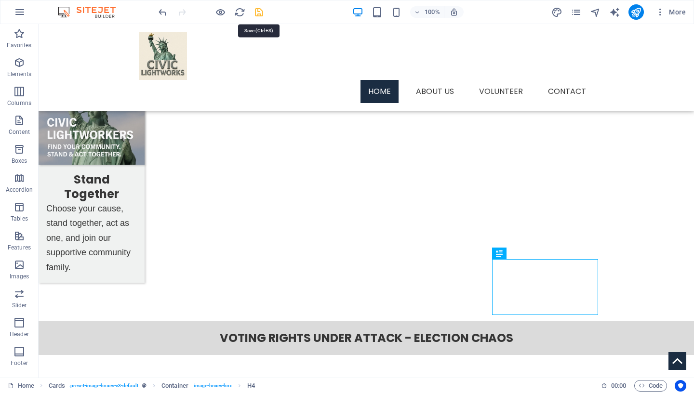
click at [263, 13] on icon "save" at bounding box center [258, 12] width 11 height 11
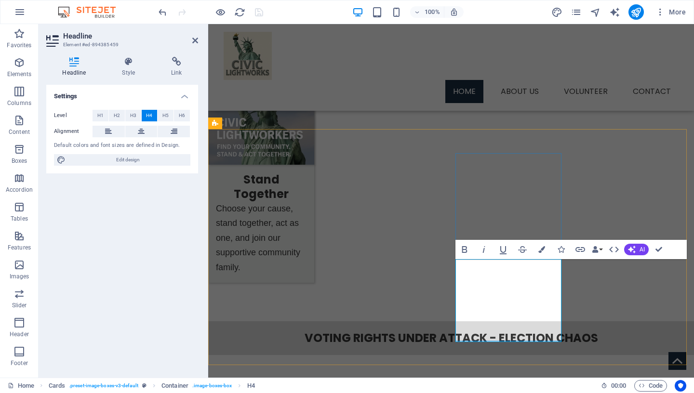
drag, startPoint x: 530, startPoint y: 330, endPoint x: 461, endPoint y: 274, distance: 88.8
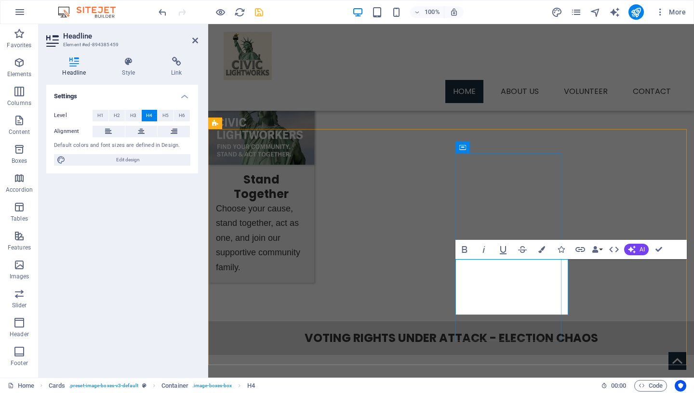
drag, startPoint x: 482, startPoint y: 301, endPoint x: 575, endPoint y: 300, distance: 93.0
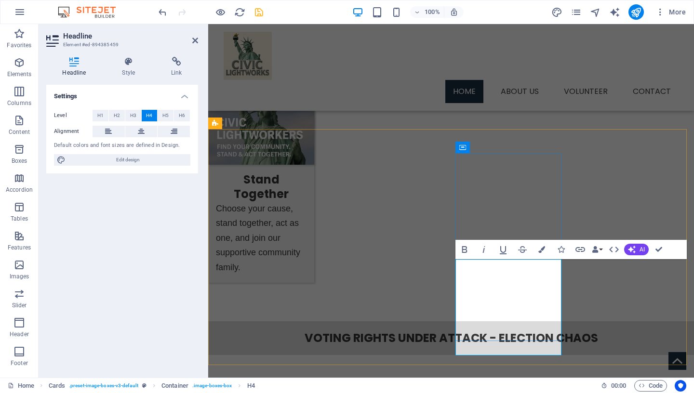
drag, startPoint x: 542, startPoint y: 287, endPoint x: 468, endPoint y: 289, distance: 74.7
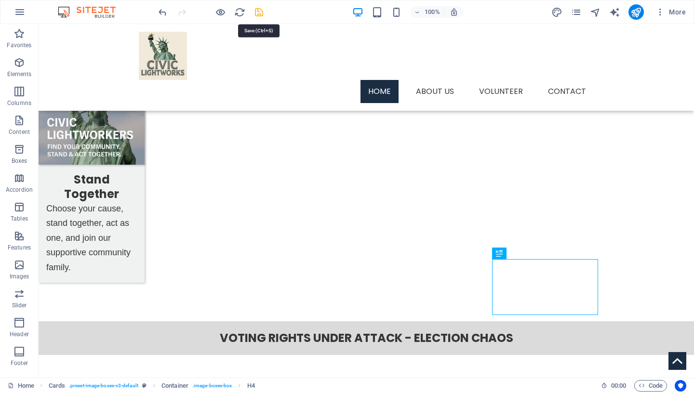
click at [263, 11] on icon "save" at bounding box center [258, 12] width 11 height 11
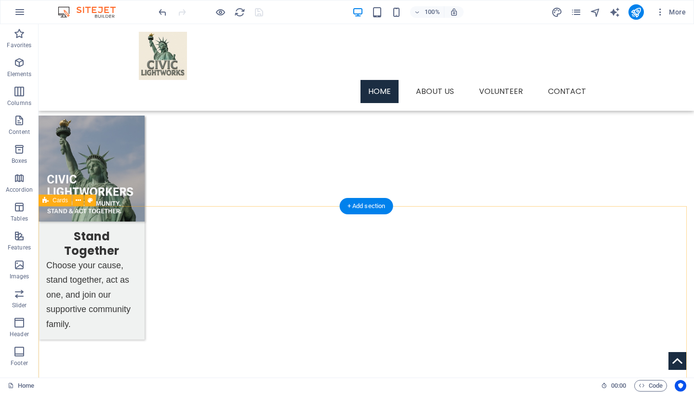
scroll to position [1034, 0]
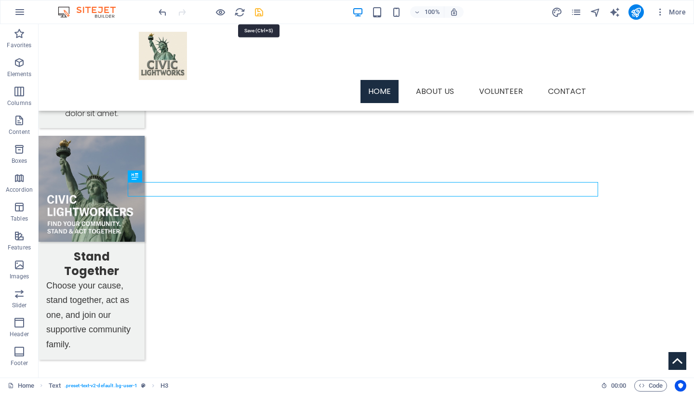
click at [260, 12] on icon "save" at bounding box center [258, 12] width 11 height 11
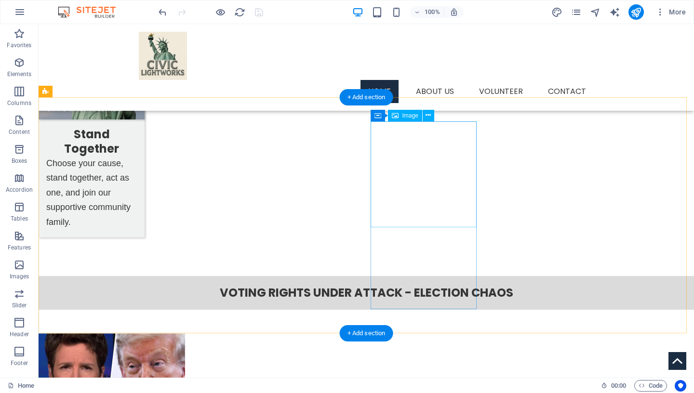
scroll to position [1134, 0]
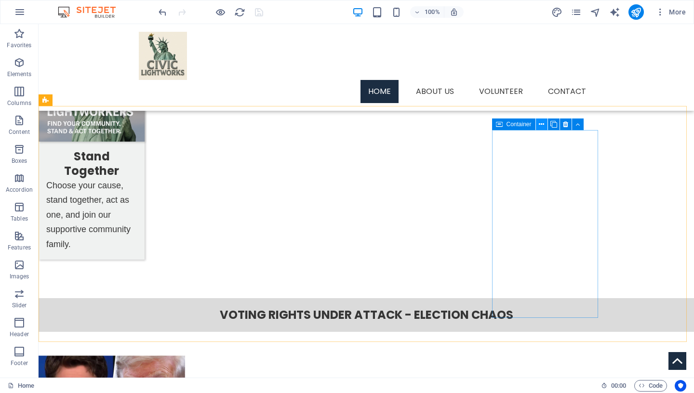
click at [542, 125] on icon at bounding box center [541, 124] width 5 height 10
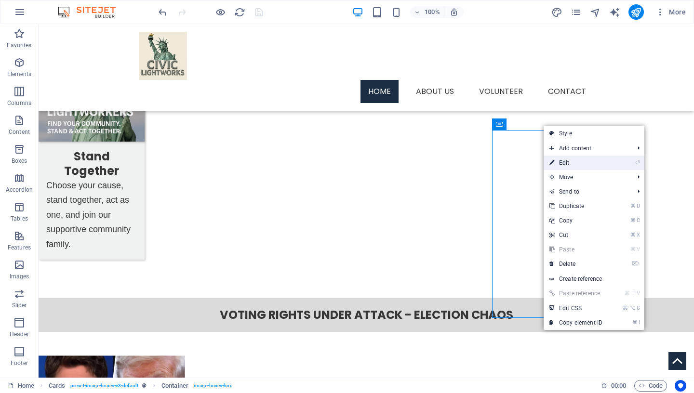
click at [568, 164] on link "⏎ Edit" at bounding box center [575, 163] width 65 height 14
select select "px"
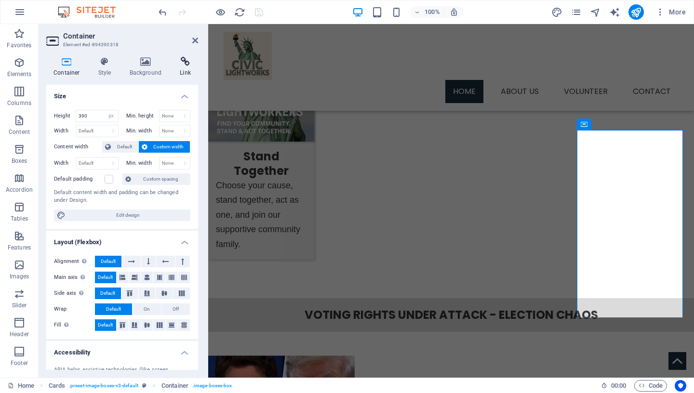
click at [187, 65] on icon at bounding box center [185, 62] width 26 height 10
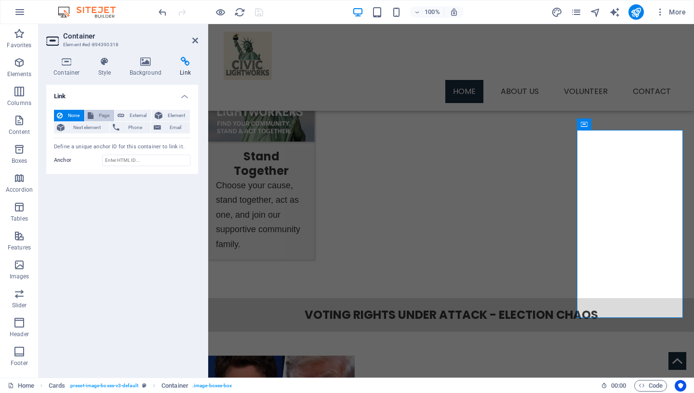
click at [104, 115] on span "Page" at bounding box center [103, 116] width 15 height 12
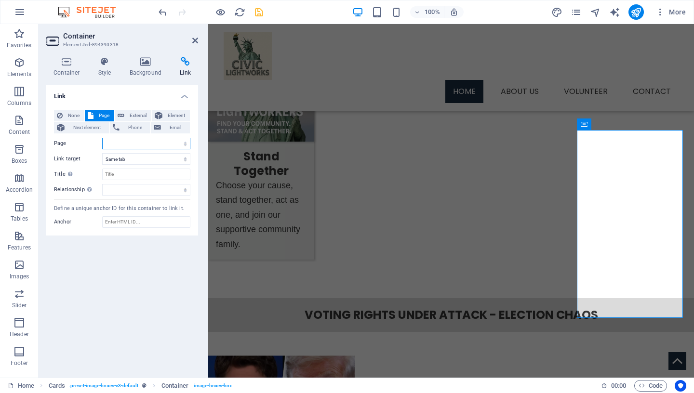
click at [102, 138] on select "Home Services -- Service Detail About Us Contact Volunteer Terms of Use Privacy…" at bounding box center [146, 144] width 88 height 12
select select "14"
click option "Eleven Ways to Protect Your Vote" at bounding box center [0, 0] width 0 height 0
click at [142, 173] on input "Title Additional link description, should not be the same as the link text. The…" at bounding box center [146, 175] width 88 height 12
type input "Eleven Ways to Protect Your Vote"
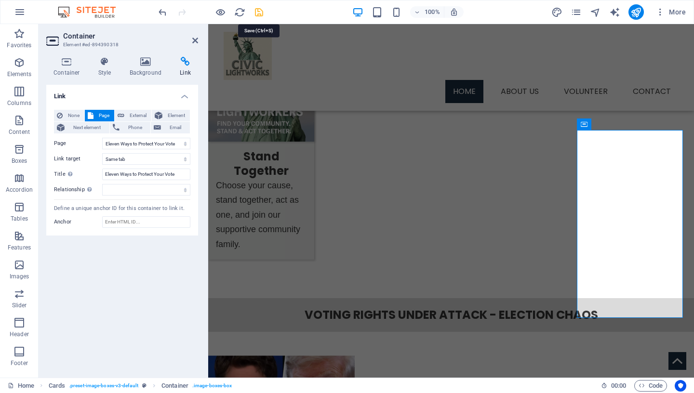
click at [258, 13] on icon "save" at bounding box center [258, 12] width 11 height 11
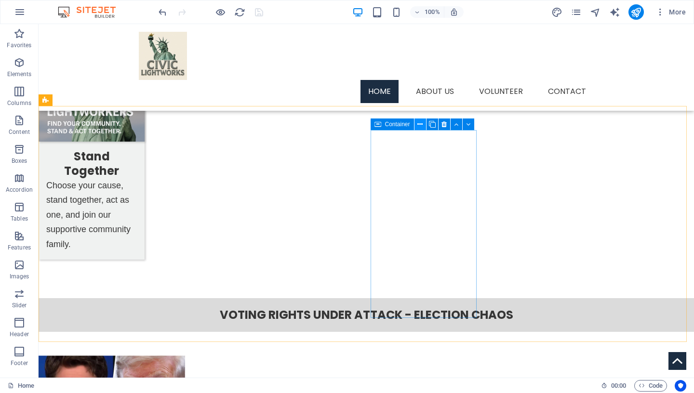
click at [421, 125] on icon at bounding box center [419, 124] width 5 height 10
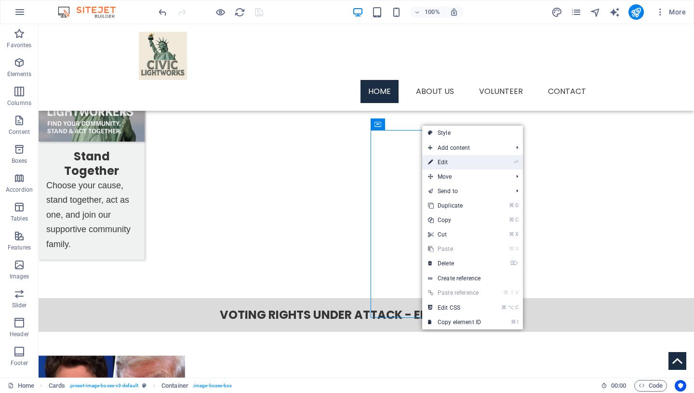
click at [443, 163] on link "⏎ Edit" at bounding box center [454, 162] width 65 height 14
select select "px"
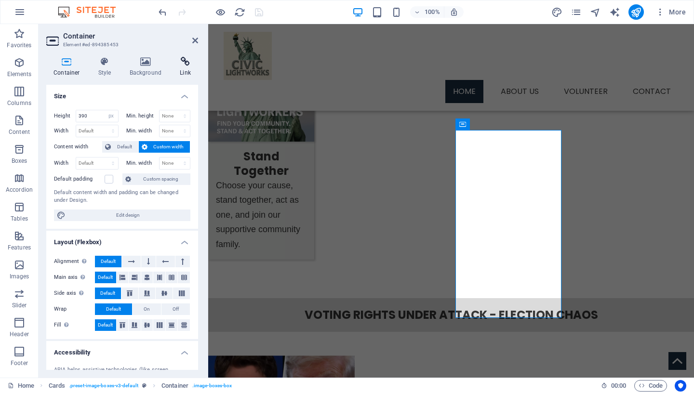
click at [186, 63] on icon at bounding box center [185, 62] width 26 height 10
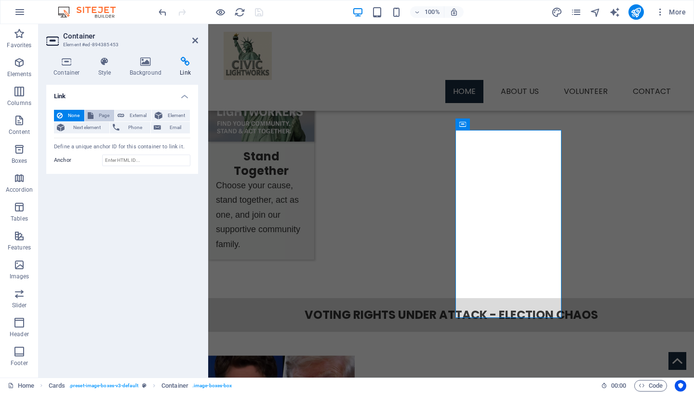
click at [103, 116] on span "Page" at bounding box center [103, 116] width 15 height 12
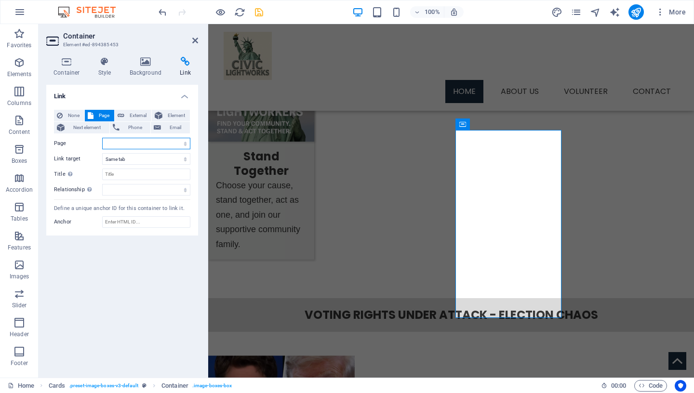
click at [102, 138] on select "Home Services -- Service Detail About Us Contact Volunteer Terms of Use Privacy…" at bounding box center [146, 144] width 88 height 12
select select "13"
click option "Contact Your Representative - Support Paper Ballots and Public Hand Counts" at bounding box center [0, 0] width 0 height 0
click at [132, 173] on input "Title Additional link description, should not be the same as the link text. The…" at bounding box center [146, 175] width 88 height 12
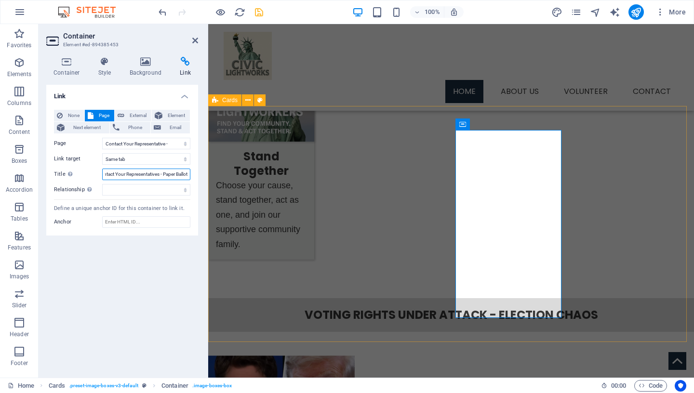
scroll to position [0, 11]
type input "Contact Your Representatives - Paper Ballot"
click at [258, 11] on icon "save" at bounding box center [258, 12] width 11 height 11
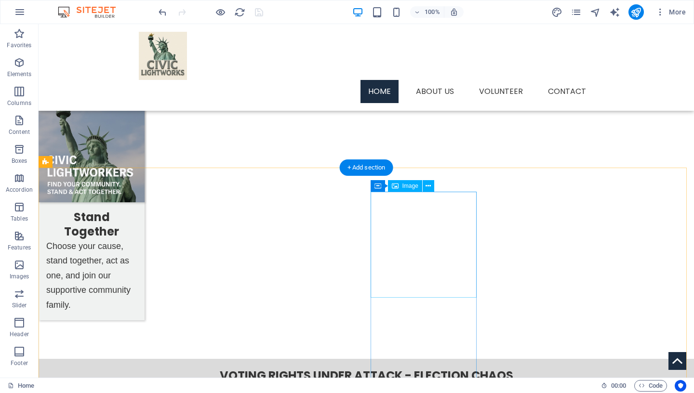
scroll to position [1072, 0]
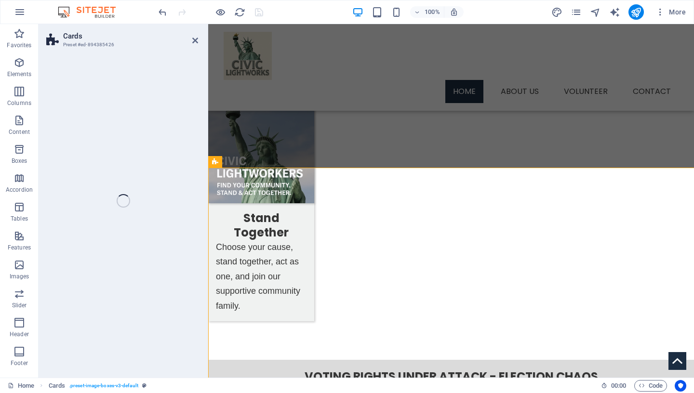
select select "px"
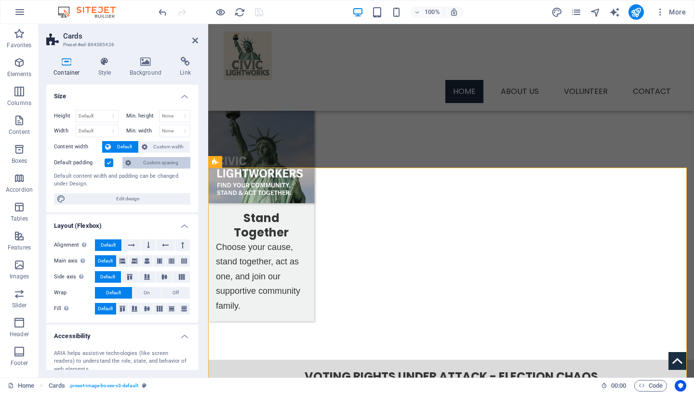
click at [153, 165] on span "Custom spacing" at bounding box center [160, 163] width 53 height 12
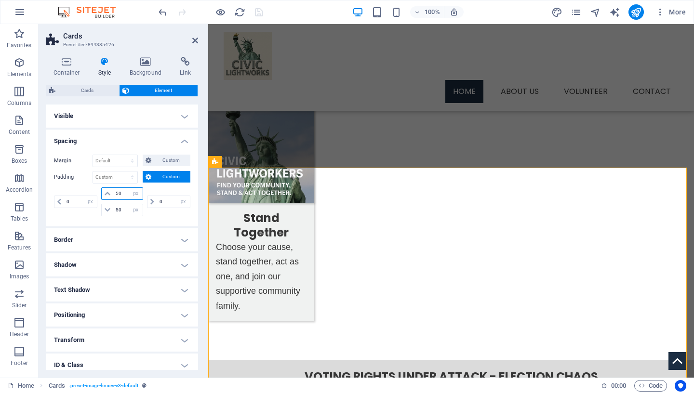
drag, startPoint x: 119, startPoint y: 193, endPoint x: 89, endPoint y: 193, distance: 29.9
click at [113, 193] on input "50" at bounding box center [127, 194] width 29 height 12
type input "40"
click at [262, 10] on icon "save" at bounding box center [258, 12] width 11 height 11
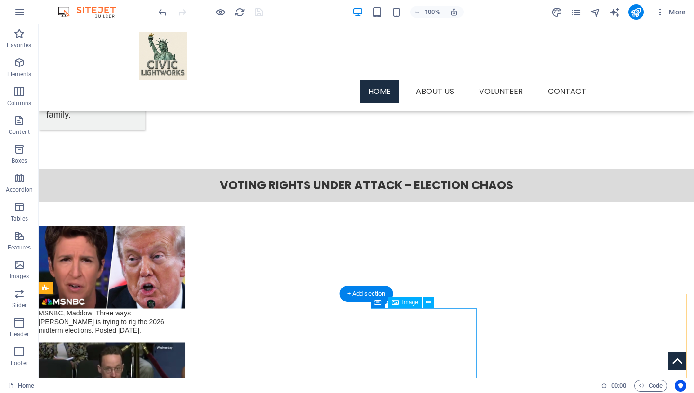
scroll to position [1296, 0]
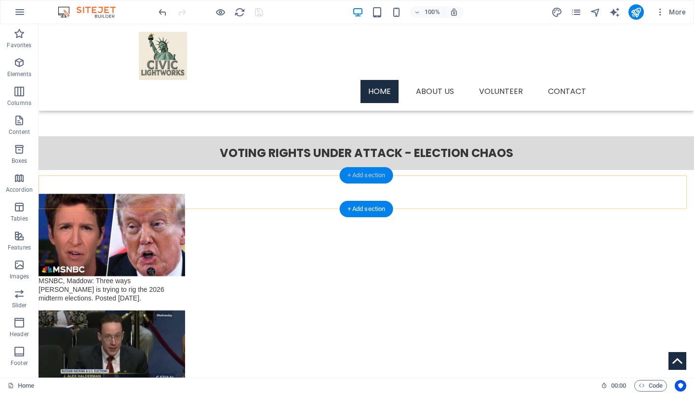
click at [377, 175] on div "+ Add section" at bounding box center [366, 175] width 53 height 16
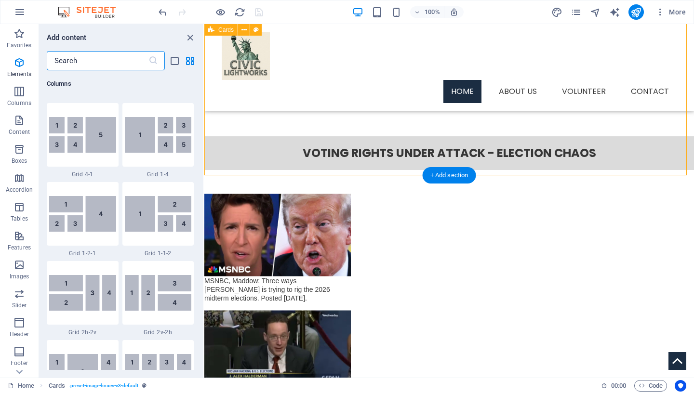
scroll to position [1686, 0]
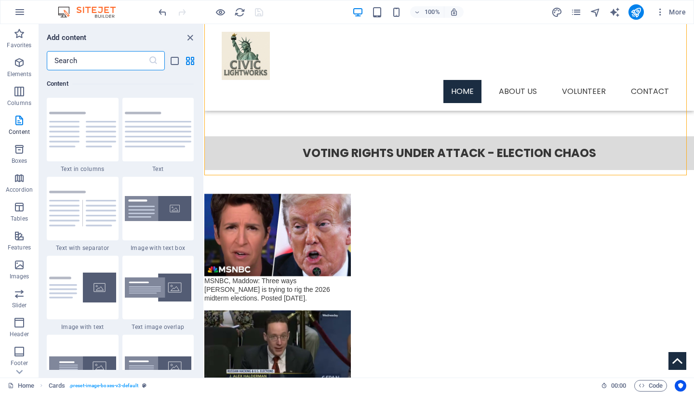
drag, startPoint x: 85, startPoint y: 61, endPoint x: 33, endPoint y: 56, distance: 52.2
click at [47, 56] on input "text" at bounding box center [98, 60] width 102 height 19
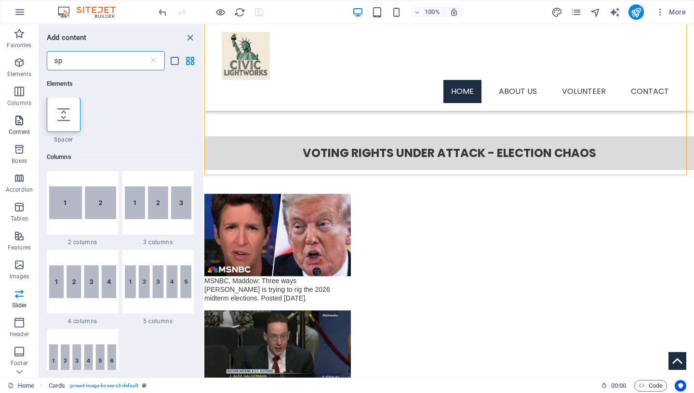
scroll to position [0, 0]
type input "sp"
click at [71, 116] on div at bounding box center [64, 115] width 34 height 35
select select "px"
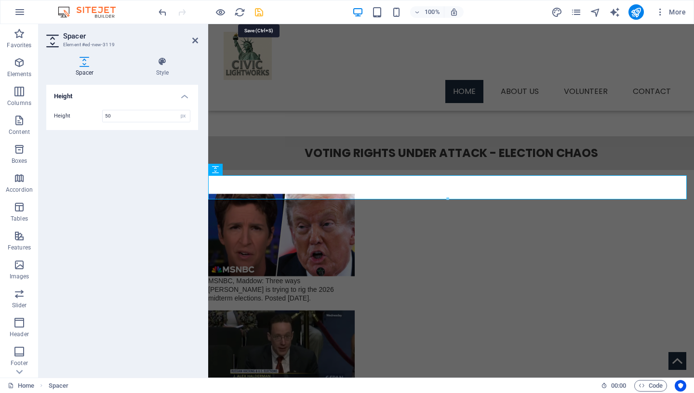
click at [261, 13] on icon "save" at bounding box center [258, 12] width 11 height 11
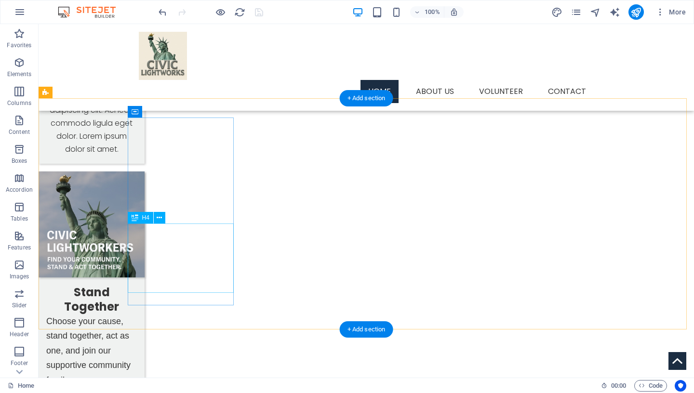
scroll to position [995, 0]
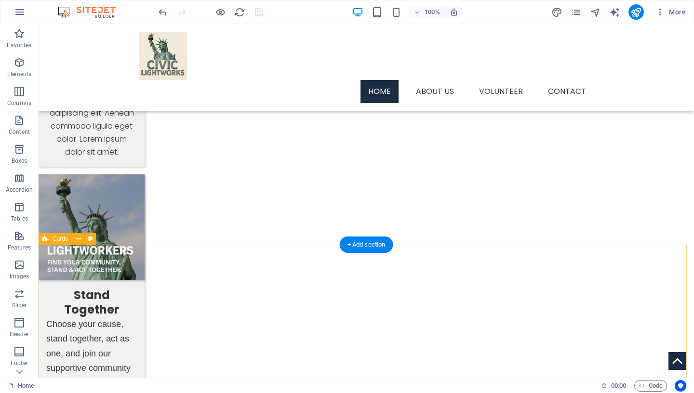
select select "px"
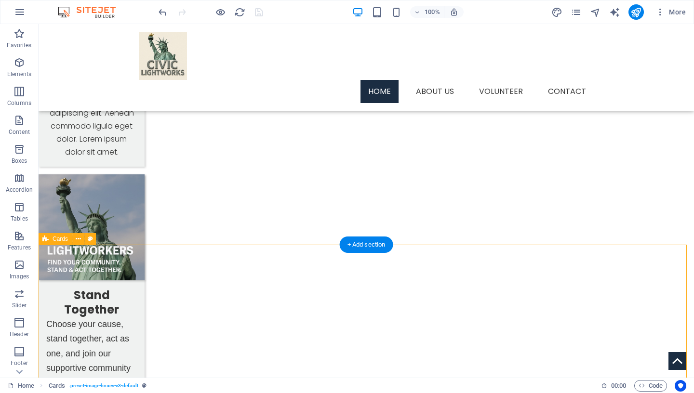
select select "px"
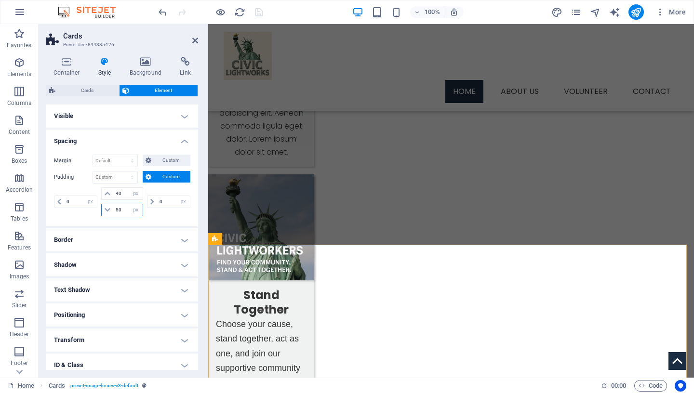
drag, startPoint x: 121, startPoint y: 211, endPoint x: 88, endPoint y: 211, distance: 33.7
click at [113, 211] on input "50" at bounding box center [127, 210] width 29 height 12
type input "40"
drag, startPoint x: 263, startPoint y: 13, endPoint x: 273, endPoint y: 53, distance: 41.8
click at [263, 13] on icon "save" at bounding box center [258, 12] width 11 height 11
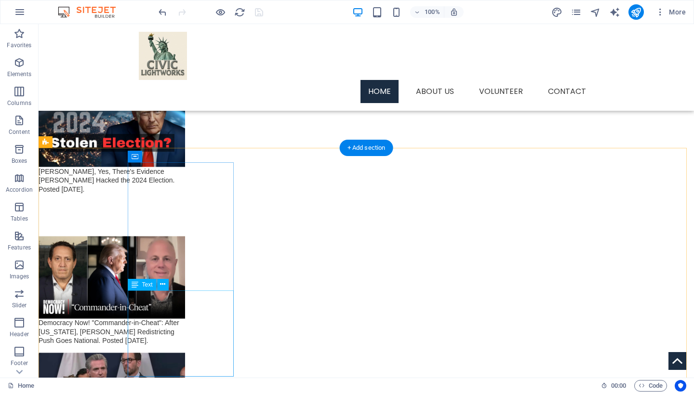
scroll to position [1646, 0]
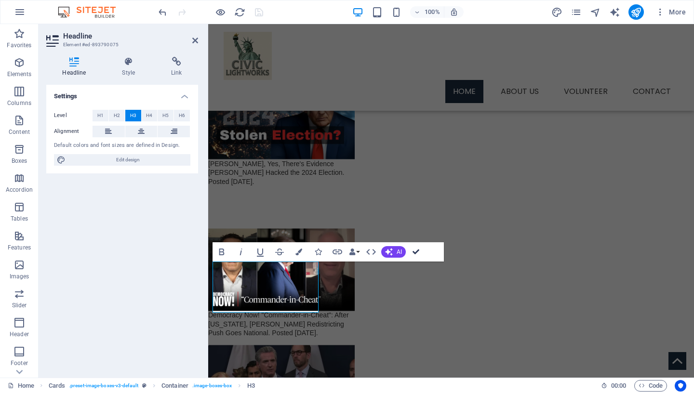
drag, startPoint x: 416, startPoint y: 252, endPoint x: 349, endPoint y: 263, distance: 68.3
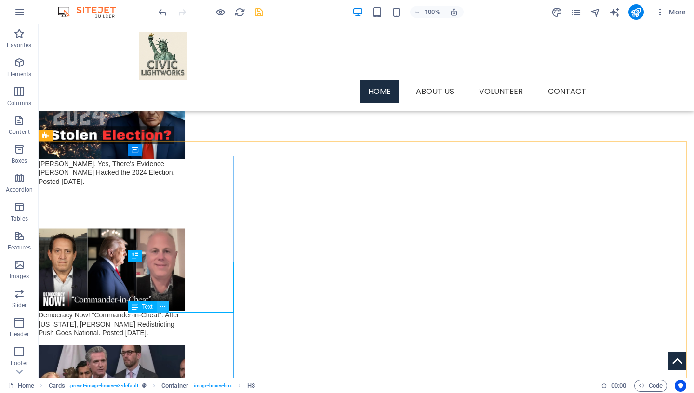
click at [167, 306] on button at bounding box center [163, 307] width 12 height 12
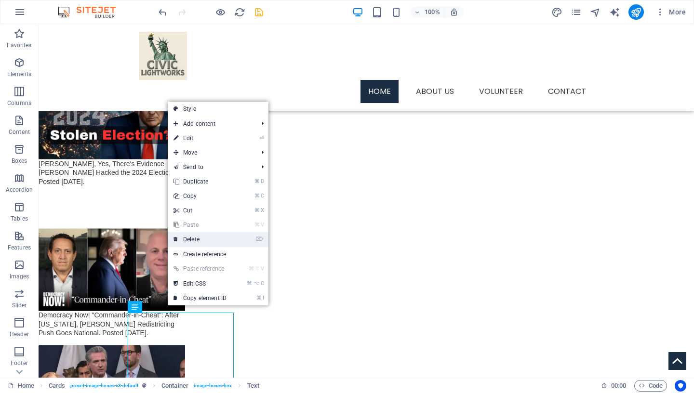
click at [202, 241] on link "⌦ Delete" at bounding box center [200, 239] width 65 height 14
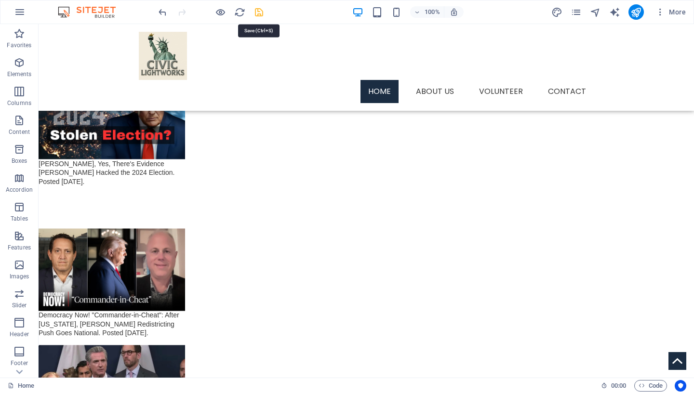
click at [258, 11] on icon "save" at bounding box center [258, 12] width 11 height 11
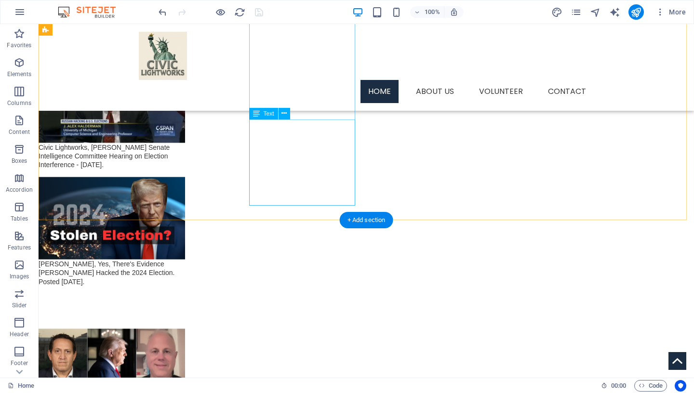
scroll to position [1631, 0]
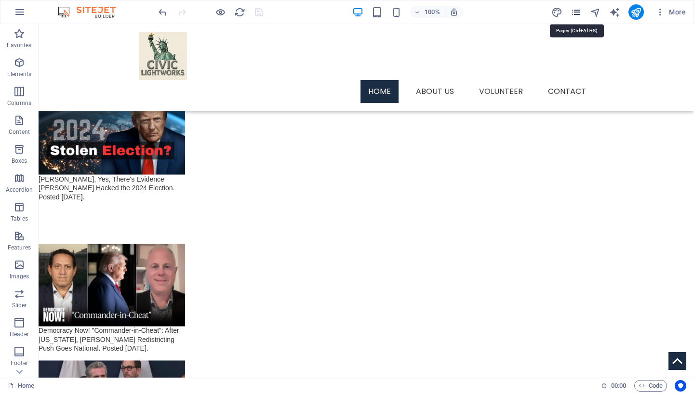
click at [580, 13] on icon "pages" at bounding box center [575, 12] width 11 height 11
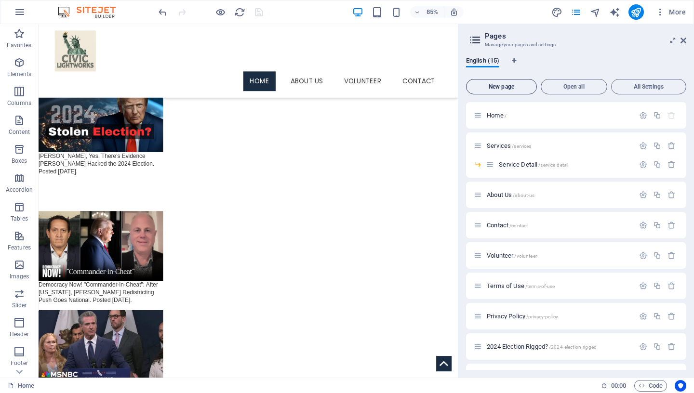
click at [512, 88] on span "New page" at bounding box center [501, 87] width 62 height 6
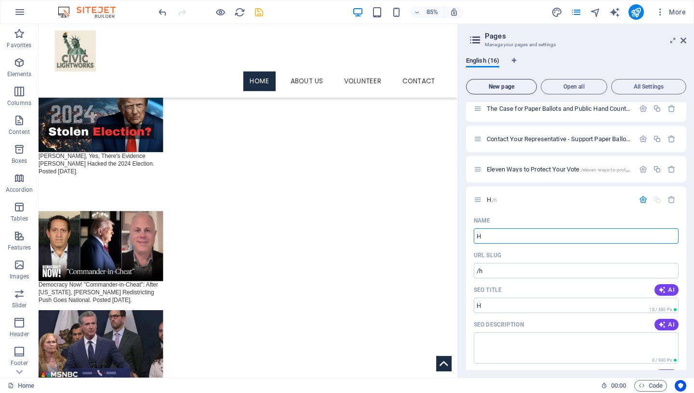
type input "H"
type input "/h"
type input "HO"
type input "/hol"
type input "Ho"
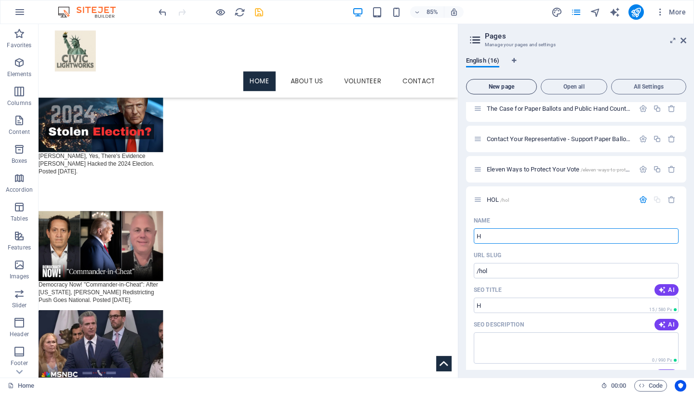
type input "/h"
type input "Hold"
type input "/hold"
type input "Hold Pub"
type input "/hold-pu"
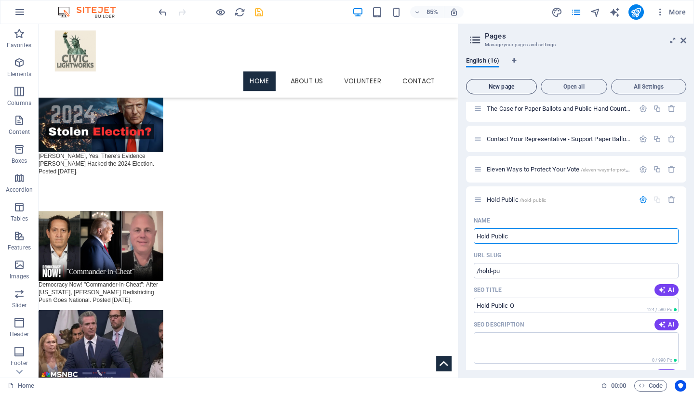
type input "Hold Public O"
type input "/hold-public"
type input "Hold Public Officials"
type input "/hold-public-officials"
type input "Hold Public Officials Accounta b"
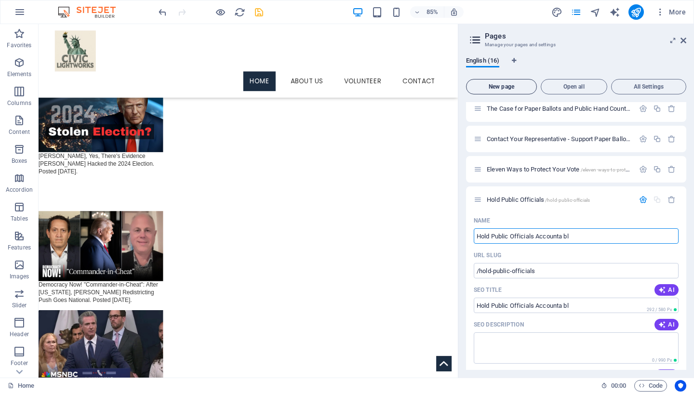
type input "/hold-public-officials-accounta-bl"
type input "Hold Public Officials Accountale"
type input "/hold-public-officials-accountale"
type input "Hold Public Officials Accountal"
type input "/hold-public-officials-accountal"
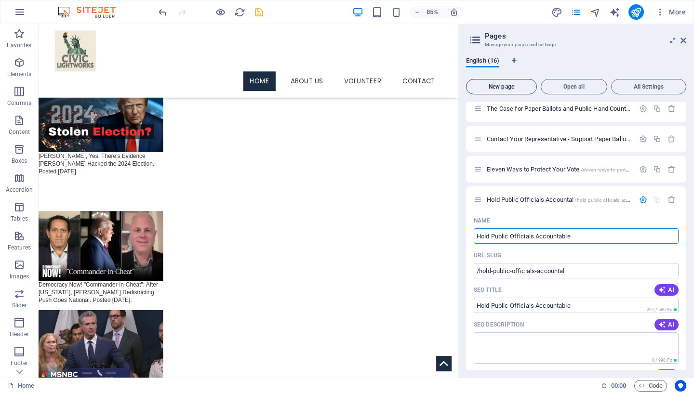
type input "Hold Public Officials Accountable"
type input "/hold-public-officials-accountable"
type input "Hold Public Officials Accountable (V"
type input "/hold-public-officials-accountable-vt"
type input "Hold Public Officials Accountable (V"
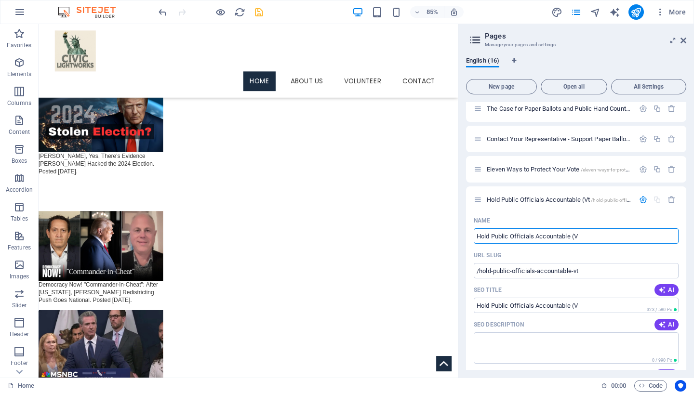
type input "/hold-public-officials-accountable-v"
type input "Hold Public Officials Accountable"
type input "/hold-public-officials-accountable"
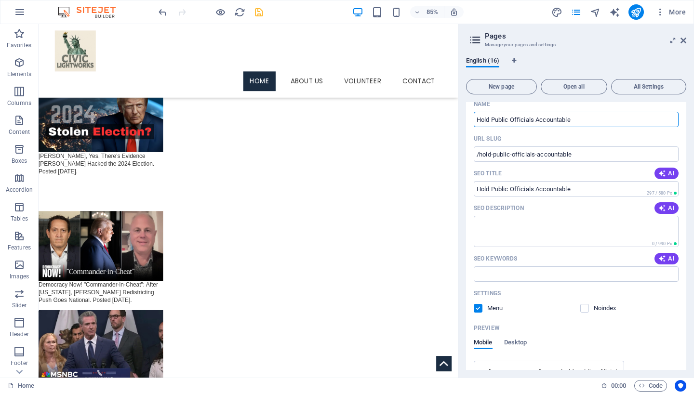
scroll to position [490, 0]
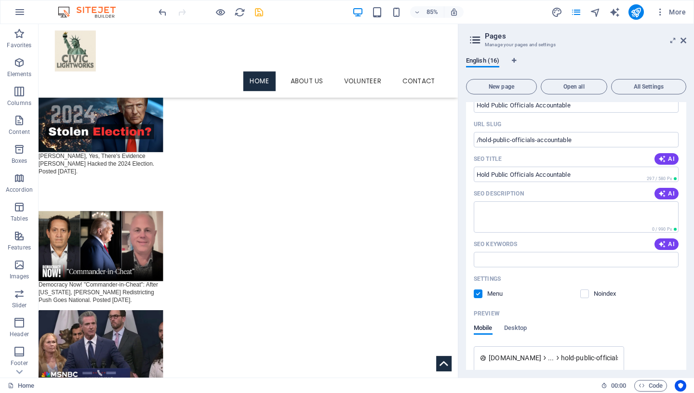
click at [477, 292] on label at bounding box center [478, 294] width 9 height 9
click at [477, 290] on div "Settings Menu Noindex" at bounding box center [576, 286] width 205 height 31
click at [478, 291] on label at bounding box center [478, 294] width 9 height 9
click at [0, 0] on input "checkbox" at bounding box center [0, 0] width 0 height 0
click at [259, 10] on icon "save" at bounding box center [258, 12] width 11 height 11
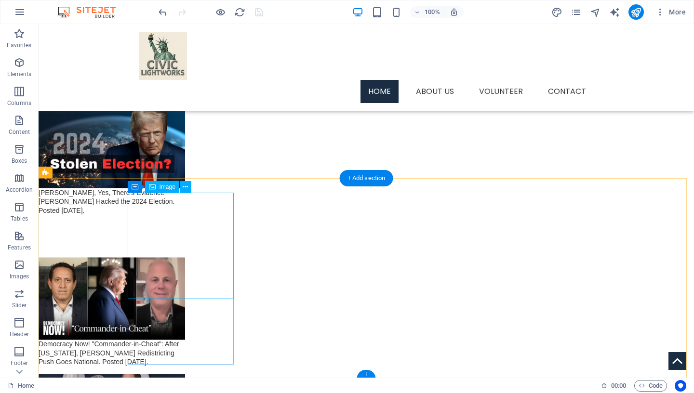
scroll to position [1623, 0]
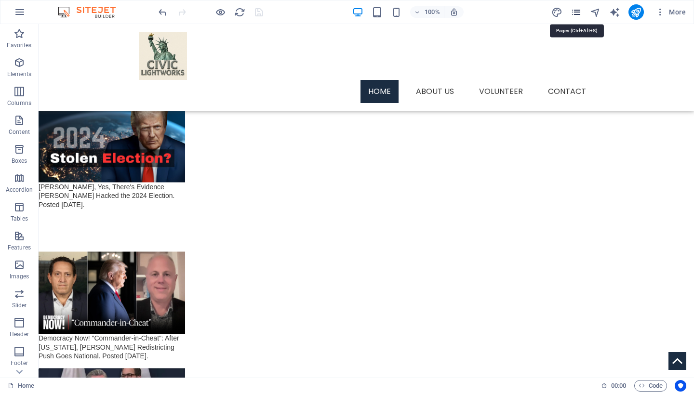
click at [579, 13] on icon "pages" at bounding box center [575, 12] width 11 height 11
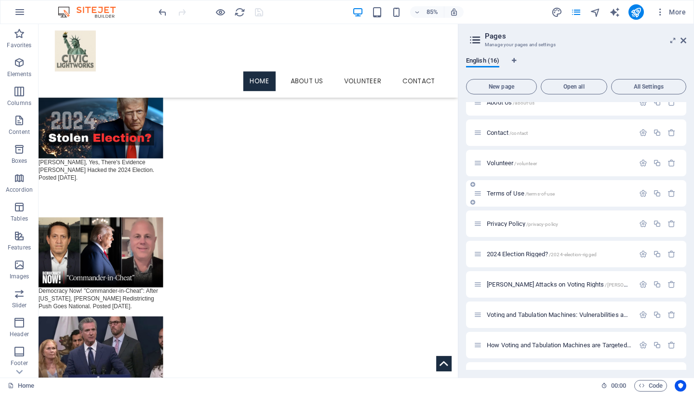
scroll to position [206, 0]
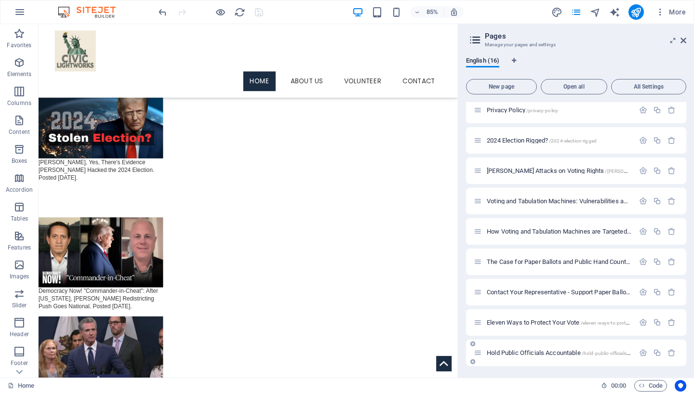
click at [533, 352] on span "Hold Public Officials Accountable /hold-public-officials-accountable" at bounding box center [571, 352] width 168 height 7
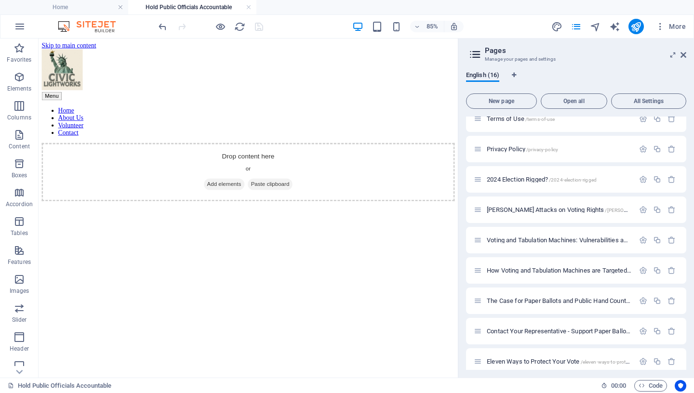
scroll to position [0, 0]
click at [684, 55] on icon at bounding box center [683, 55] width 6 height 8
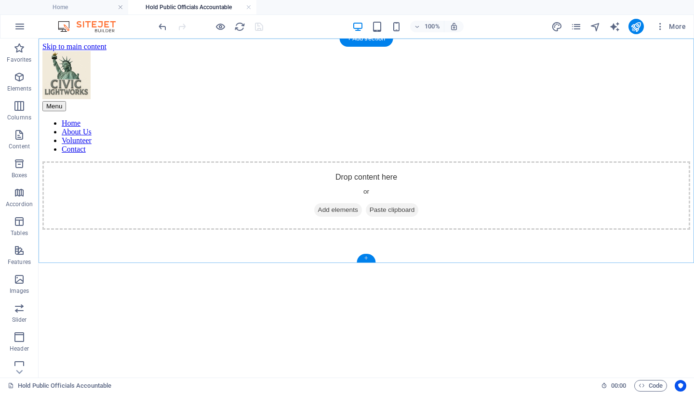
click at [367, 260] on div "+" at bounding box center [366, 258] width 19 height 9
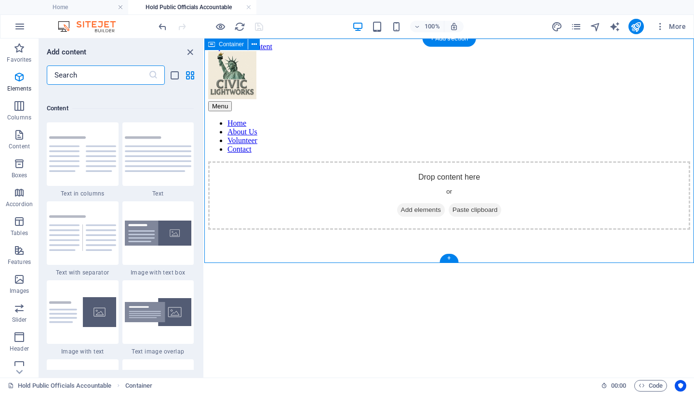
scroll to position [1686, 0]
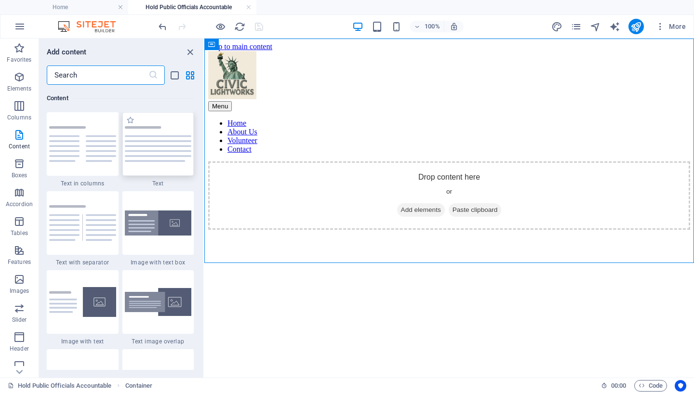
click at [158, 145] on img at bounding box center [158, 144] width 67 height 36
click at [204, 145] on div "Drag here to replace the existing content. Press “Ctrl” if you want to create a…" at bounding box center [448, 208] width 489 height 339
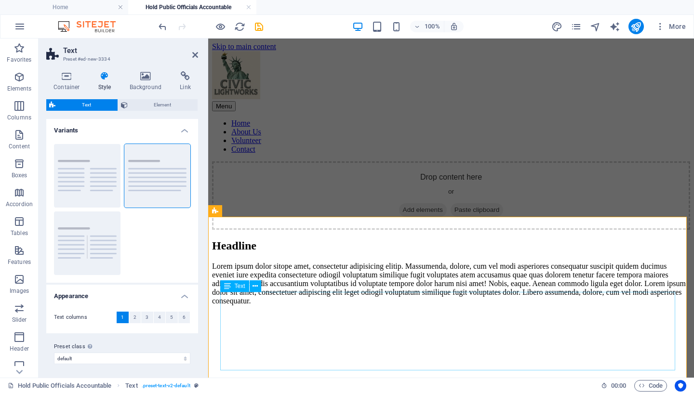
click at [274, 305] on div "Lorem ipsum dolor sitope amet, consectetur adipisicing elitip. Massumenda, dolo…" at bounding box center [451, 283] width 478 height 43
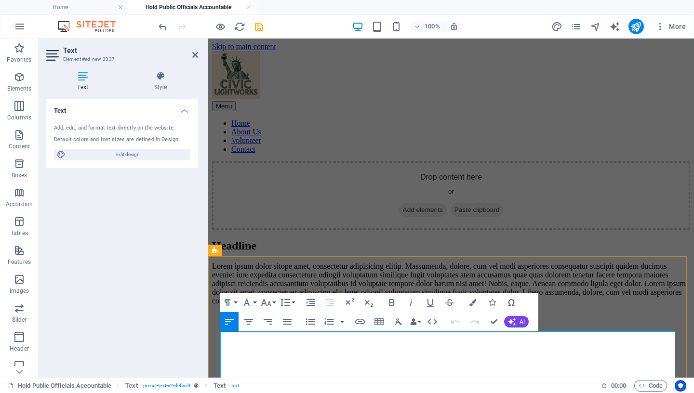
scroll to position [85, 0]
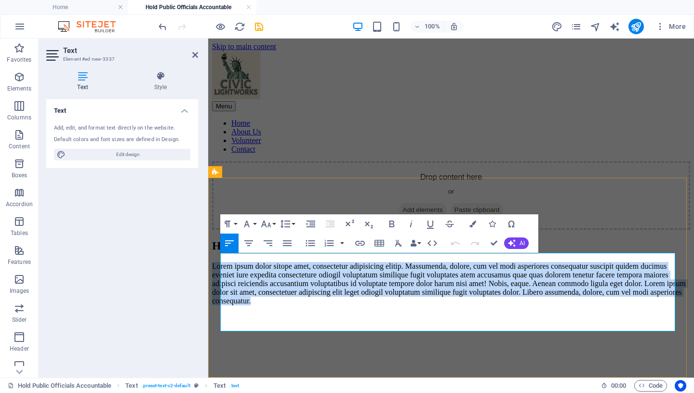
drag, startPoint x: 373, startPoint y: 327, endPoint x: 222, endPoint y: 259, distance: 166.3
click at [222, 262] on p "Lorem ipsum dolor sitope amet, consectetur adipisicing elitip. Massumenda, dolo…" at bounding box center [451, 283] width 478 height 43
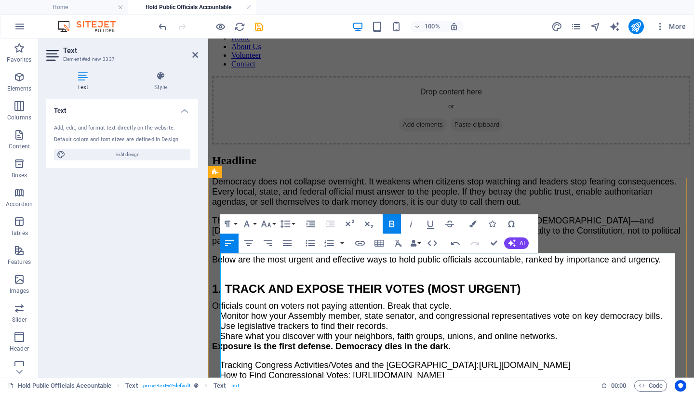
click at [221, 207] on span "Democracy does not collapse overnight. It weakens when citizens stop watching a…" at bounding box center [444, 192] width 464 height 30
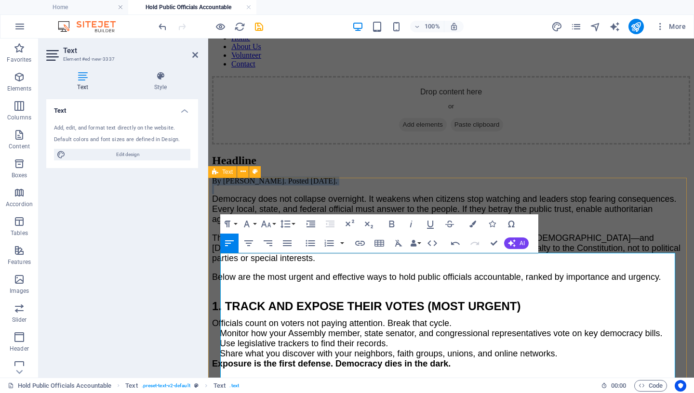
drag, startPoint x: 221, startPoint y: 287, endPoint x: 496, endPoint y: 278, distance: 275.2
click at [248, 225] on icon "button" at bounding box center [247, 224] width 6 height 7
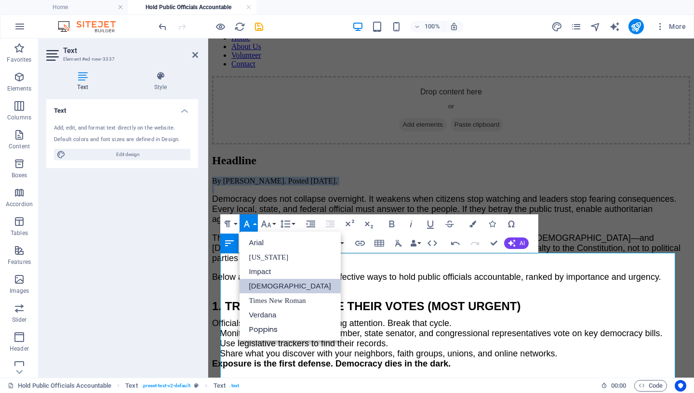
click at [265, 289] on link "[DEMOGRAPHIC_DATA]" at bounding box center [289, 286] width 101 height 14
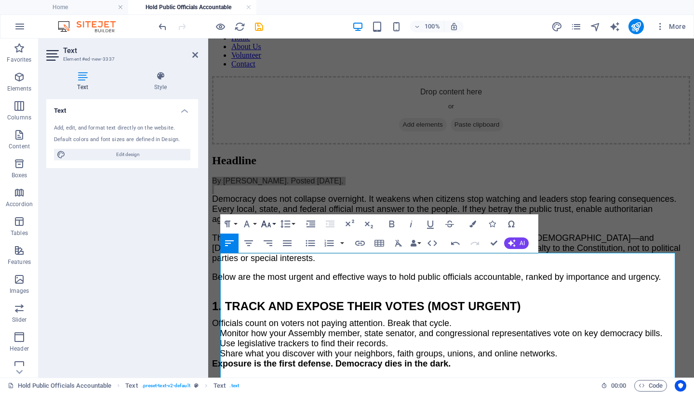
click at [269, 227] on icon "button" at bounding box center [266, 224] width 12 height 12
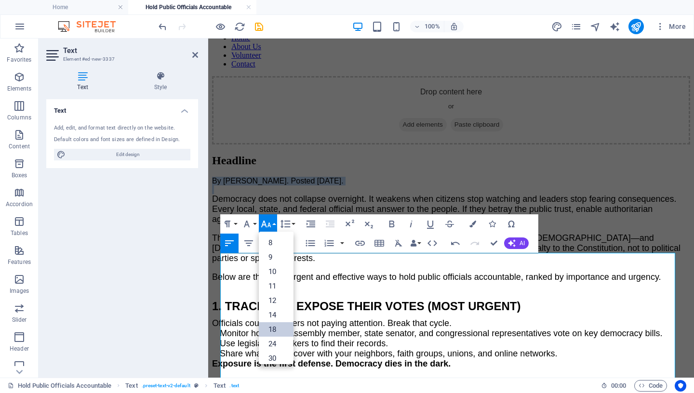
click at [277, 327] on link "18" at bounding box center [276, 329] width 35 height 14
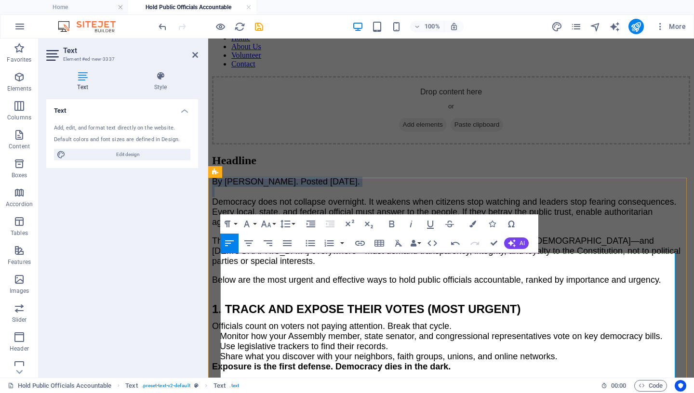
click at [355, 197] on p at bounding box center [451, 192] width 478 height 10
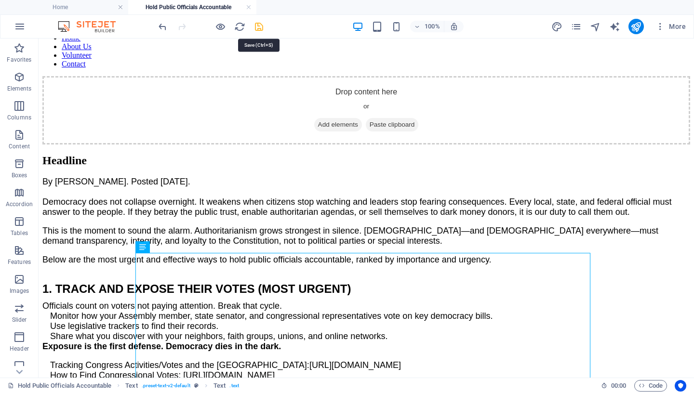
click at [258, 27] on icon "save" at bounding box center [258, 26] width 11 height 11
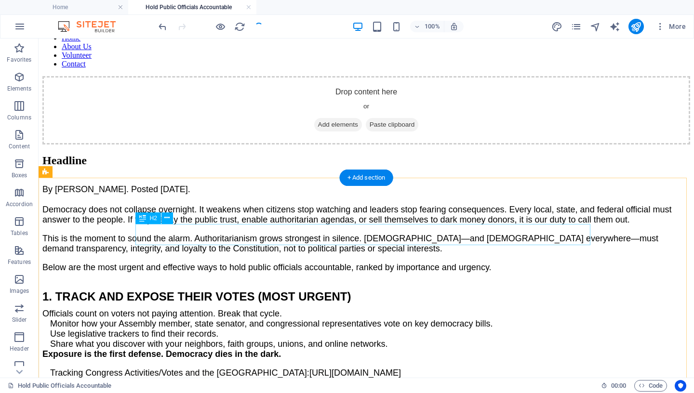
click at [225, 167] on div "Headline" at bounding box center [365, 160] width 647 height 13
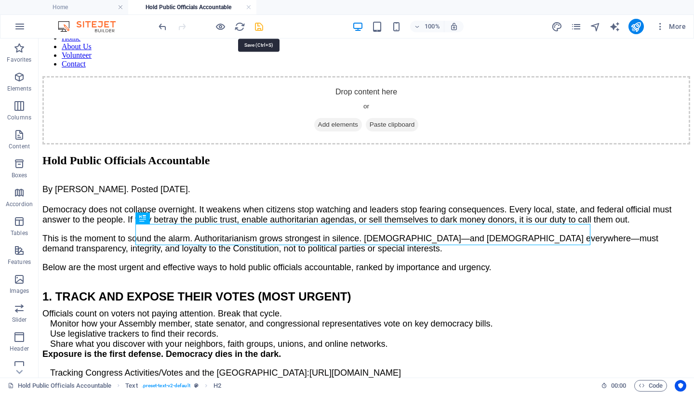
click at [259, 26] on icon "save" at bounding box center [258, 26] width 11 height 11
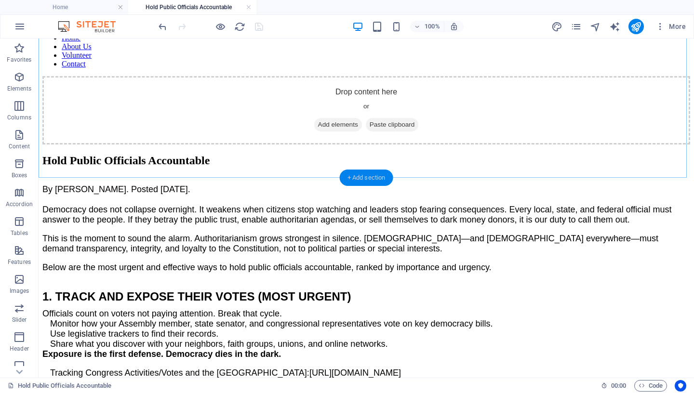
click at [371, 177] on div "+ Add section" at bounding box center [366, 178] width 53 height 16
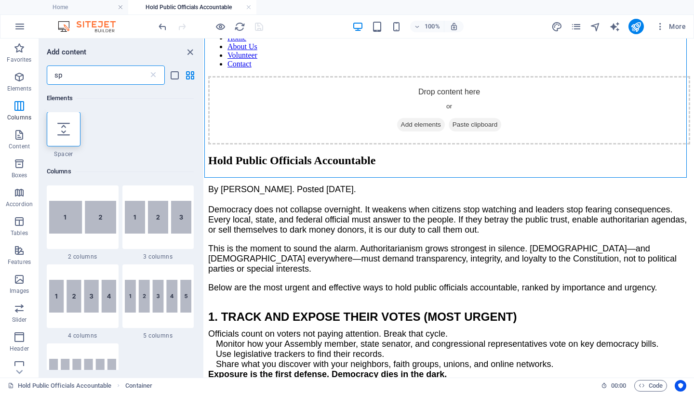
scroll to position [0, 0]
type input "sp"
click at [58, 132] on icon at bounding box center [63, 129] width 13 height 13
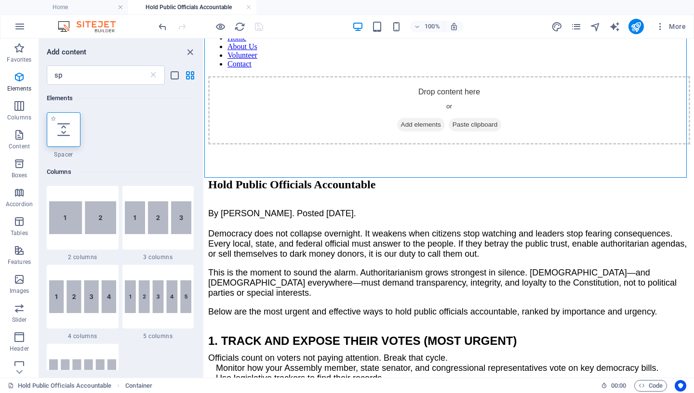
select select "px"
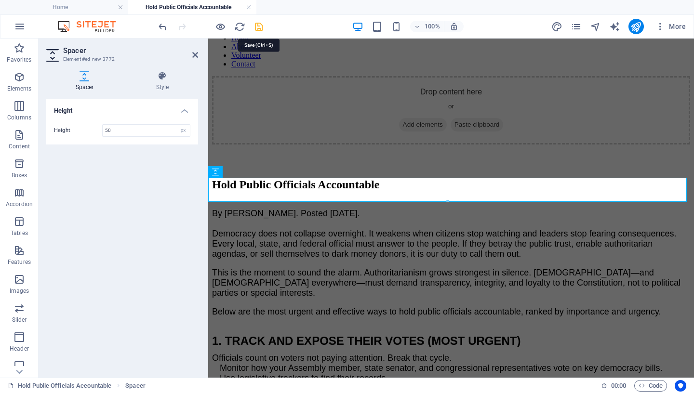
click at [258, 29] on icon "save" at bounding box center [258, 26] width 11 height 11
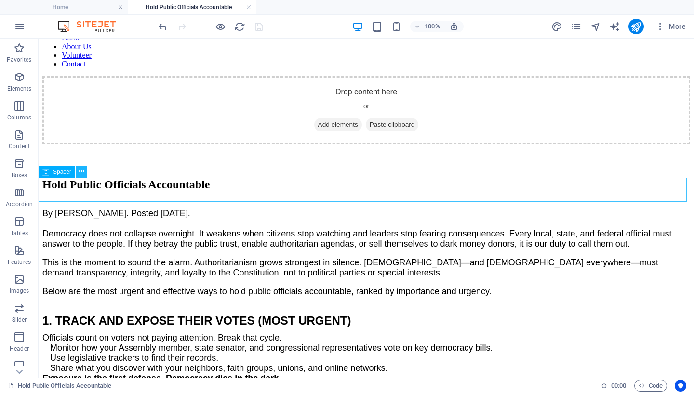
click at [81, 170] on icon at bounding box center [81, 172] width 5 height 10
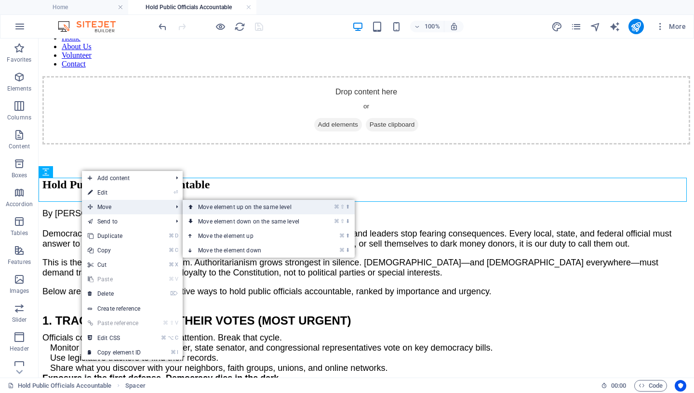
click at [197, 207] on link "⌘ ⇧ ⬆ Move element up on the same level" at bounding box center [251, 207] width 136 height 14
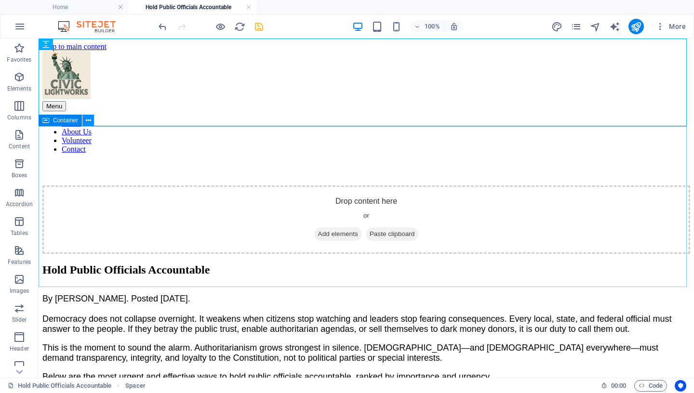
click at [88, 121] on icon at bounding box center [88, 121] width 5 height 10
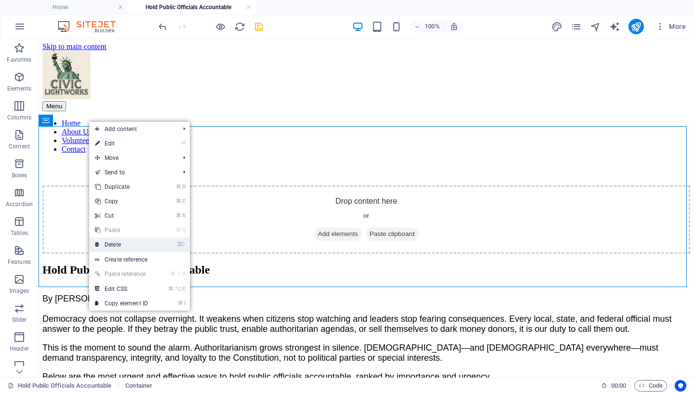
click at [126, 243] on link "⌦ Delete" at bounding box center [121, 245] width 65 height 14
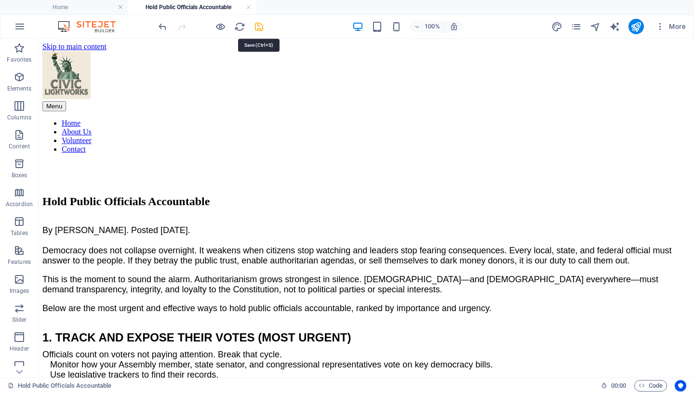
click at [257, 27] on icon "save" at bounding box center [258, 26] width 11 height 11
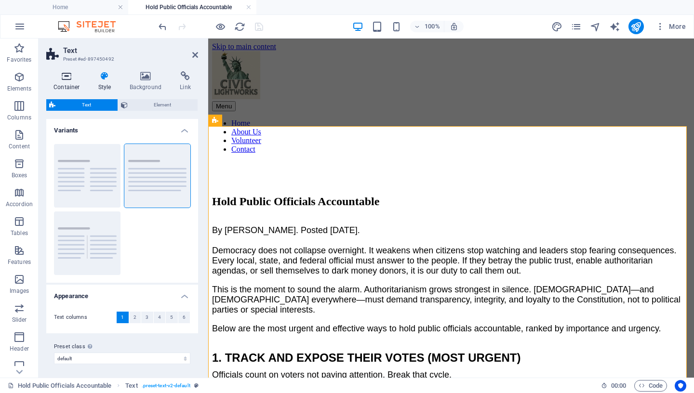
click at [61, 75] on icon at bounding box center [66, 76] width 41 height 10
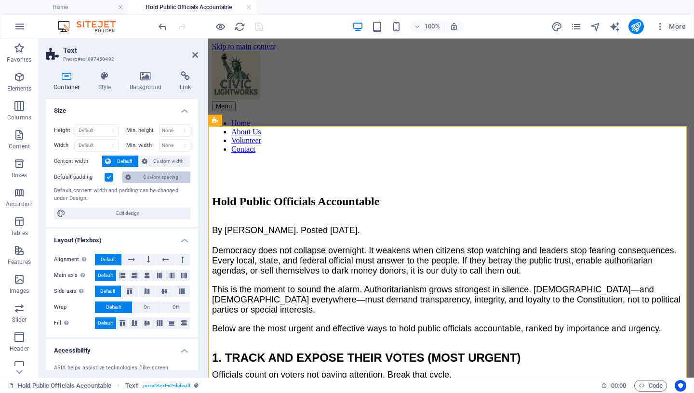
click at [147, 177] on span "Custom spacing" at bounding box center [160, 178] width 53 height 12
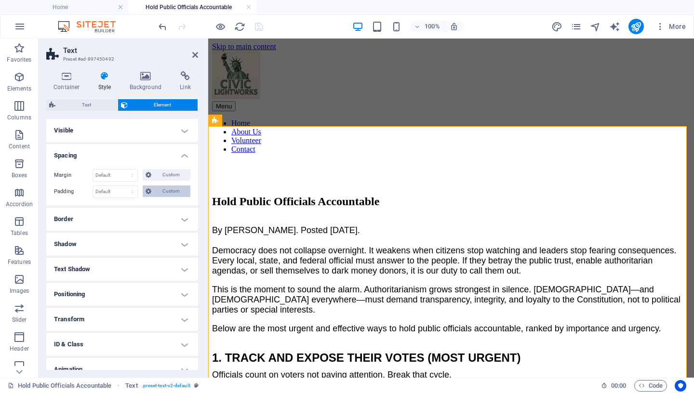
click at [164, 191] on span "Custom" at bounding box center [170, 191] width 33 height 12
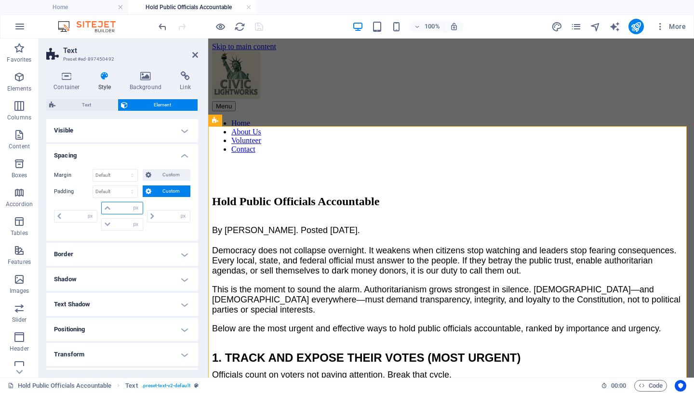
click at [114, 210] on input "number" at bounding box center [127, 208] width 29 height 12
type input "50"
type input "0"
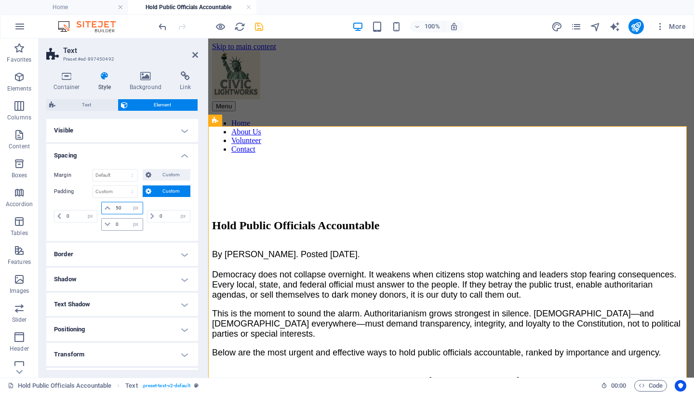
type input "50"
drag, startPoint x: 122, startPoint y: 224, endPoint x: 95, endPoint y: 225, distance: 27.5
click at [113, 225] on input "0" at bounding box center [127, 225] width 29 height 12
type input "50"
click at [259, 29] on icon "save" at bounding box center [258, 26] width 11 height 11
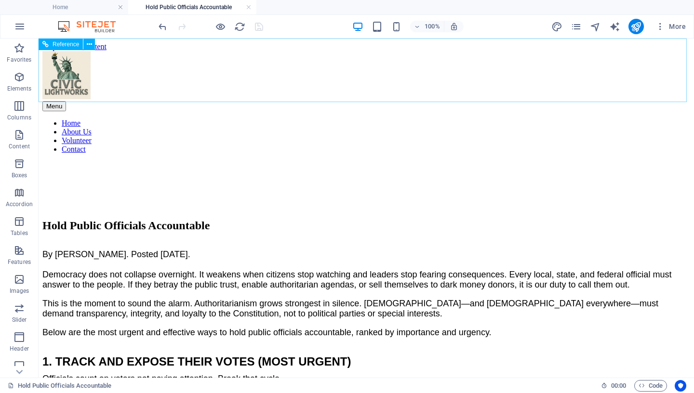
click at [161, 76] on figure at bounding box center [365, 76] width 647 height 50
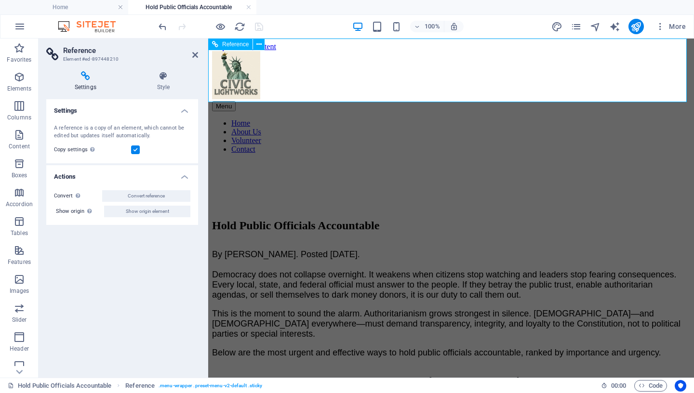
click at [241, 71] on figure at bounding box center [451, 76] width 478 height 50
click at [195, 53] on icon at bounding box center [195, 55] width 6 height 8
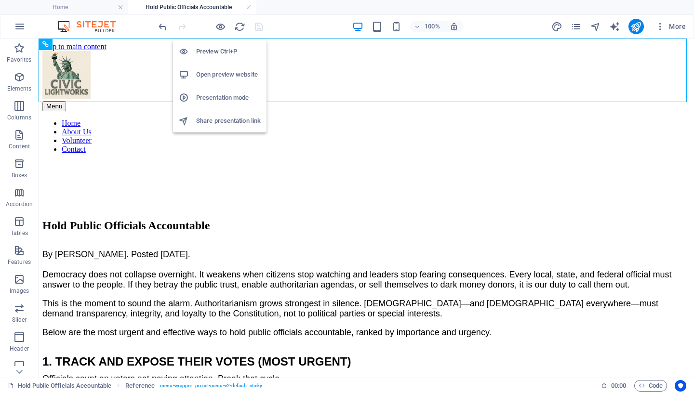
click at [219, 50] on h6 "Preview Ctrl+P" at bounding box center [228, 52] width 65 height 12
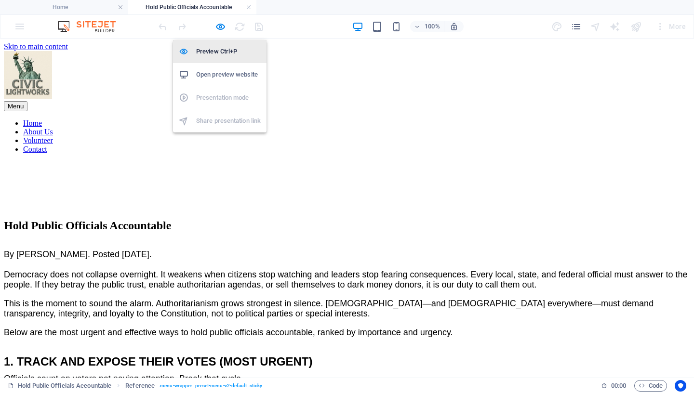
click at [217, 57] on h6 "Preview Ctrl+P" at bounding box center [228, 52] width 65 height 12
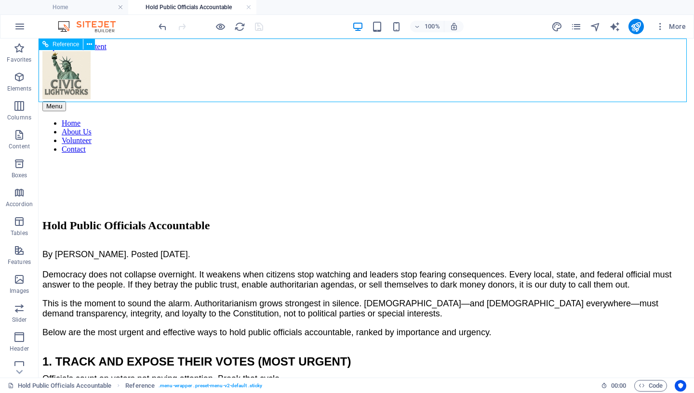
click at [155, 70] on figure at bounding box center [365, 76] width 647 height 50
click at [160, 66] on figure at bounding box center [365, 76] width 647 height 50
click at [26, 28] on button "button" at bounding box center [19, 26] width 23 height 23
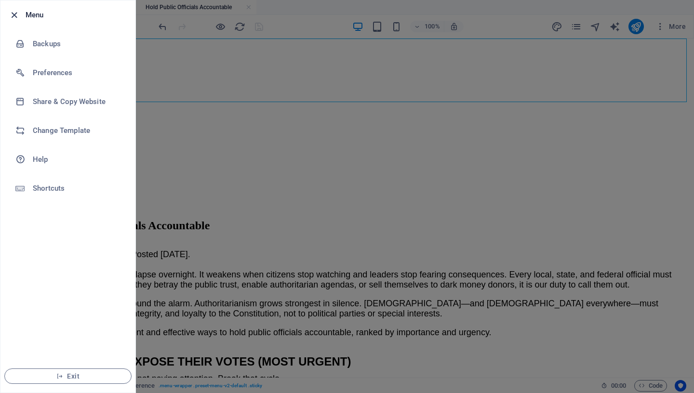
click at [19, 15] on icon "button" at bounding box center [14, 15] width 11 height 11
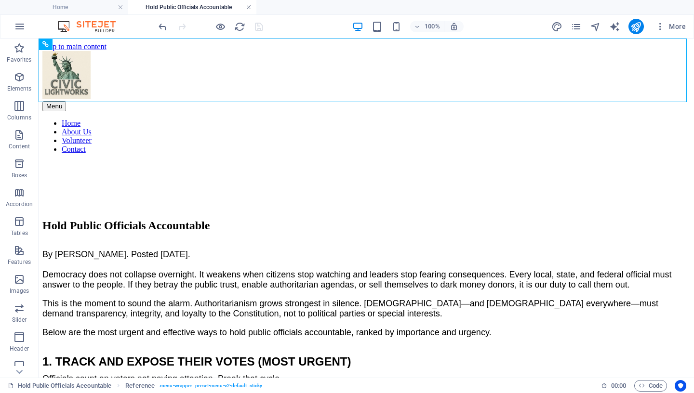
click at [248, 8] on link at bounding box center [249, 7] width 6 height 9
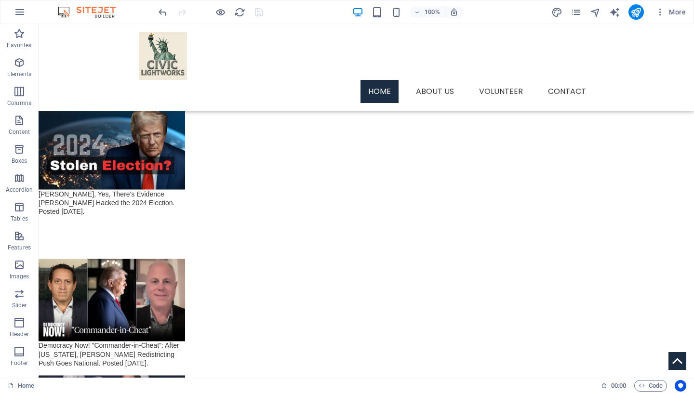
scroll to position [1629, 0]
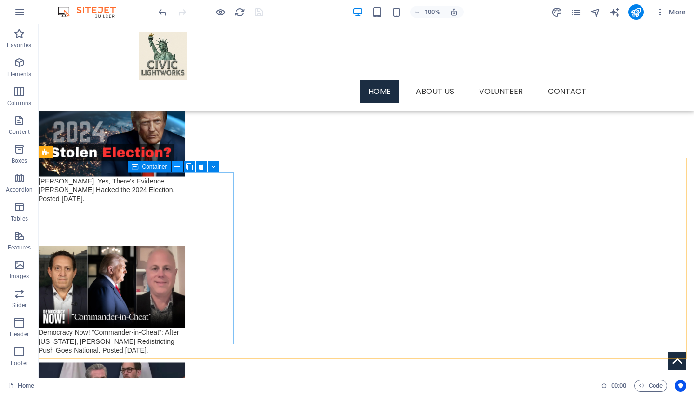
click at [178, 165] on icon at bounding box center [176, 167] width 5 height 10
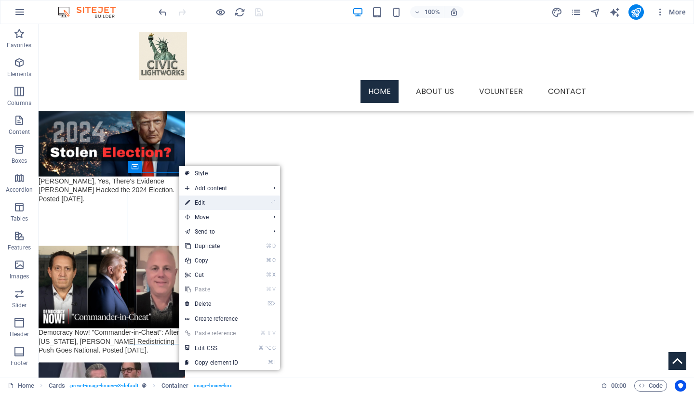
click at [232, 200] on link "⏎ Edit" at bounding box center [211, 203] width 65 height 14
select select
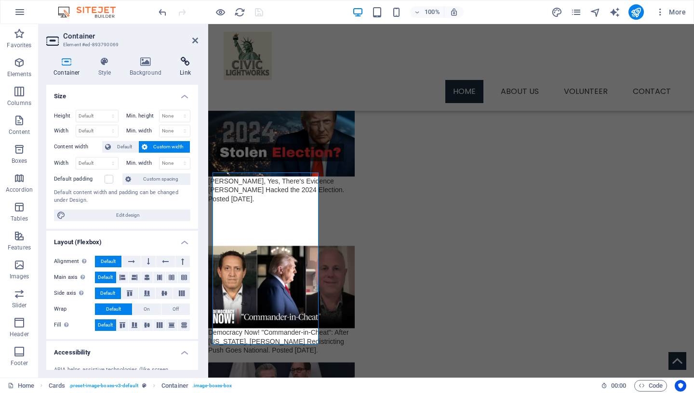
click at [181, 66] on icon at bounding box center [185, 62] width 26 height 10
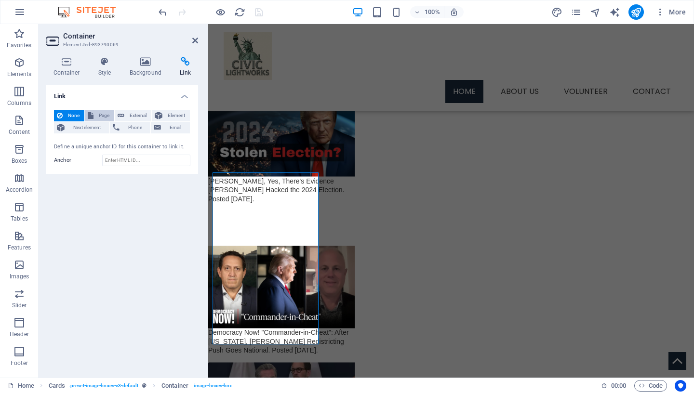
click at [99, 114] on span "Page" at bounding box center [103, 116] width 15 height 12
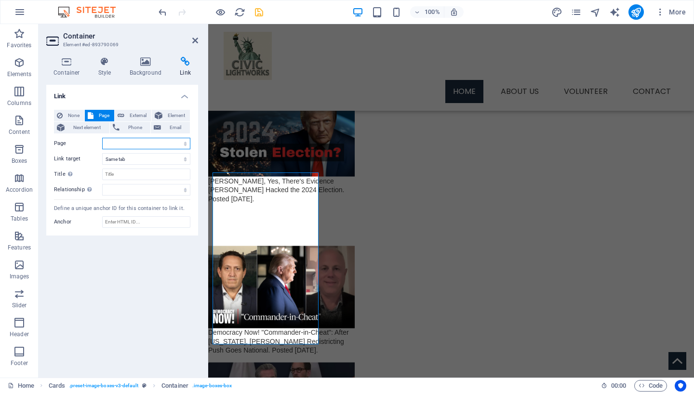
click at [102, 138] on select "Home Services -- Service Detail About Us Contact Volunteer Terms of Use Privacy…" at bounding box center [146, 144] width 88 height 12
select select "15"
click option "Hold Public Officials Accountable" at bounding box center [0, 0] width 0 height 0
click at [119, 172] on input "Title Additional link description, should not be the same as the link text. The…" at bounding box center [146, 175] width 88 height 12
type input "Hold Public Officials Accountable"
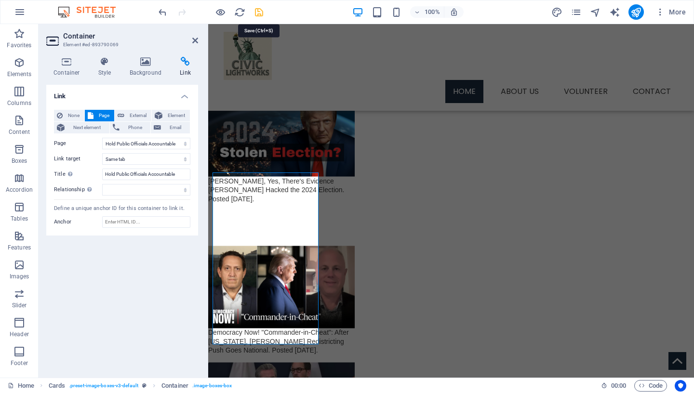
click at [259, 14] on icon "save" at bounding box center [258, 12] width 11 height 11
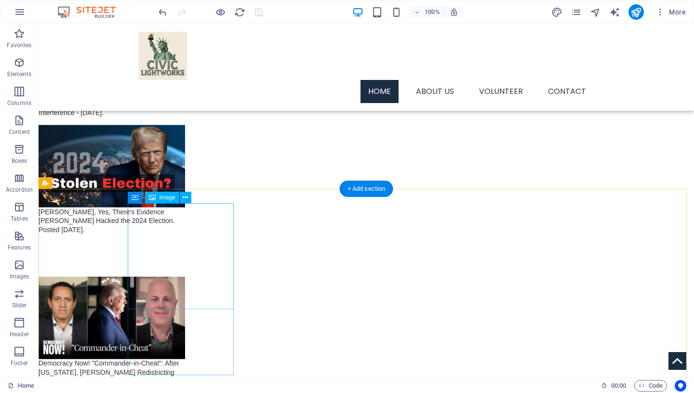
scroll to position [1690, 0]
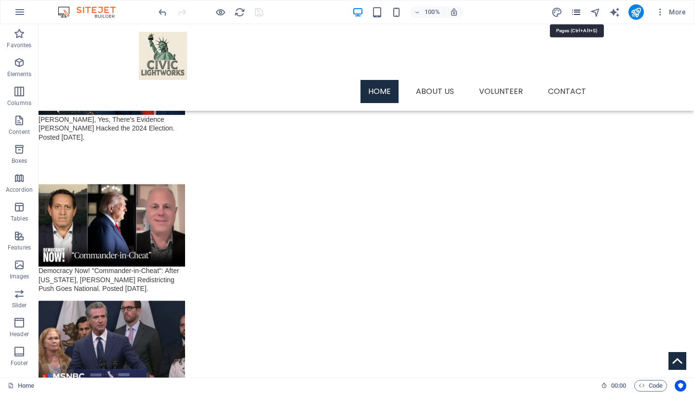
click at [578, 10] on icon "pages" at bounding box center [575, 12] width 11 height 11
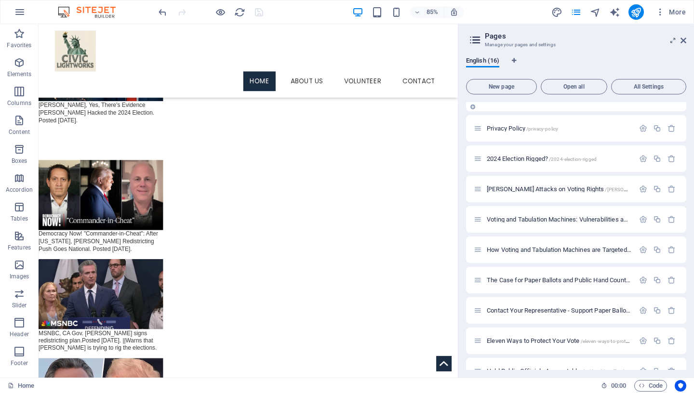
scroll to position [206, 0]
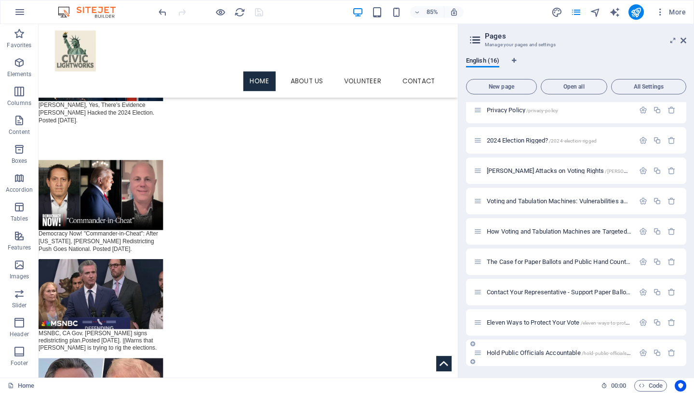
click at [537, 351] on span "Hold Public Officials Accountable /hold-public-officials-accountable" at bounding box center [571, 352] width 168 height 7
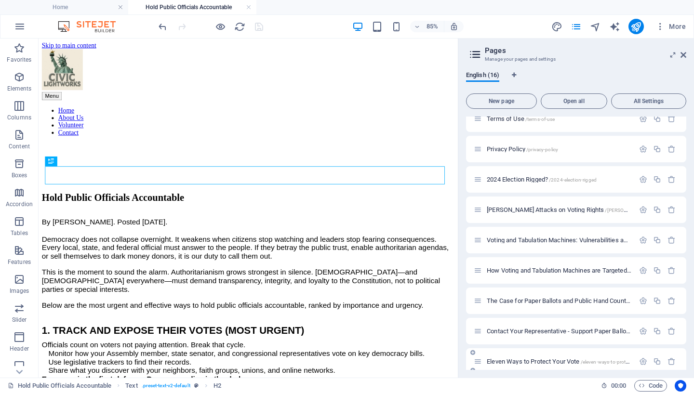
scroll to position [0, 0]
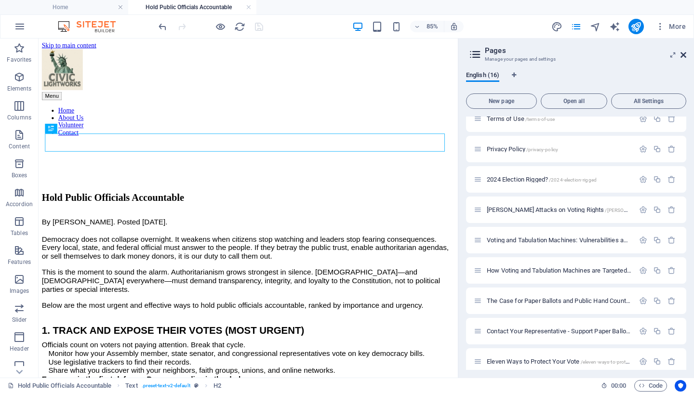
click at [683, 54] on icon at bounding box center [683, 55] width 6 height 8
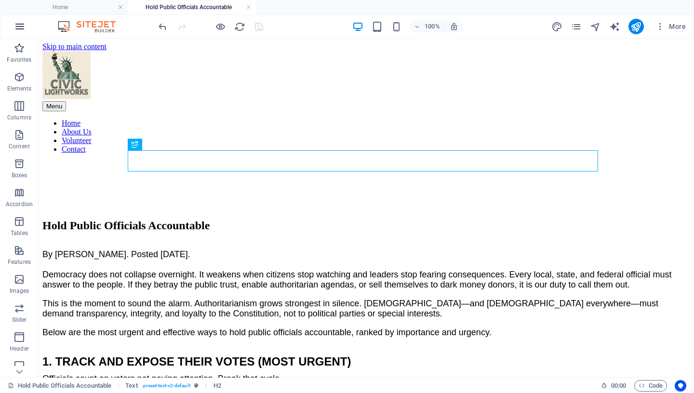
click at [15, 30] on icon "button" at bounding box center [20, 27] width 12 height 12
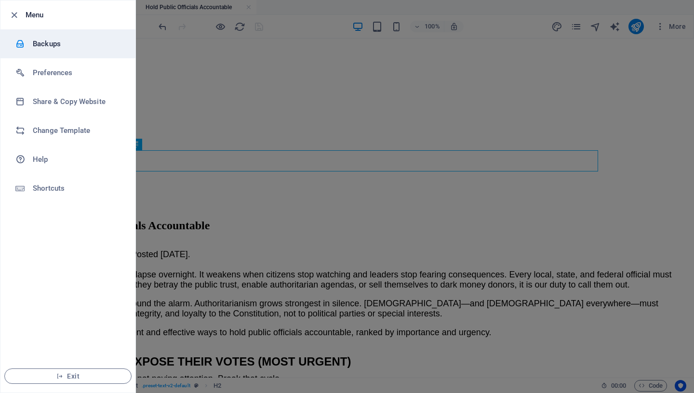
click at [59, 49] on h6 "Backups" at bounding box center [77, 44] width 89 height 12
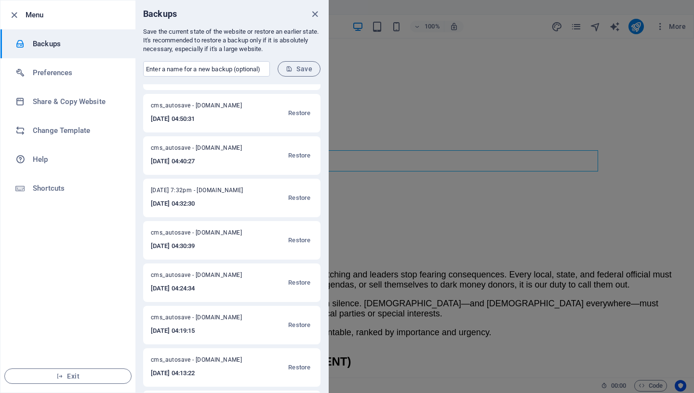
scroll to position [46, 0]
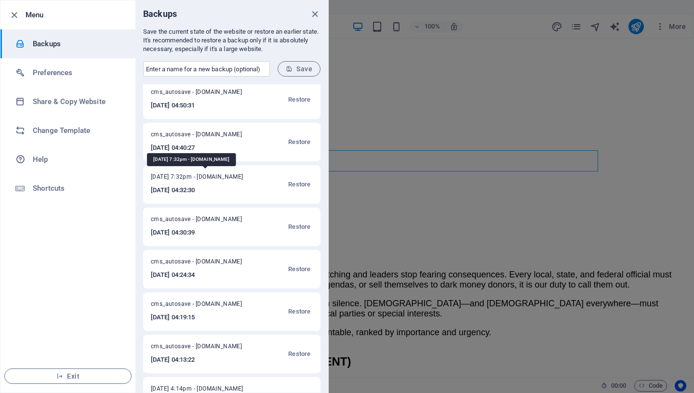
drag, startPoint x: 151, startPoint y: 178, endPoint x: 202, endPoint y: 179, distance: 51.1
click at [202, 179] on span "[DATE] 7:32pm - [DOMAIN_NAME]" at bounding box center [203, 179] width 104 height 12
copy span "[DATE],"
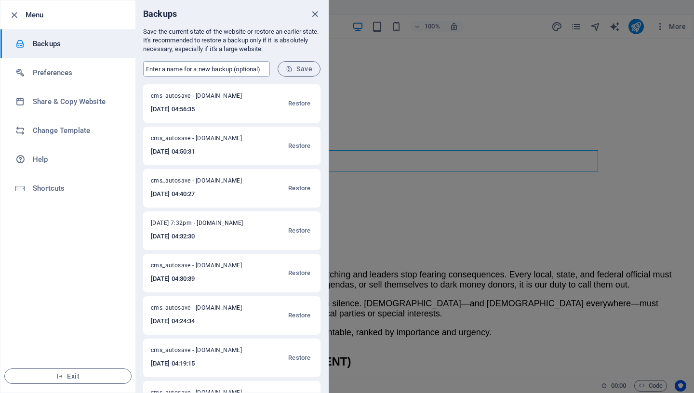
click at [185, 67] on input "text" at bounding box center [206, 68] width 127 height 15
paste input "[DATE],"
type input "[DATE] 7:59pm"
click at [303, 72] on span "Save" at bounding box center [299, 69] width 26 height 8
click at [313, 13] on icon "close" at bounding box center [314, 14] width 11 height 11
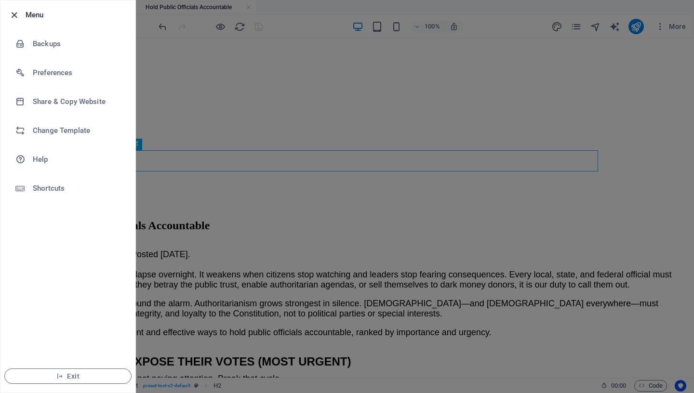
click at [17, 15] on icon "button" at bounding box center [14, 15] width 11 height 11
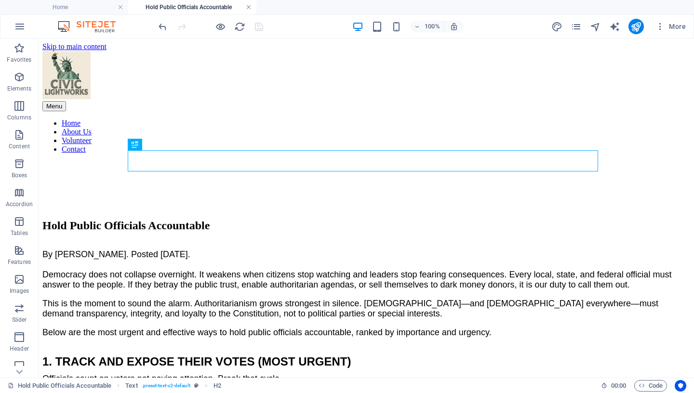
click at [251, 8] on link at bounding box center [249, 7] width 6 height 9
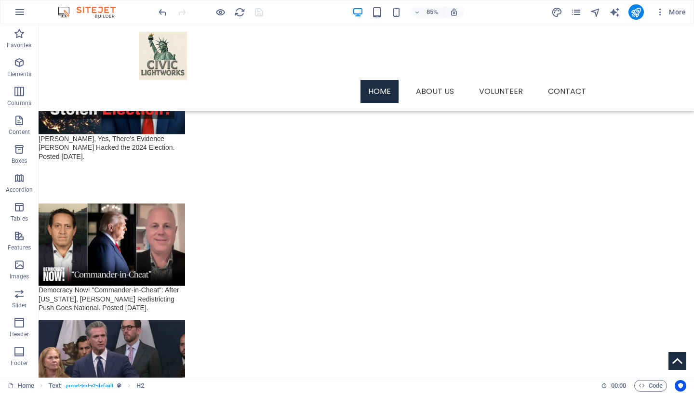
scroll to position [1700, 0]
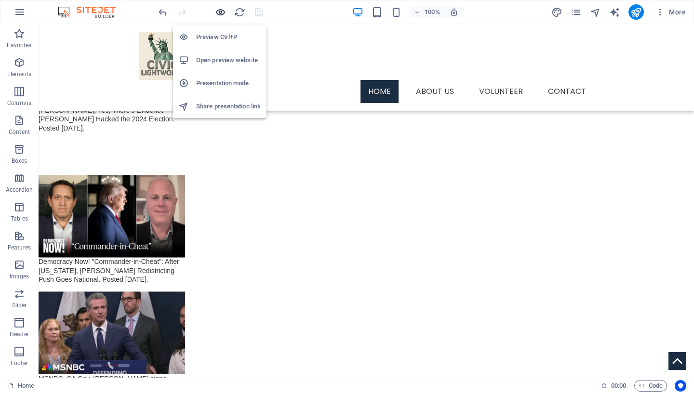
click at [220, 14] on icon "button" at bounding box center [220, 12] width 11 height 11
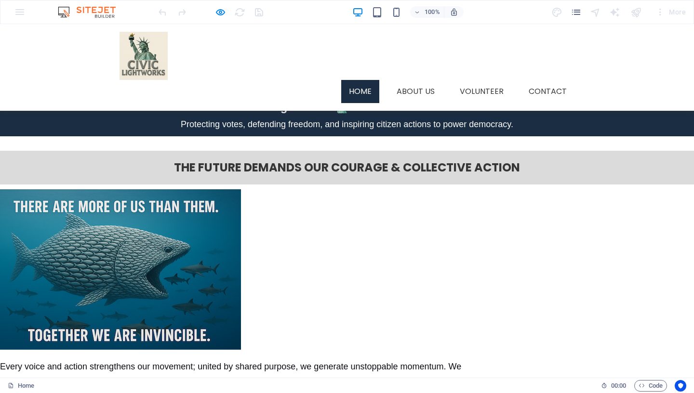
scroll to position [0, 0]
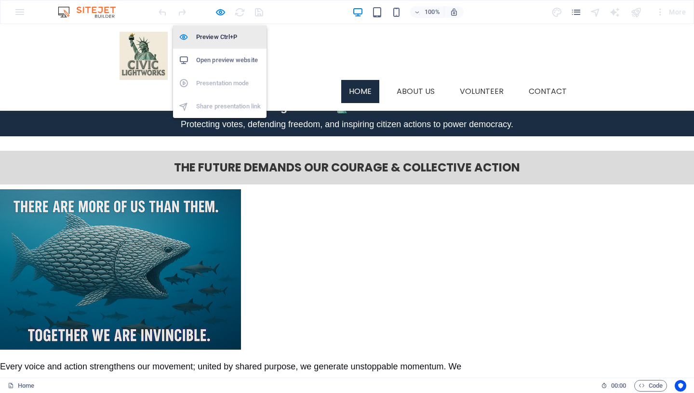
click at [222, 37] on h6 "Preview Ctrl+P" at bounding box center [228, 37] width 65 height 12
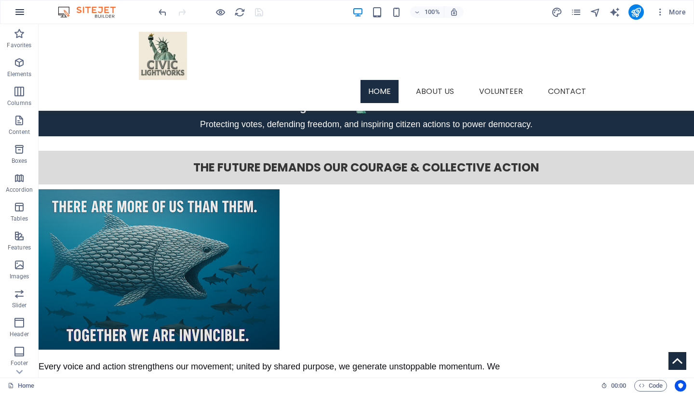
click at [17, 8] on icon "button" at bounding box center [20, 12] width 12 height 12
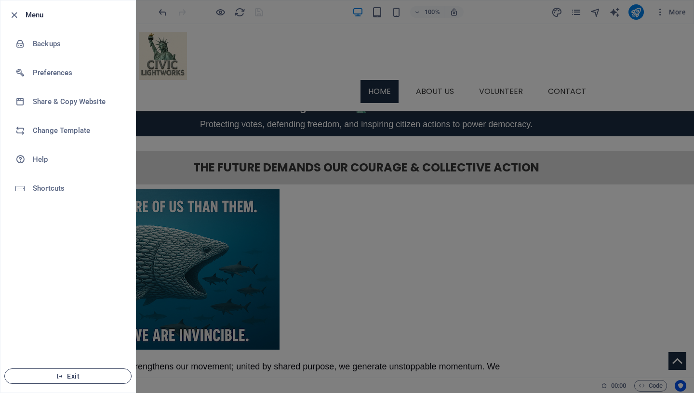
click at [65, 377] on span "Exit" at bounding box center [68, 376] width 111 height 8
